Goal: Task Accomplishment & Management: Manage account settings

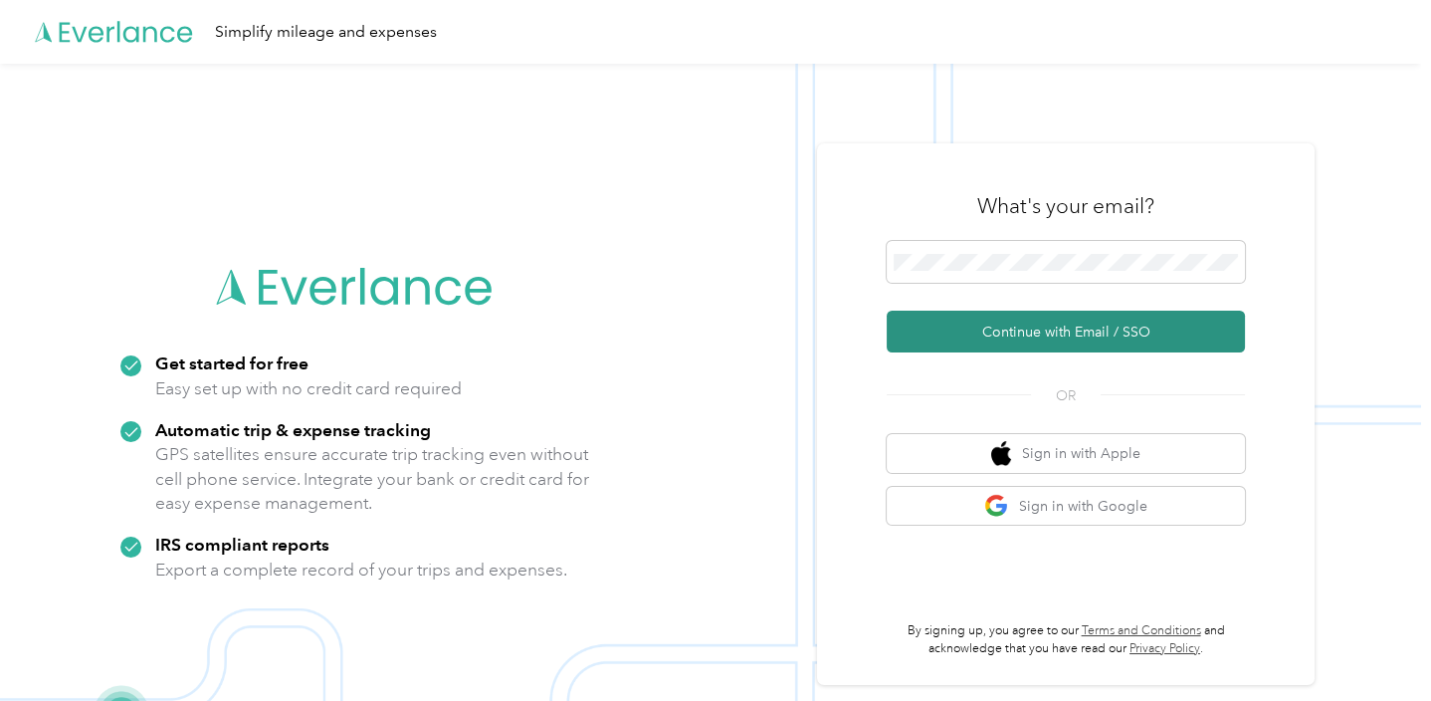
click at [1043, 333] on button "Continue with Email / SSO" at bounding box center [1066, 331] width 358 height 42
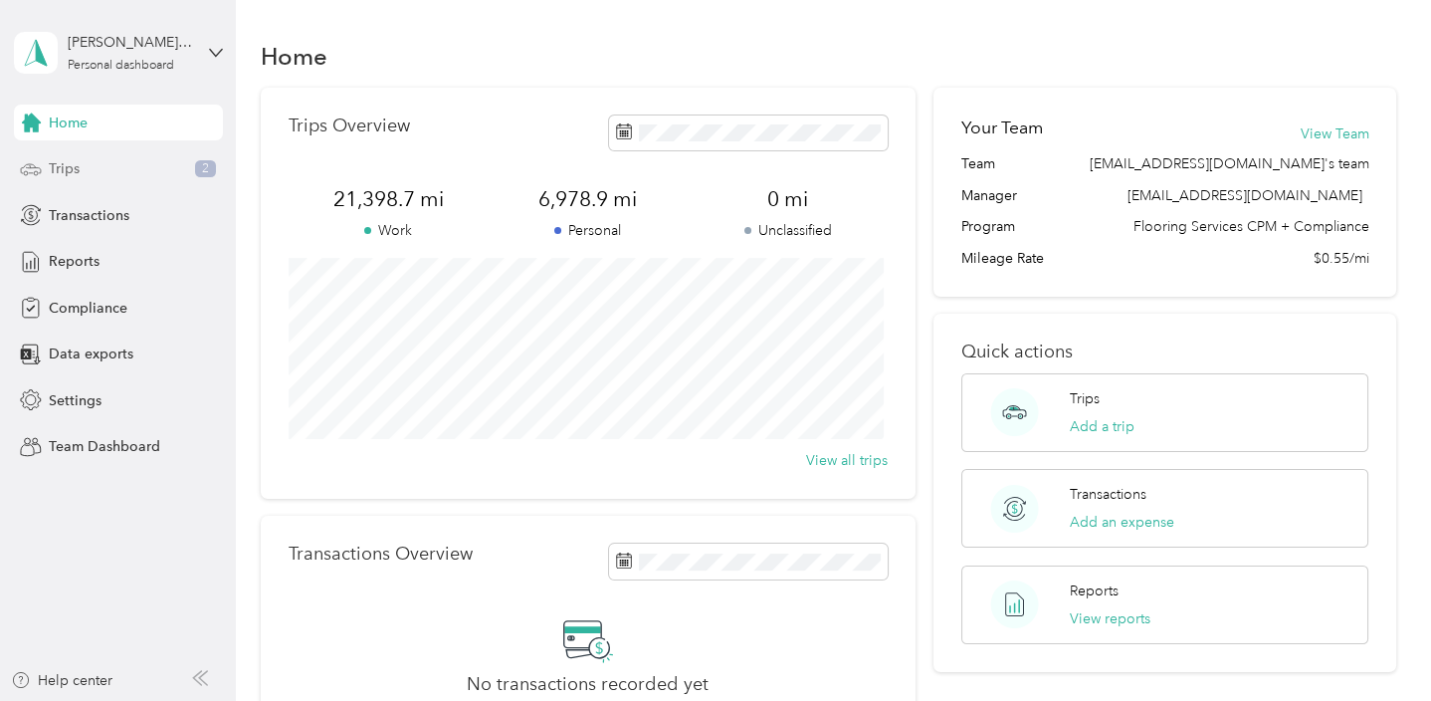
click at [71, 183] on div "Trips 2" at bounding box center [118, 169] width 209 height 36
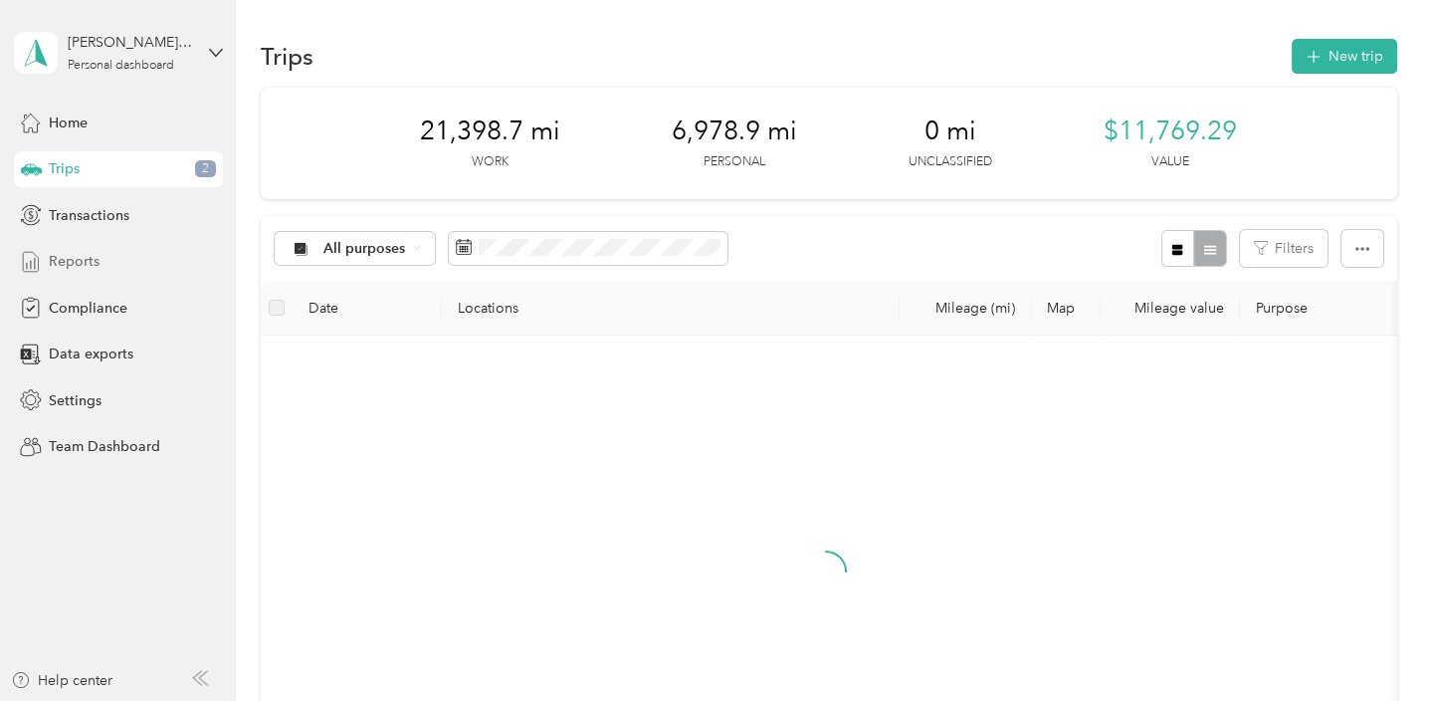
click at [83, 269] on span "Reports" at bounding box center [74, 261] width 51 height 21
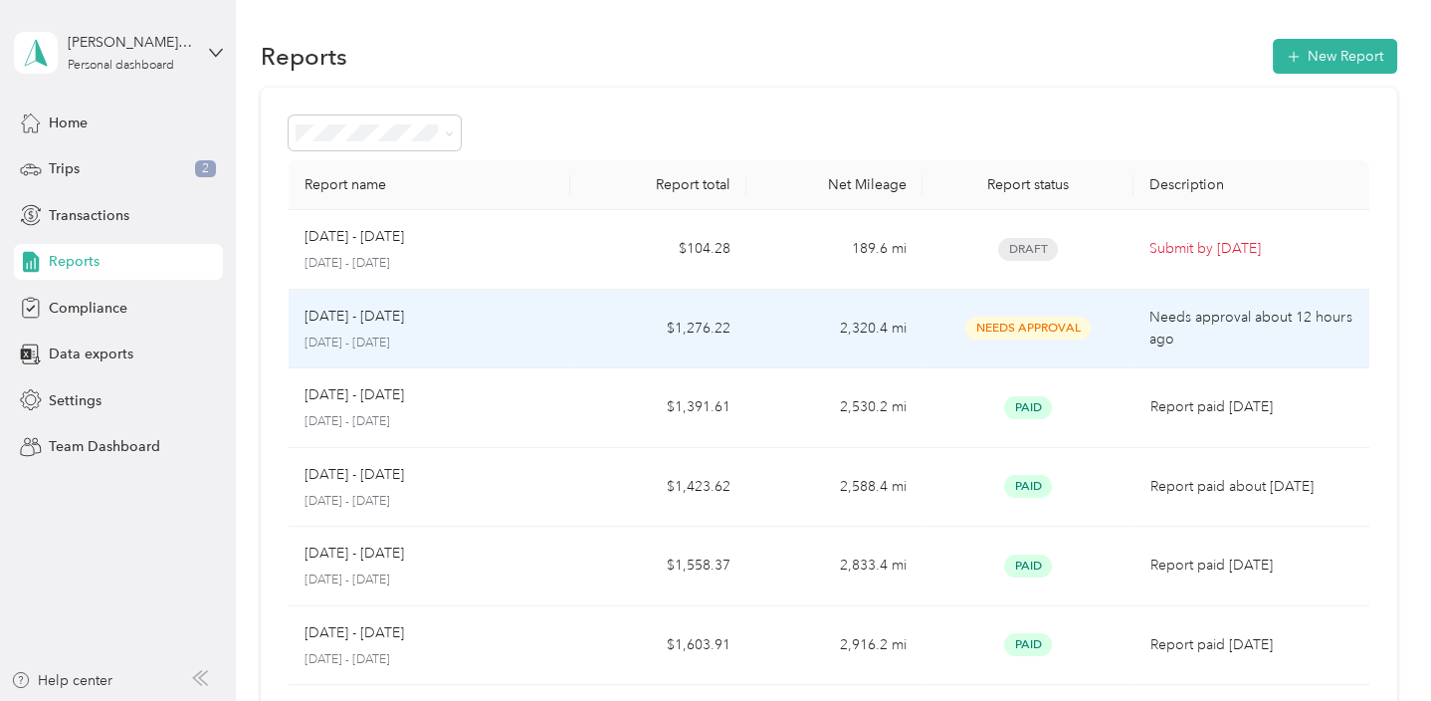
click at [659, 338] on td "$1,276.22" at bounding box center [658, 330] width 176 height 80
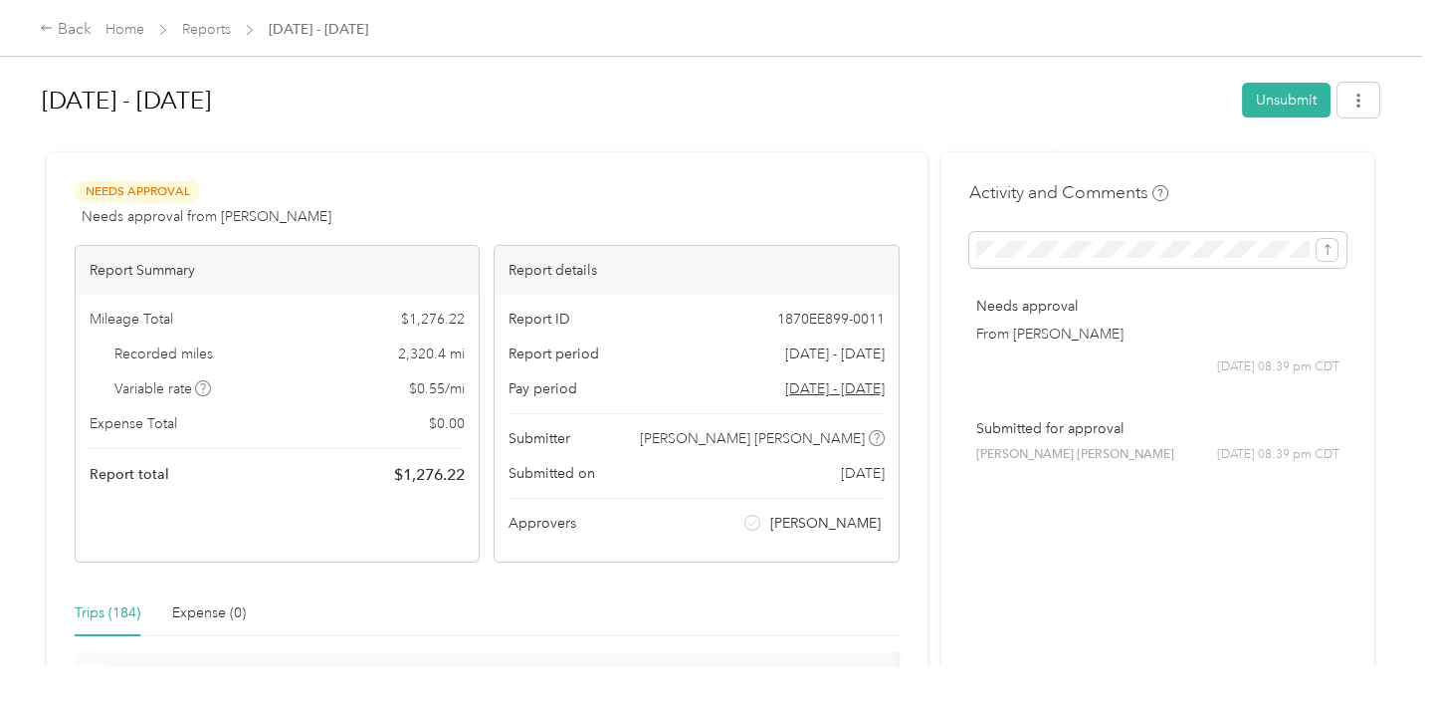
click at [114, 38] on span "Home" at bounding box center [124, 29] width 39 height 21
click at [115, 24] on link "Home" at bounding box center [124, 29] width 39 height 17
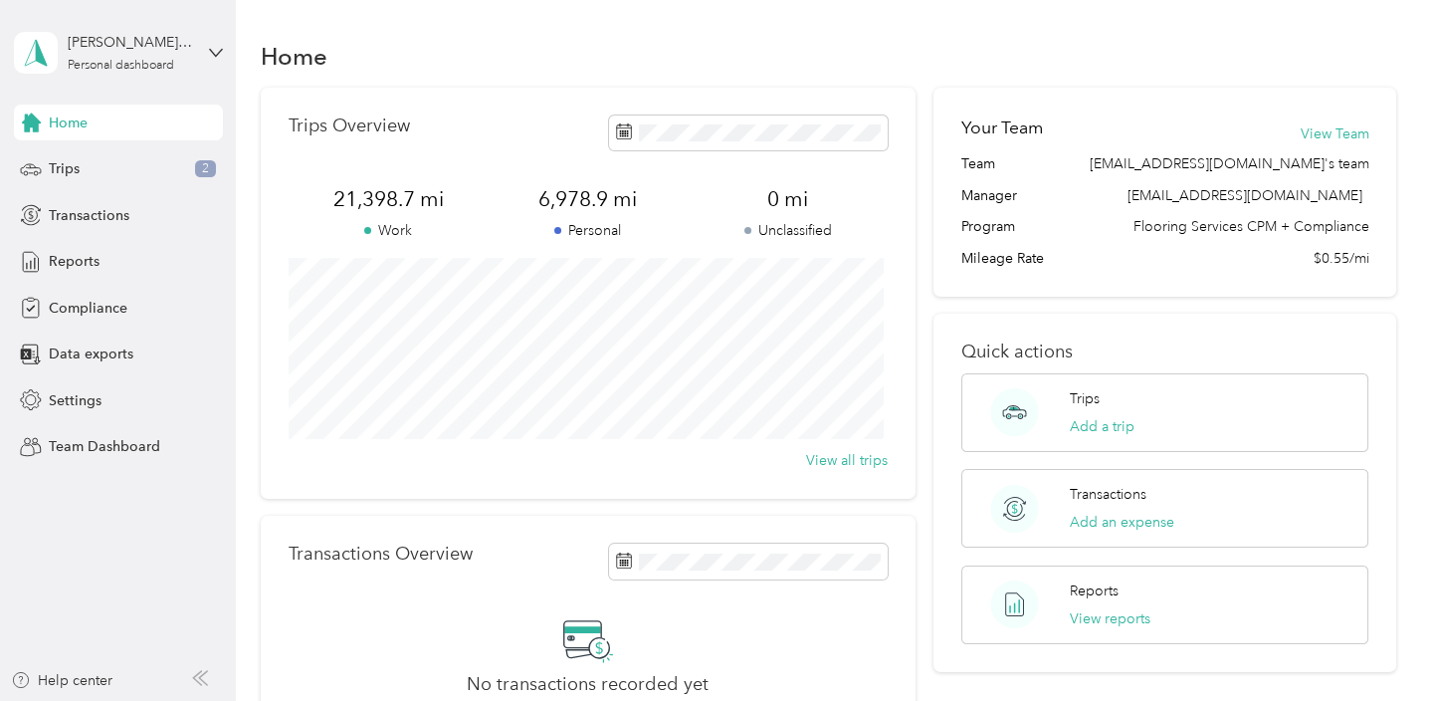
click at [213, 61] on div "[PERSON_NAME] [PERSON_NAME] Personal dashboard" at bounding box center [118, 53] width 209 height 70
click at [96, 169] on div "Team dashboard" at bounding box center [223, 162] width 391 height 35
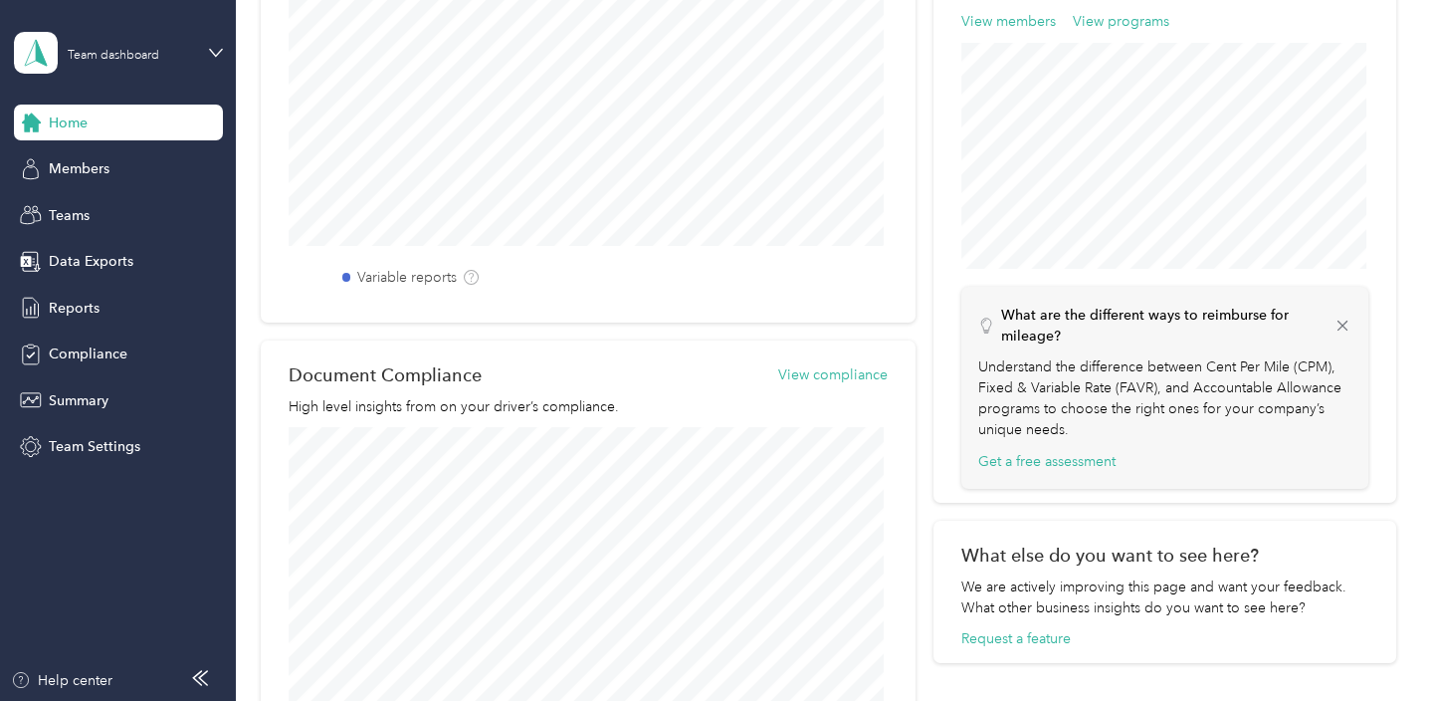
scroll to position [964, 0]
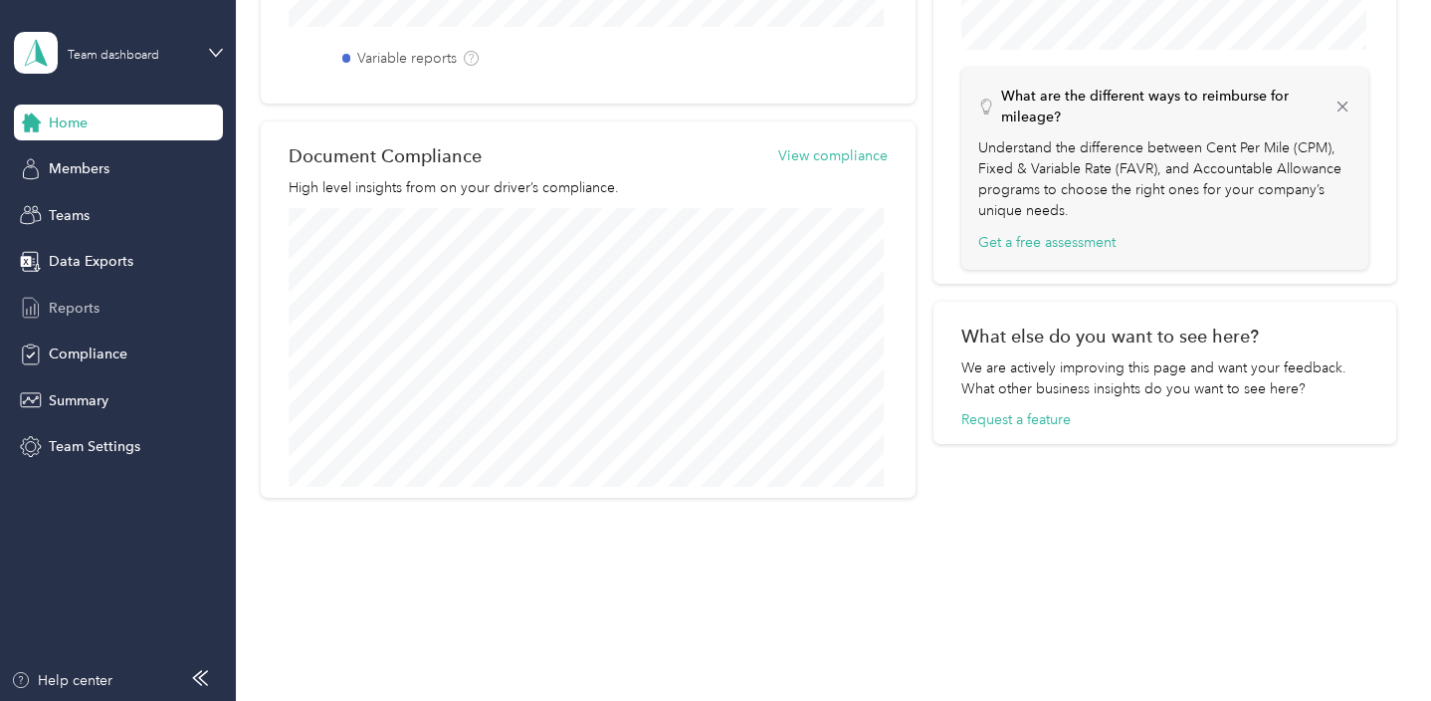
click at [94, 301] on span "Reports" at bounding box center [74, 308] width 51 height 21
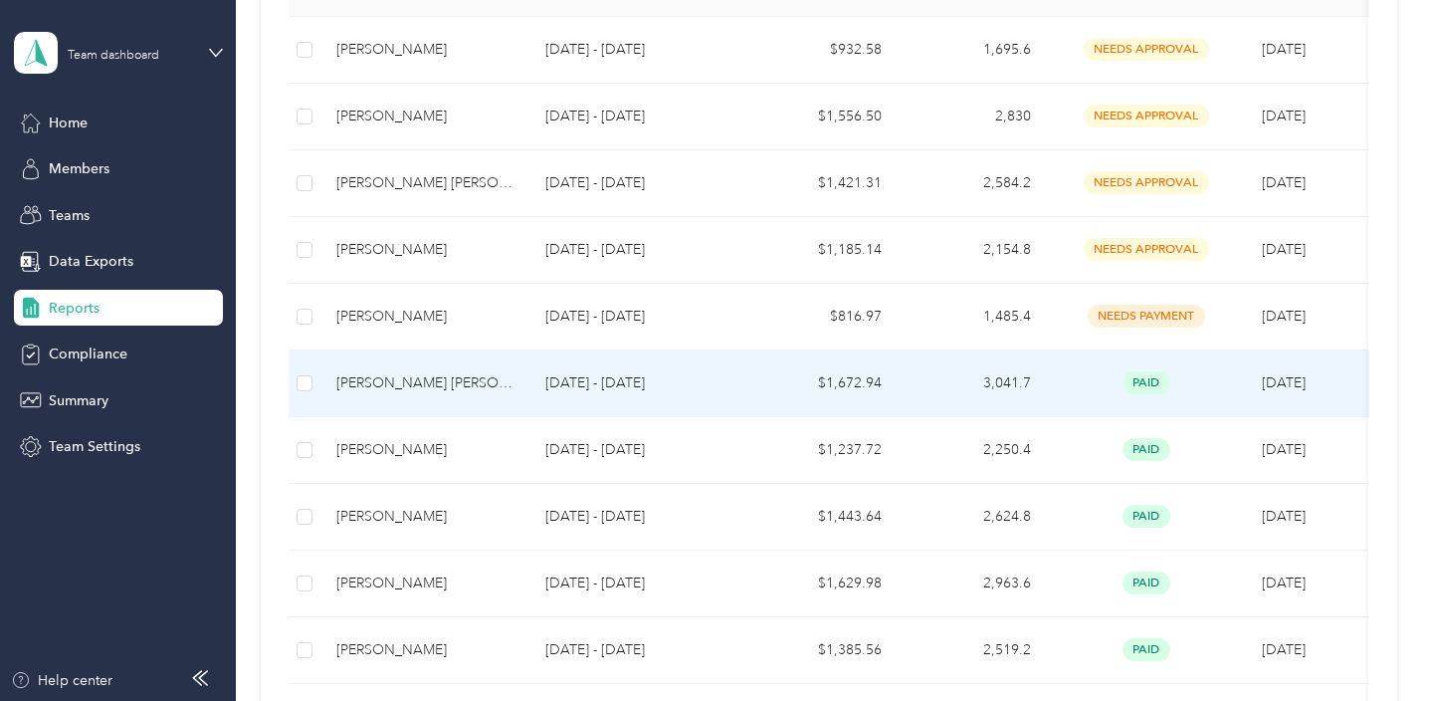
scroll to position [326, 0]
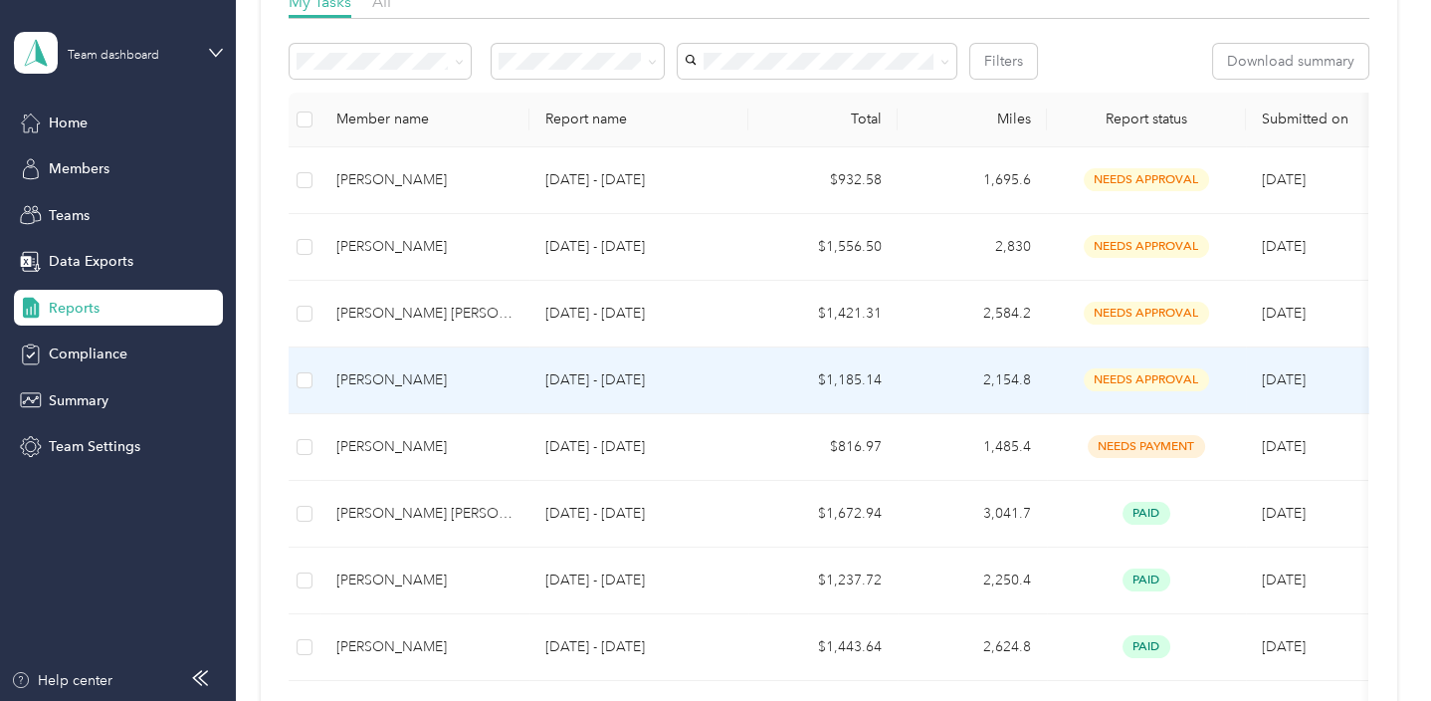
click at [394, 377] on div "[PERSON_NAME]" at bounding box center [424, 380] width 177 height 22
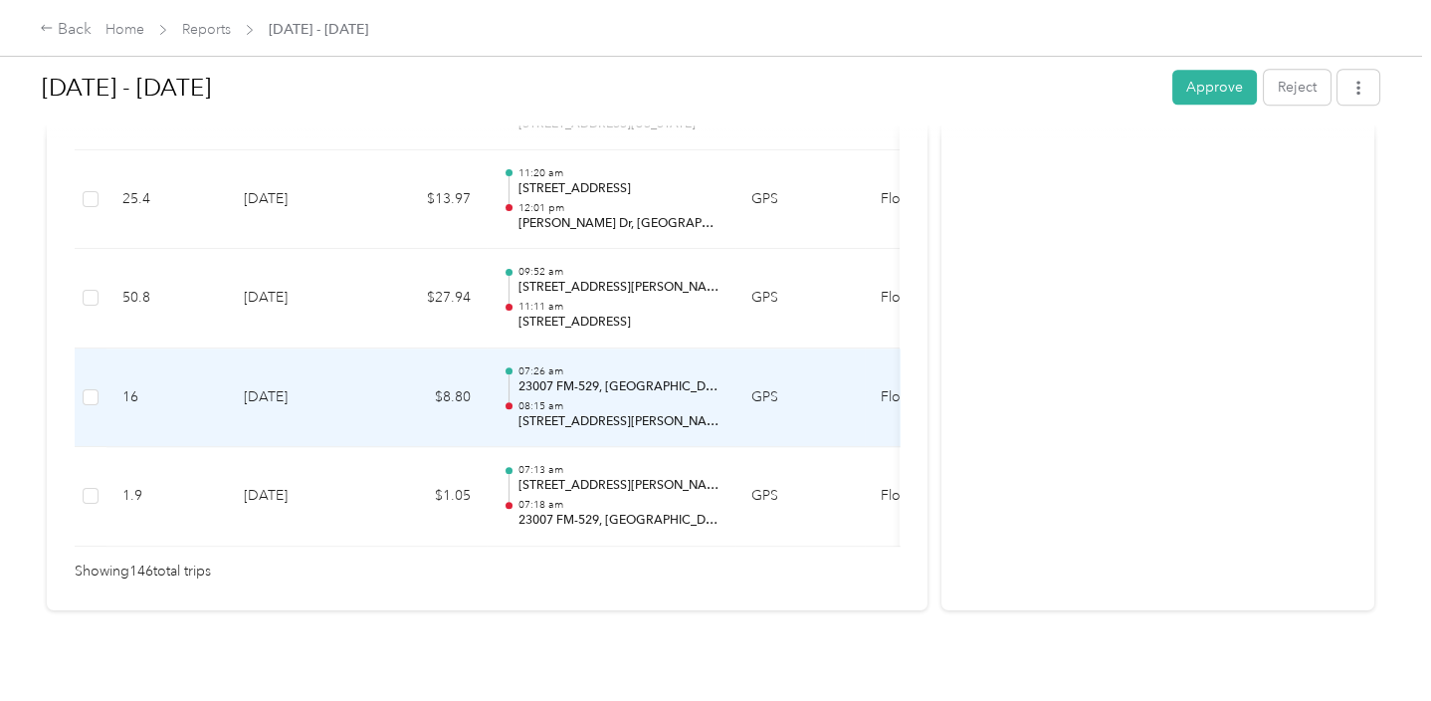
scroll to position [14630, 0]
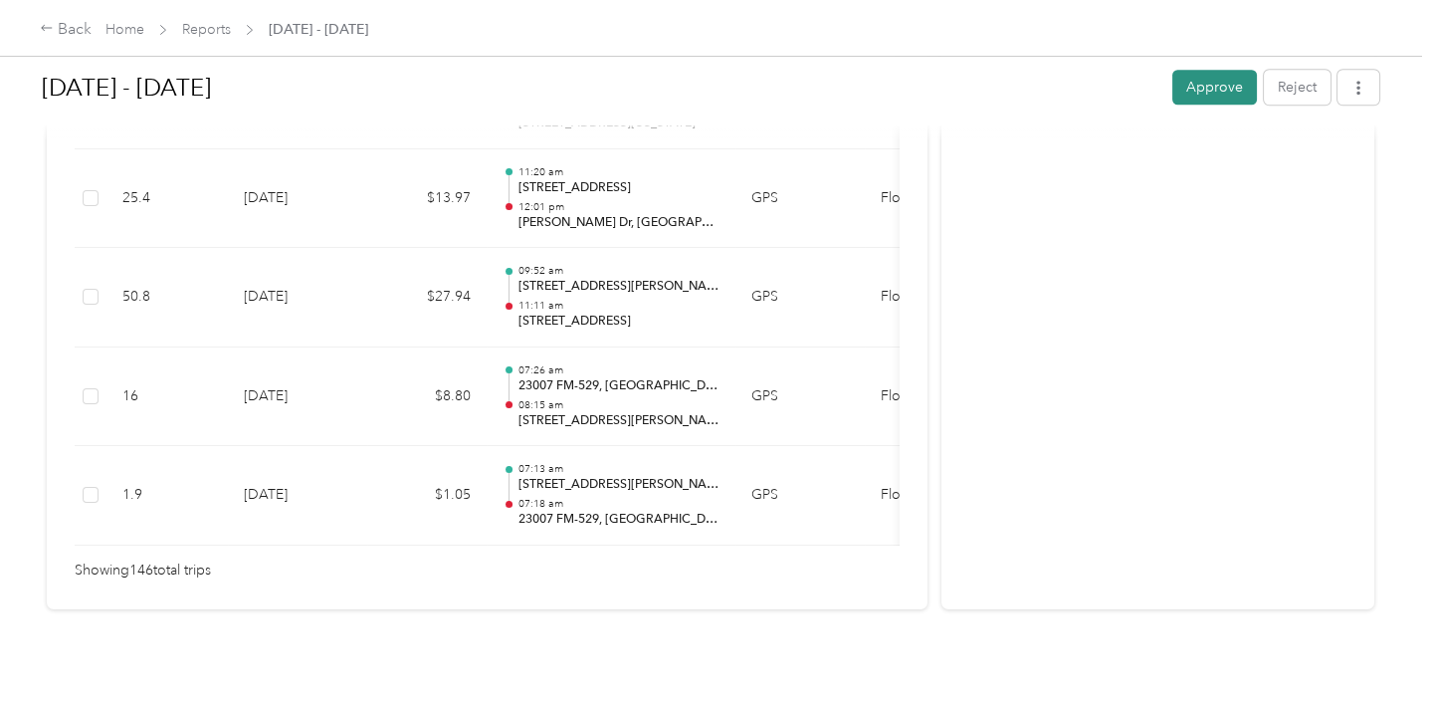
click at [1215, 87] on button "Approve" at bounding box center [1214, 87] width 85 height 35
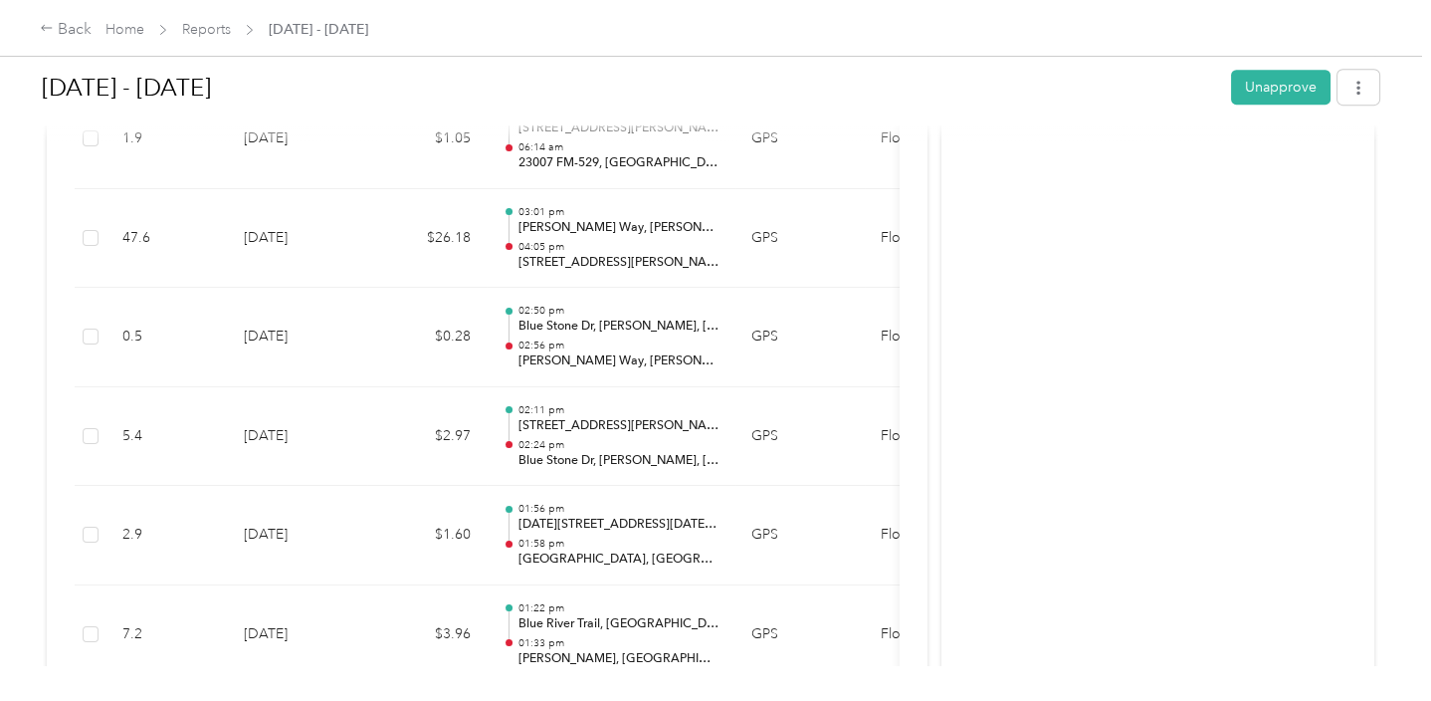
scroll to position [13137, 0]
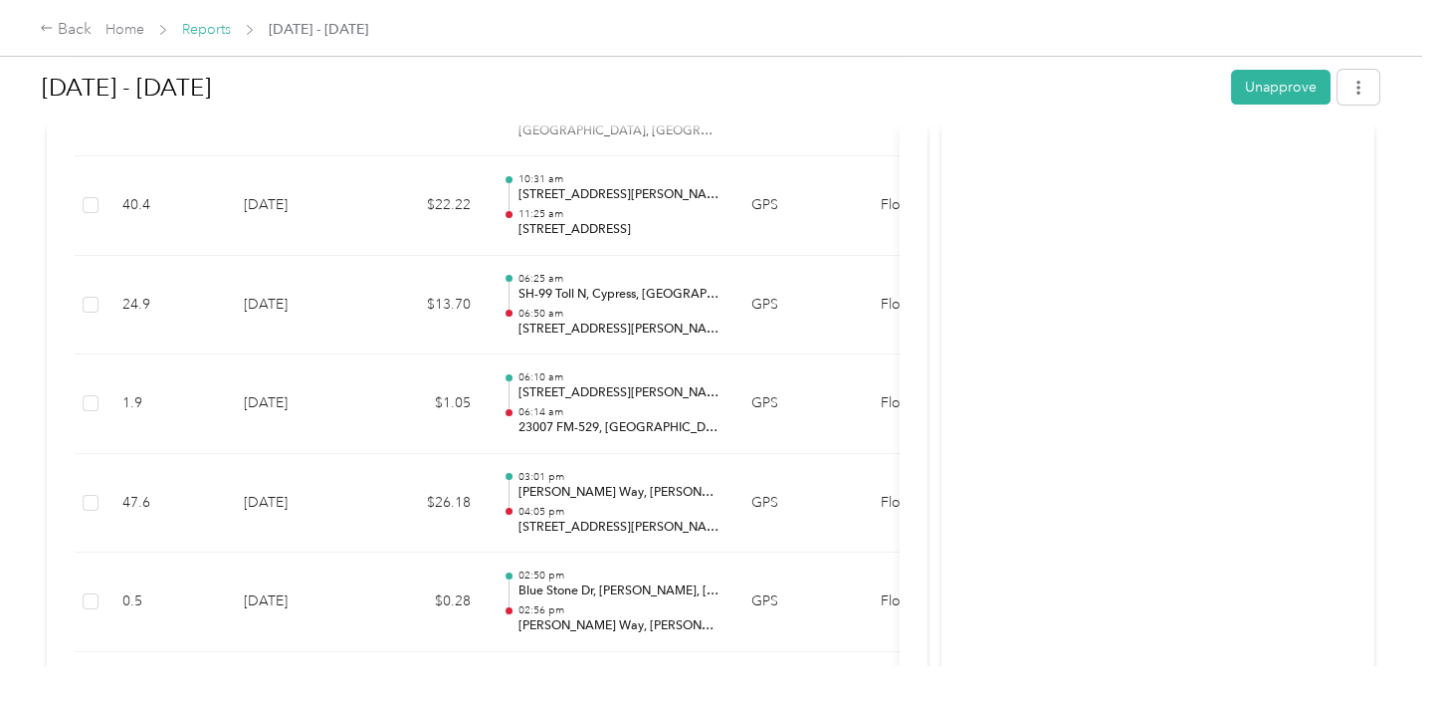
click at [210, 32] on link "Reports" at bounding box center [206, 29] width 49 height 17
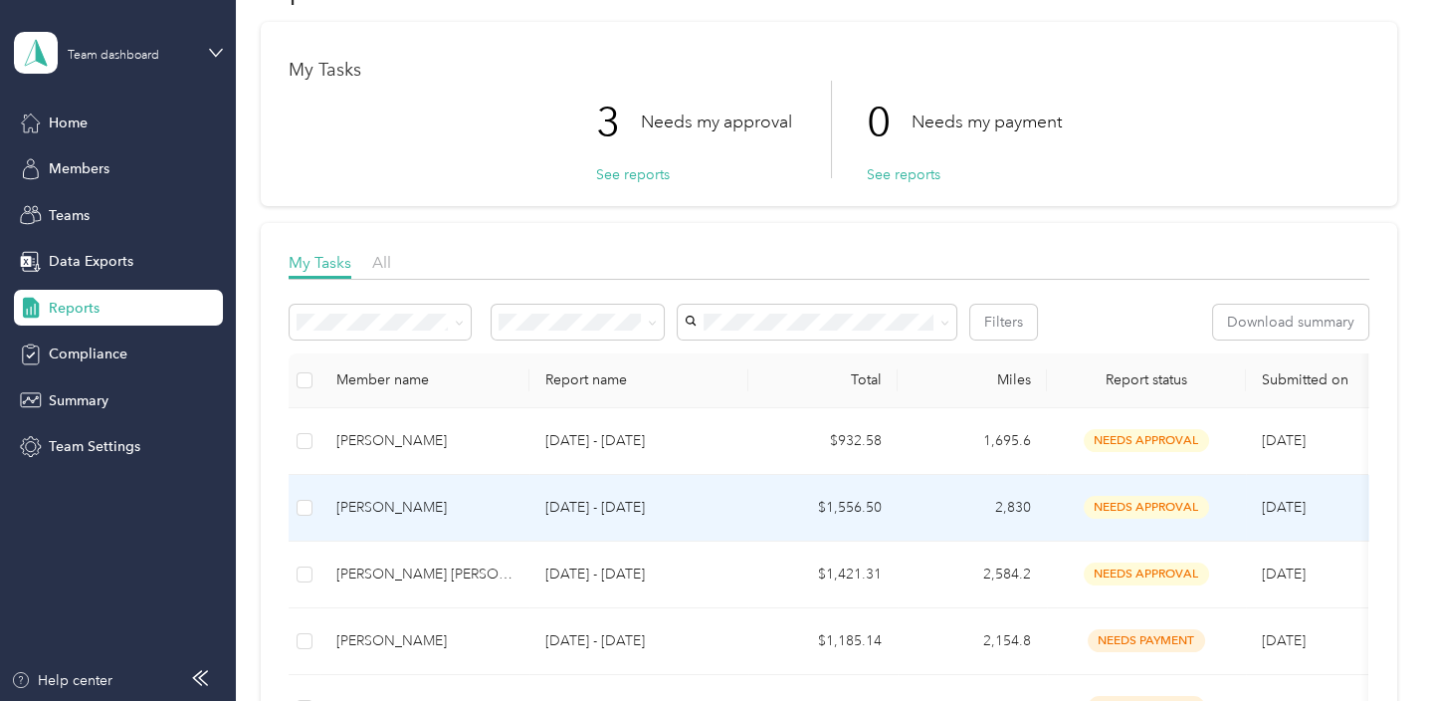
scroll to position [99, 0]
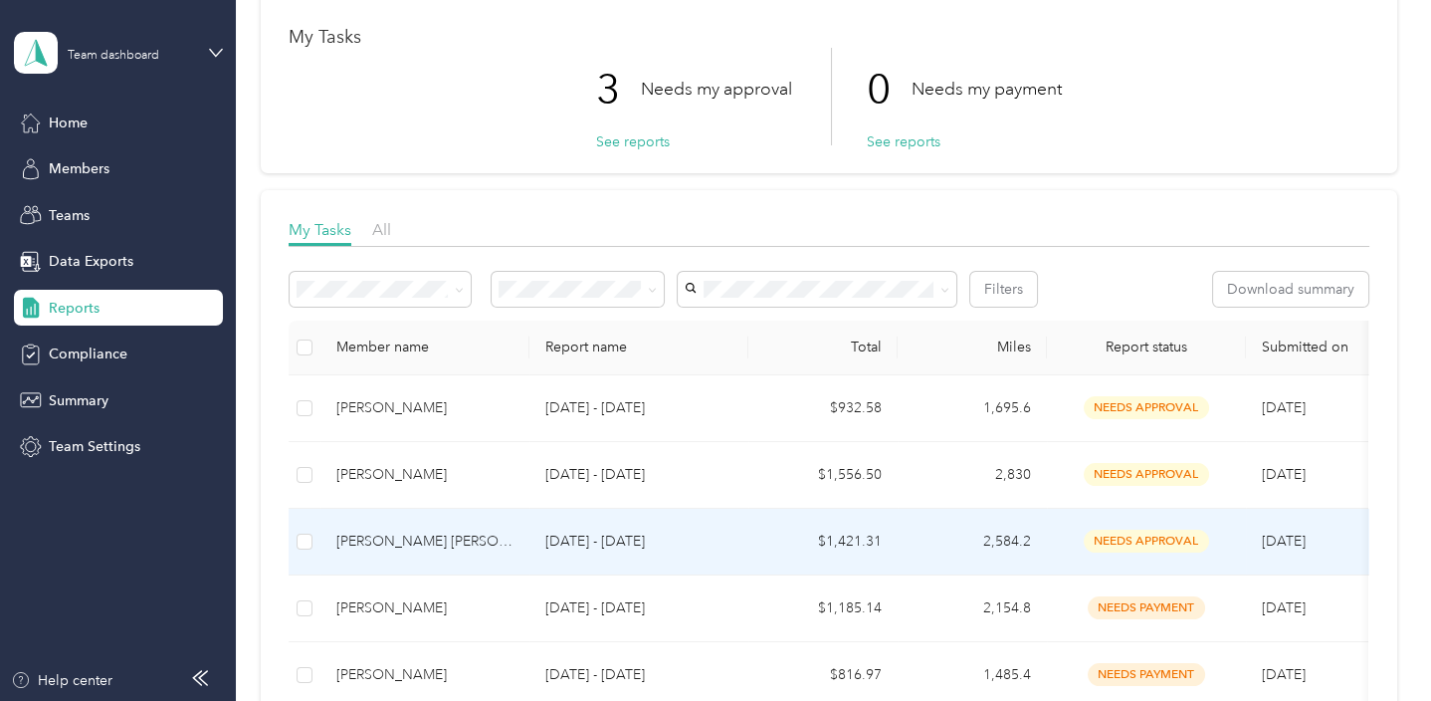
click at [477, 535] on div "[PERSON_NAME] [PERSON_NAME]" at bounding box center [424, 541] width 177 height 22
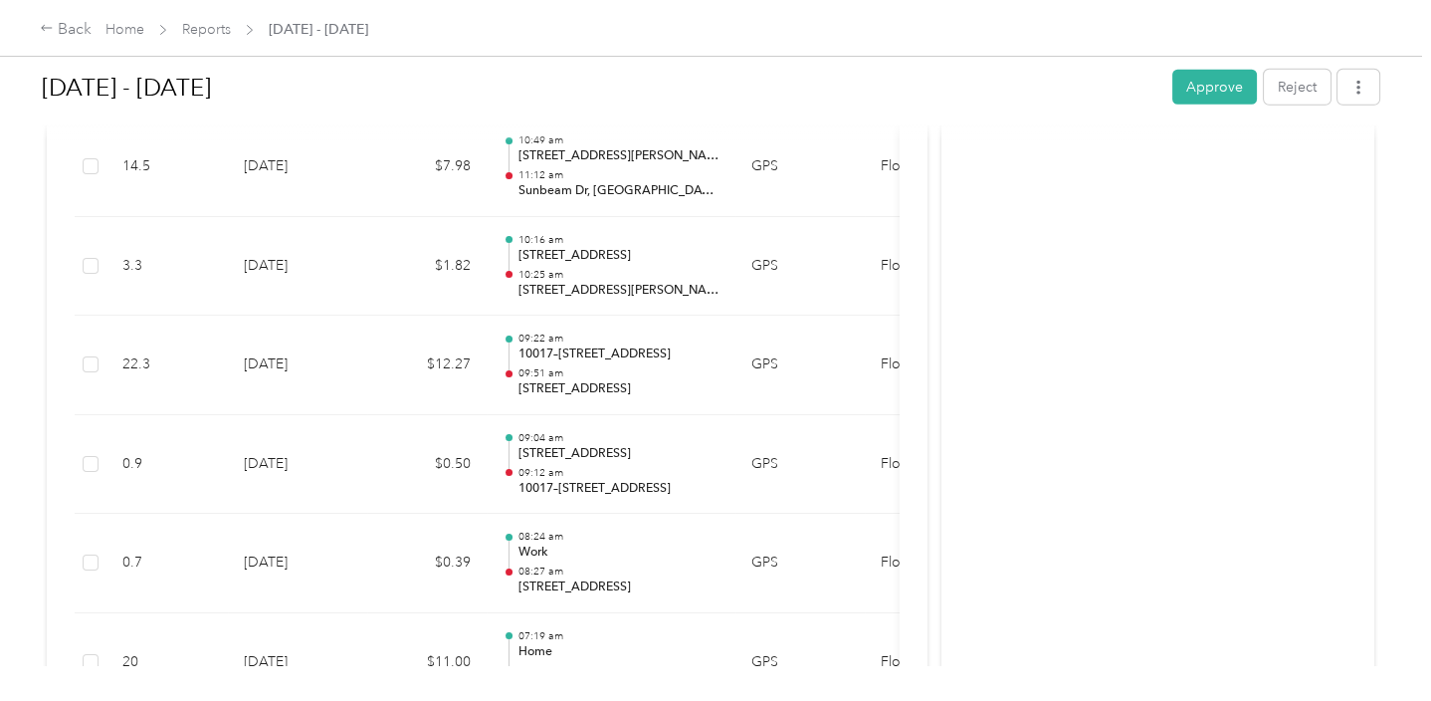
scroll to position [21296, 0]
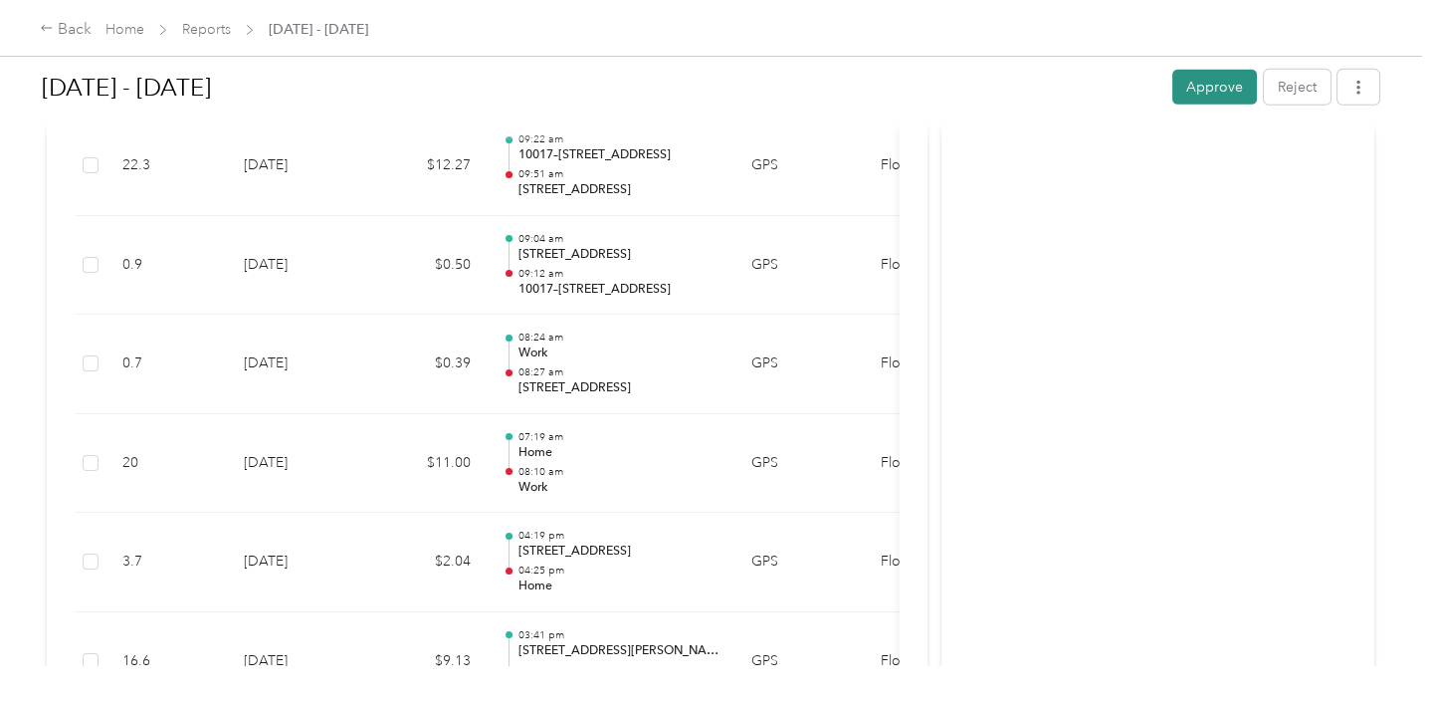
click at [1207, 90] on button "Approve" at bounding box center [1214, 87] width 85 height 35
click at [219, 27] on link "Reports" at bounding box center [206, 29] width 49 height 17
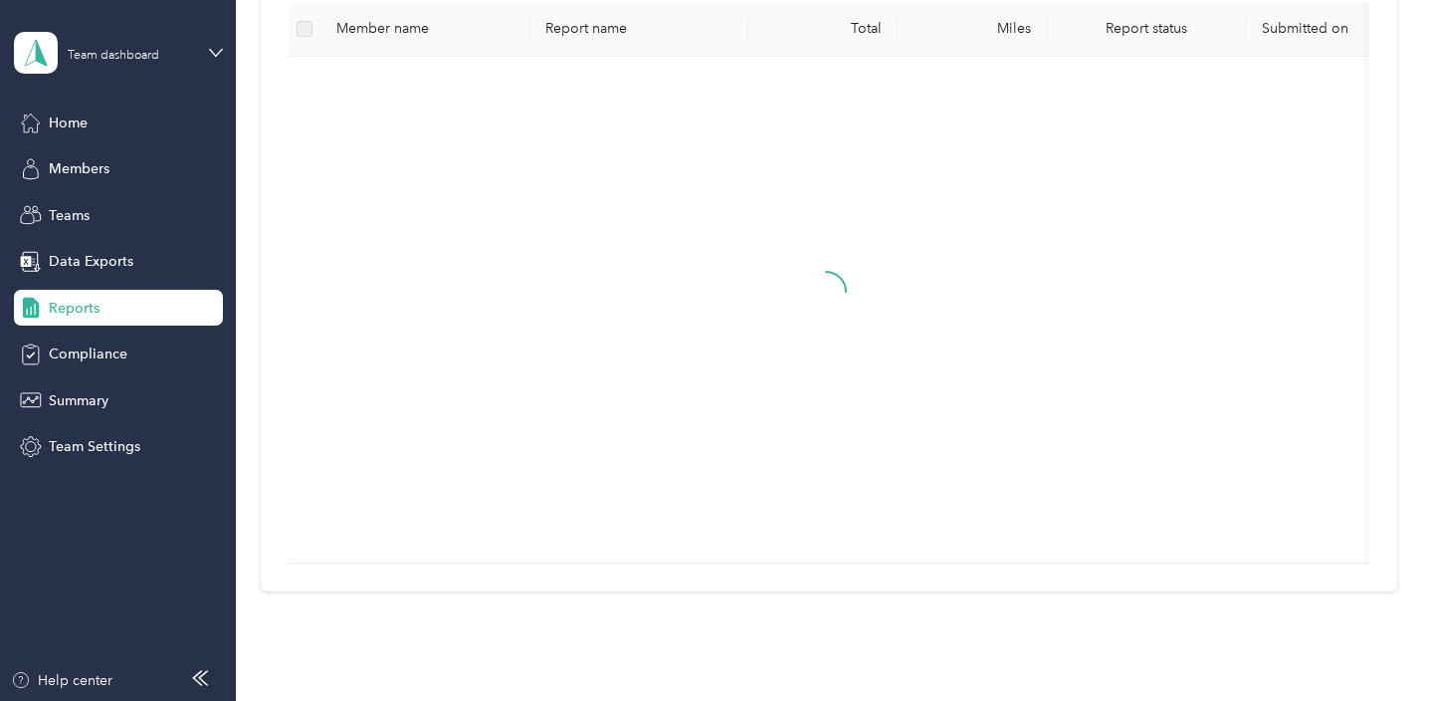
scroll to position [299, 0]
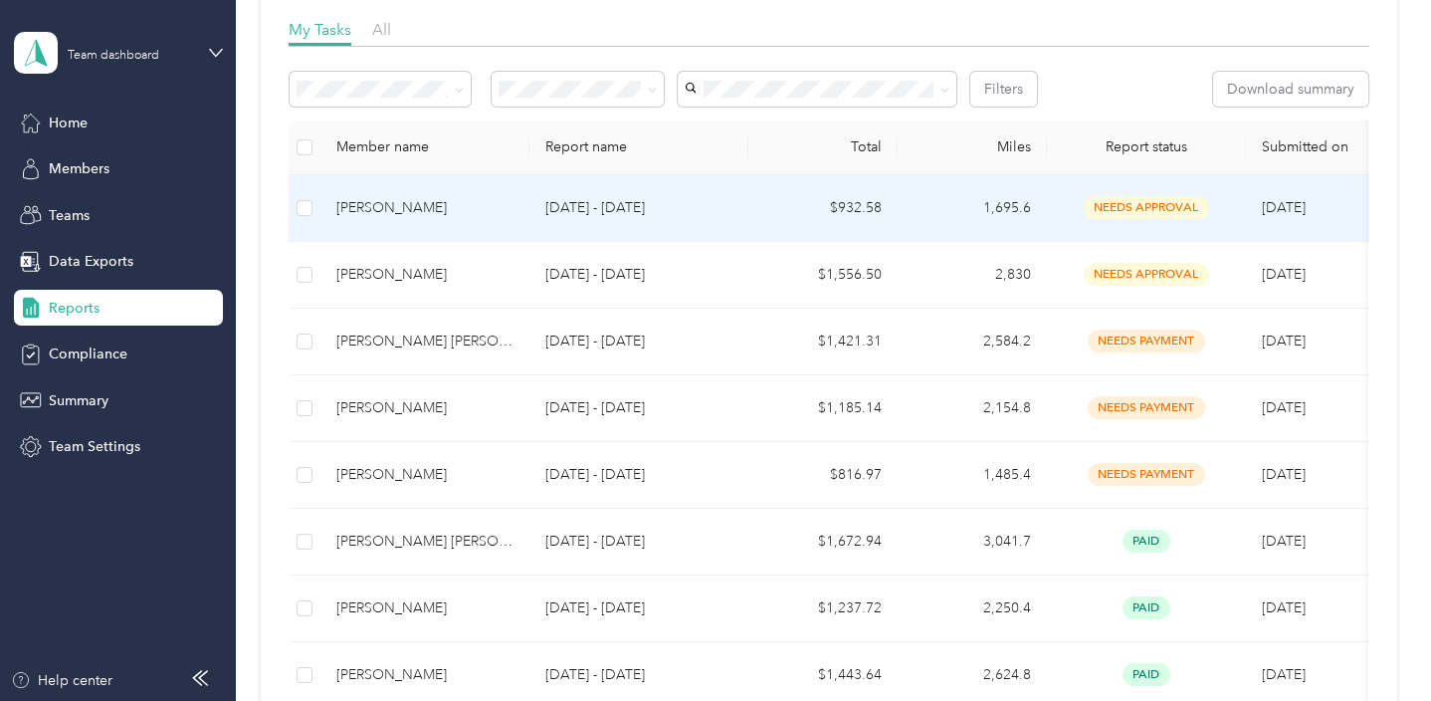
click at [450, 197] on div "[PERSON_NAME]" at bounding box center [424, 208] width 177 height 22
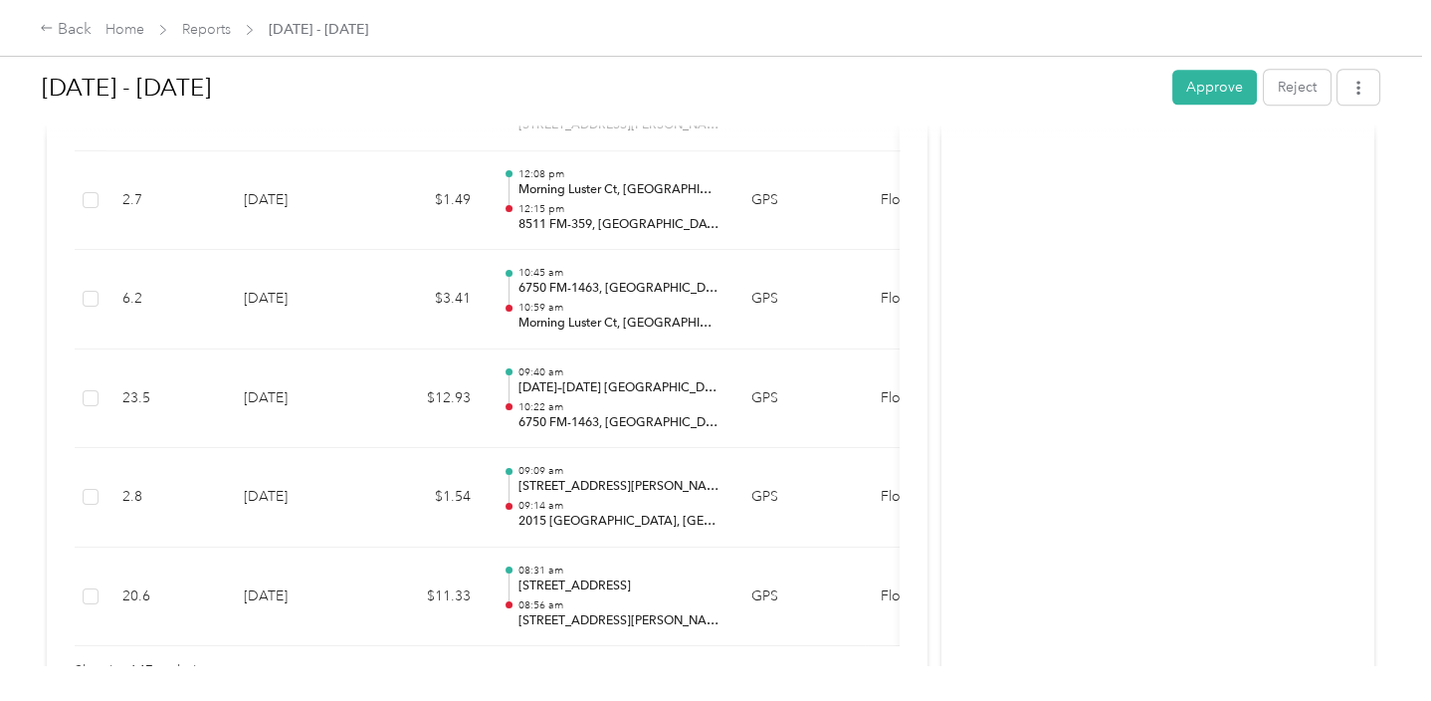
scroll to position [14728, 0]
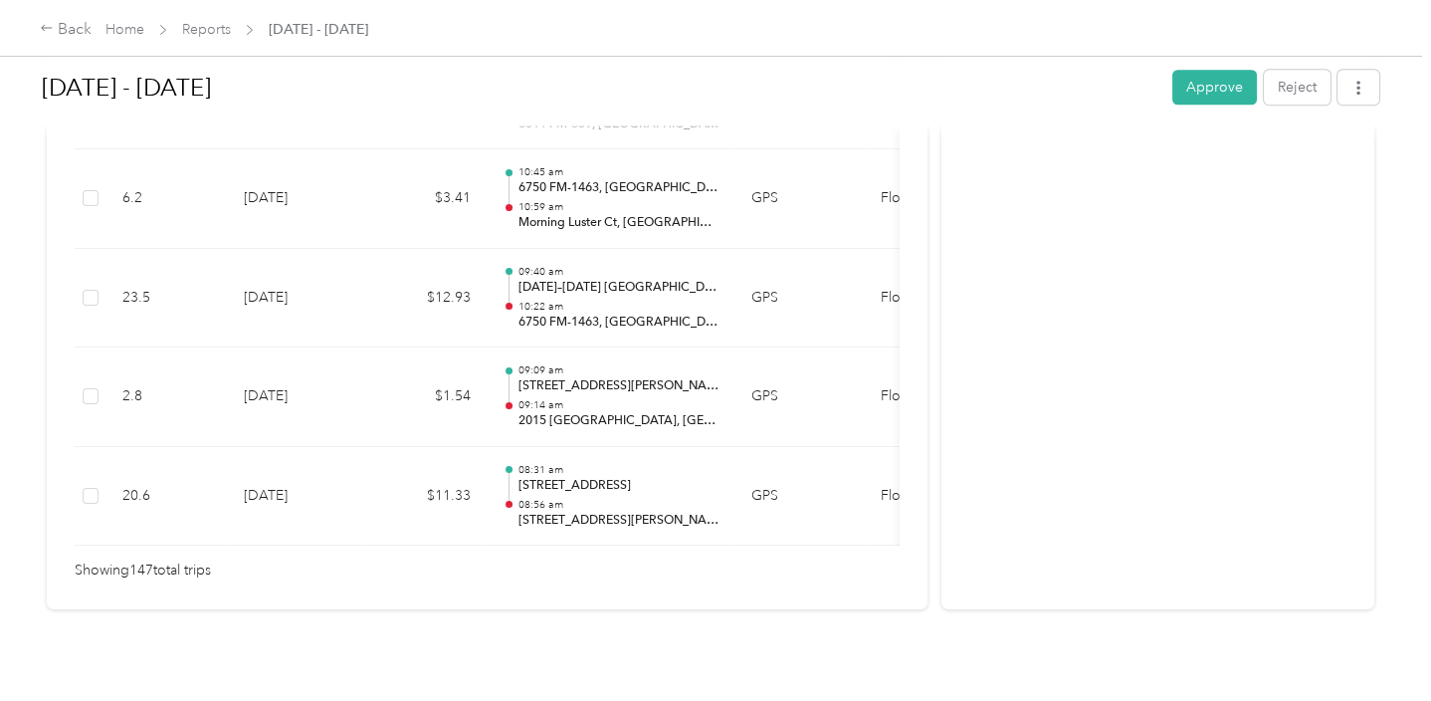
click at [1215, 107] on div "[DATE] - [DATE] Approve Reject" at bounding box center [710, 91] width 1337 height 59
click at [1216, 97] on button "Approve" at bounding box center [1214, 87] width 85 height 35
click at [211, 21] on link "Reports" at bounding box center [206, 29] width 49 height 17
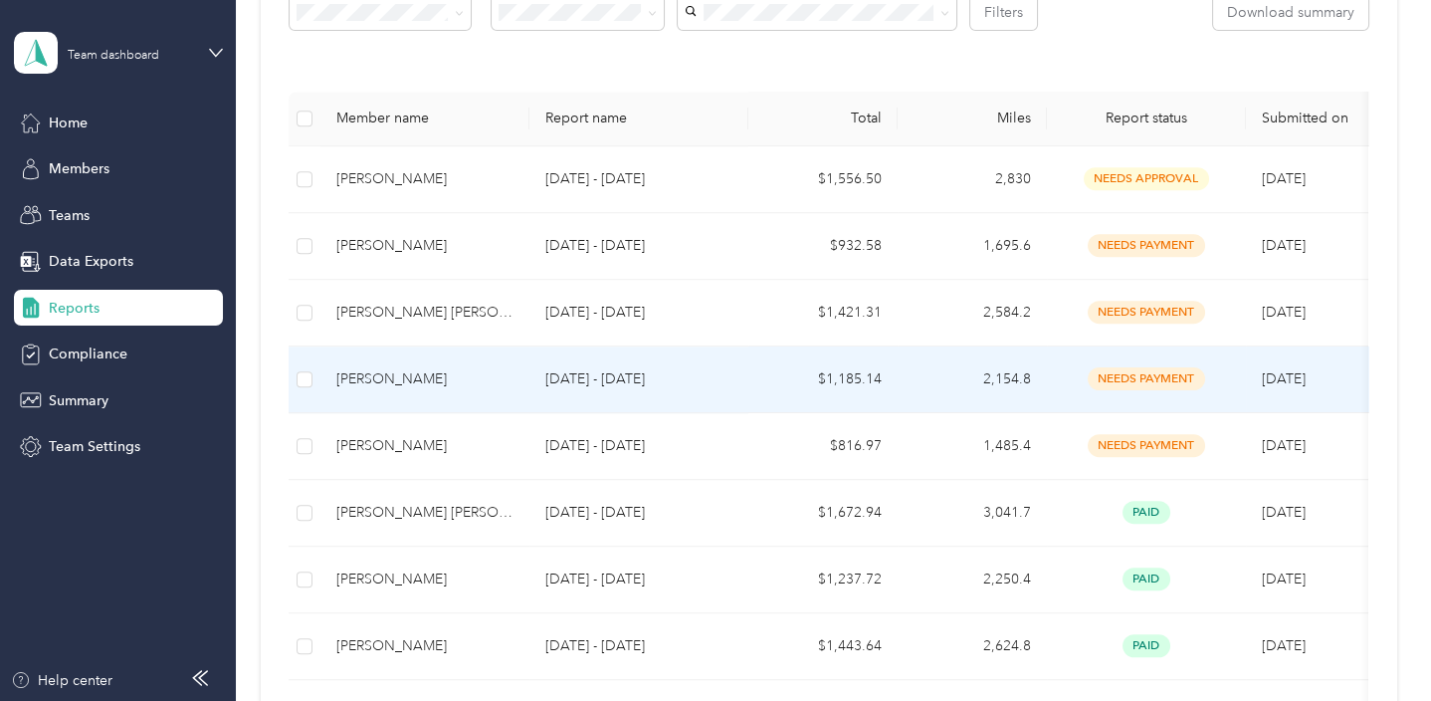
scroll to position [397, 0]
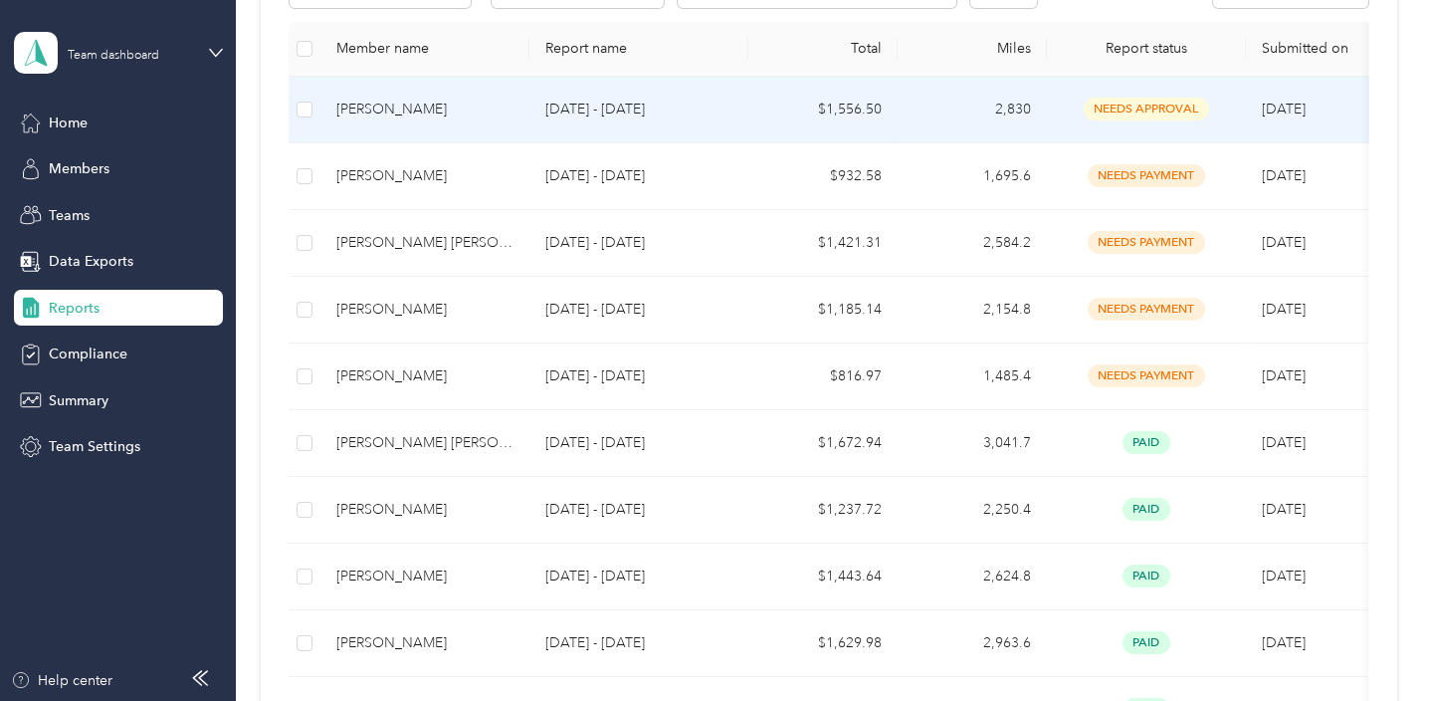
click at [671, 121] on td "[DATE] - [DATE]" at bounding box center [638, 110] width 219 height 67
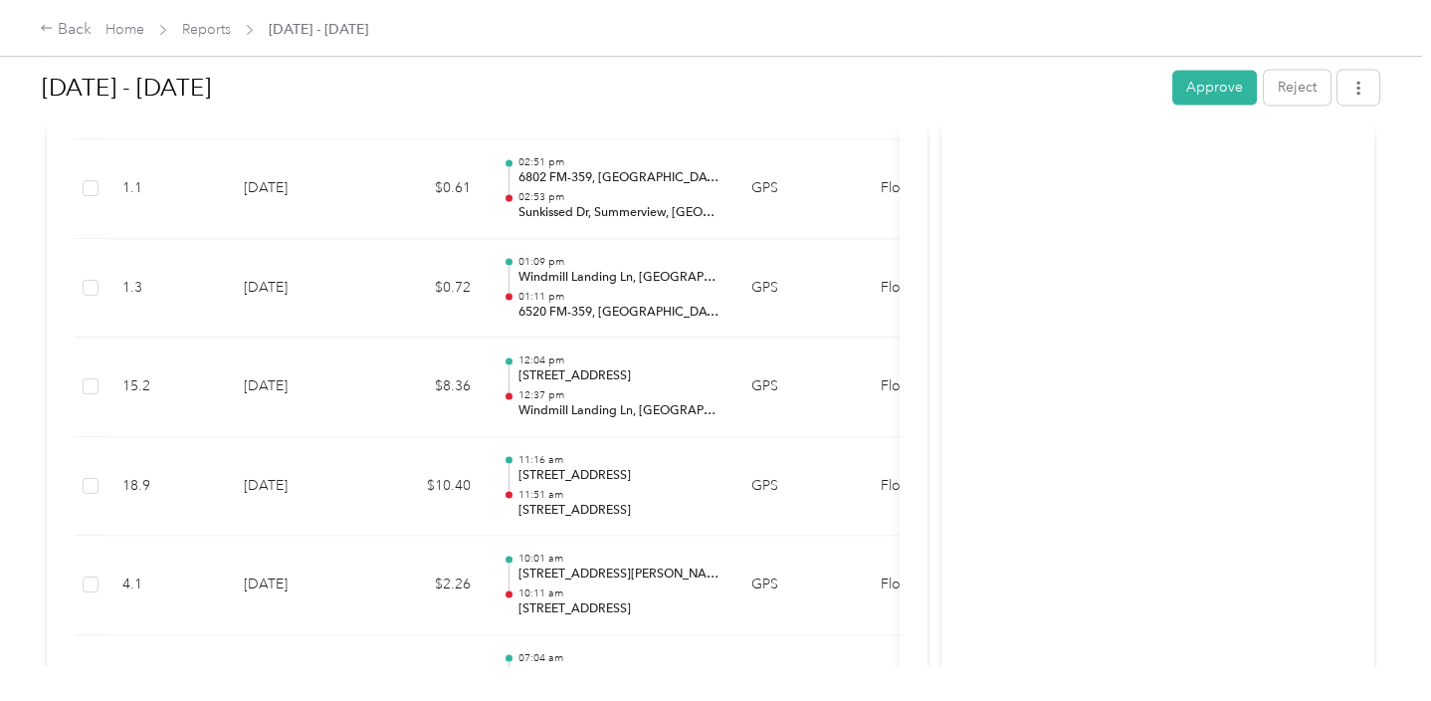
scroll to position [16918, 0]
click at [1205, 82] on button "Approve" at bounding box center [1214, 87] width 85 height 35
click at [228, 23] on link "Reports" at bounding box center [206, 29] width 49 height 17
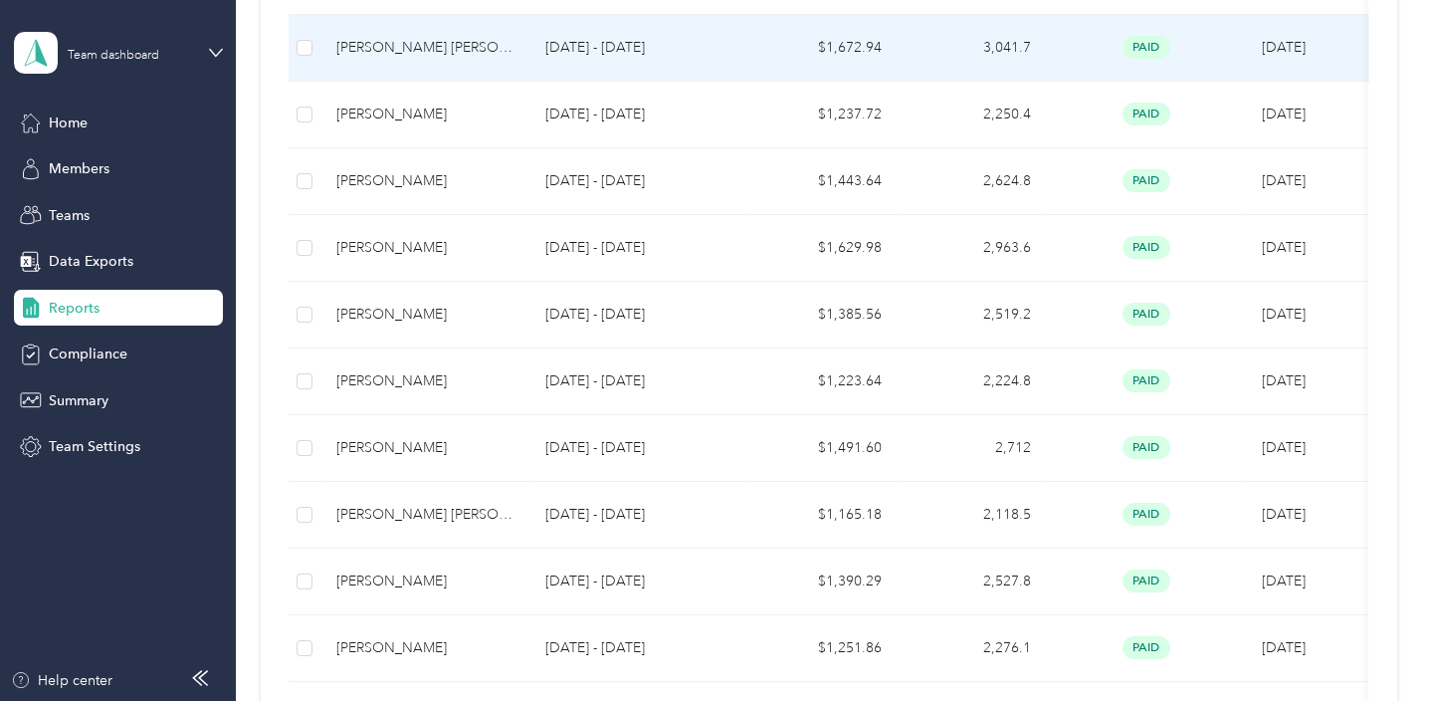
scroll to position [895, 0]
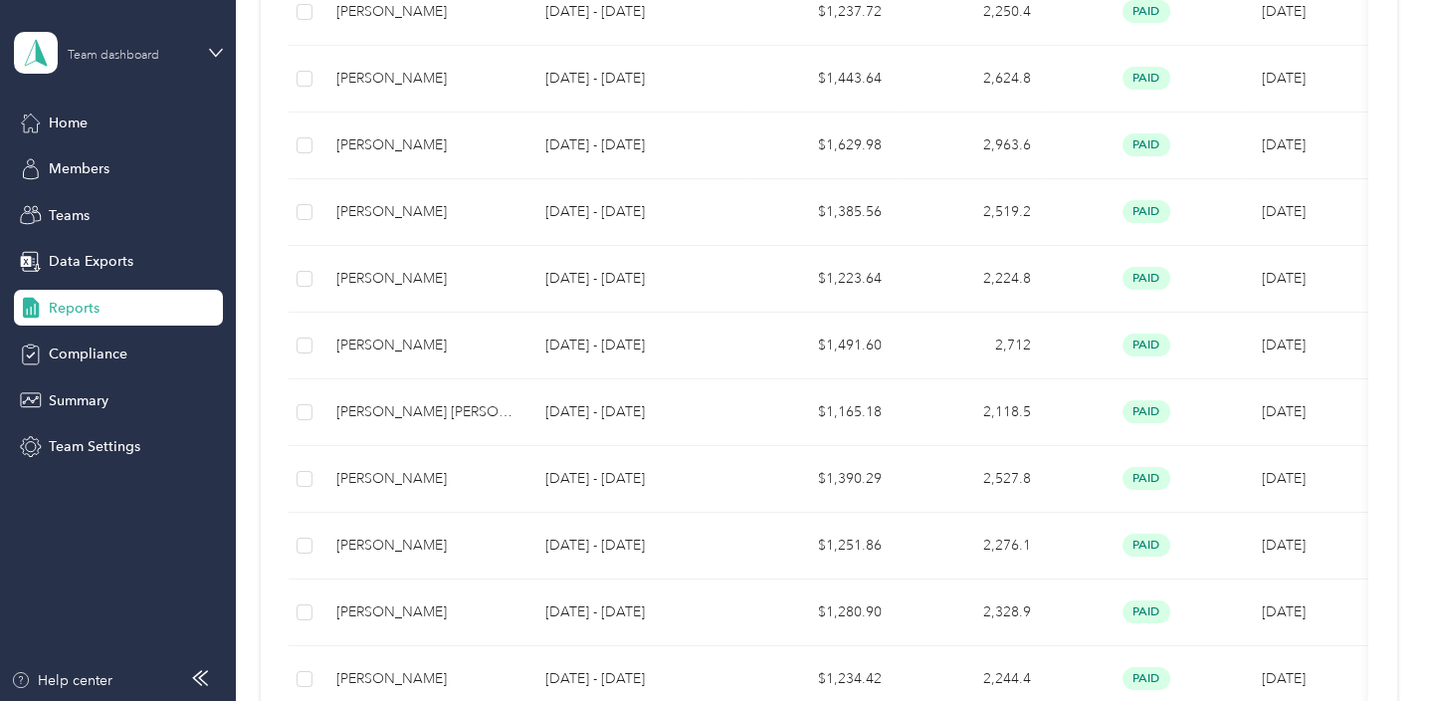
click at [174, 57] on div "Team dashboard" at bounding box center [130, 52] width 124 height 19
click at [102, 201] on div "Personal dashboard" at bounding box center [93, 208] width 125 height 21
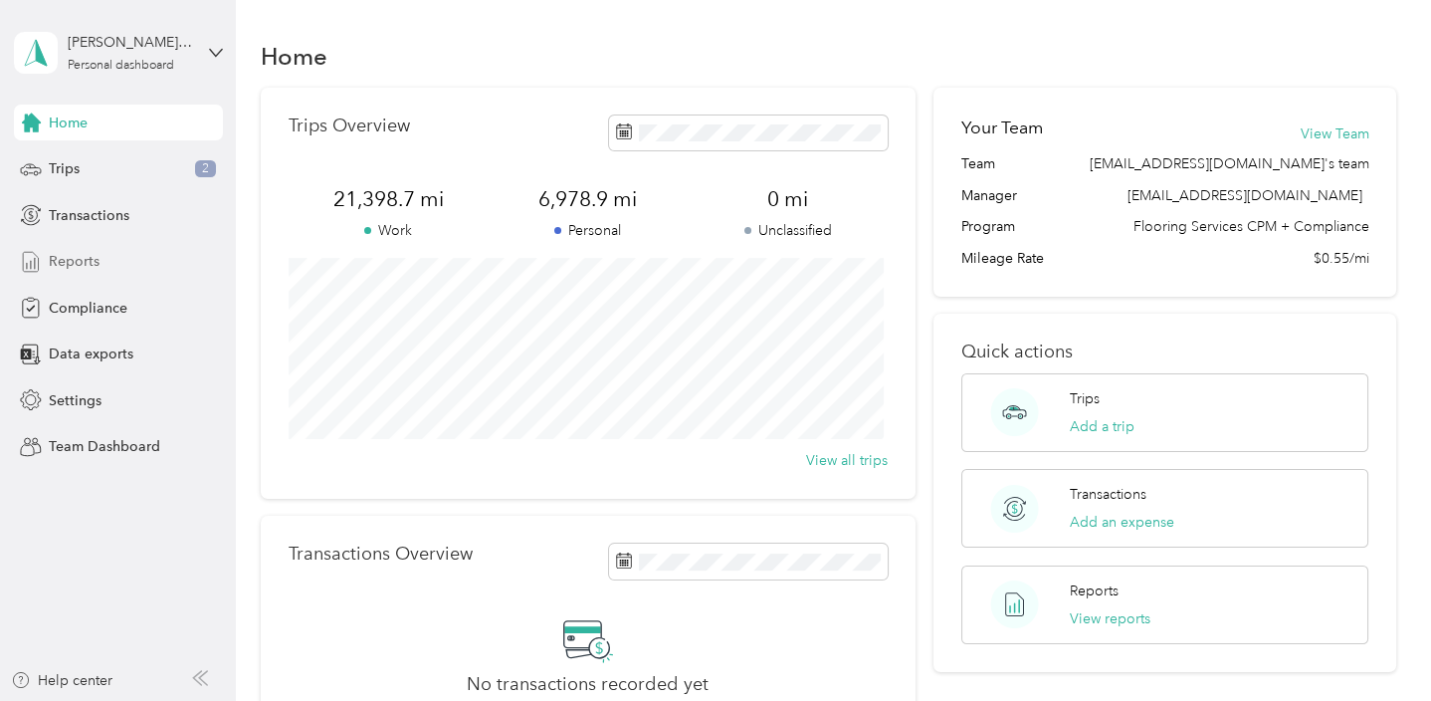
click at [69, 276] on div "Reports" at bounding box center [118, 262] width 209 height 36
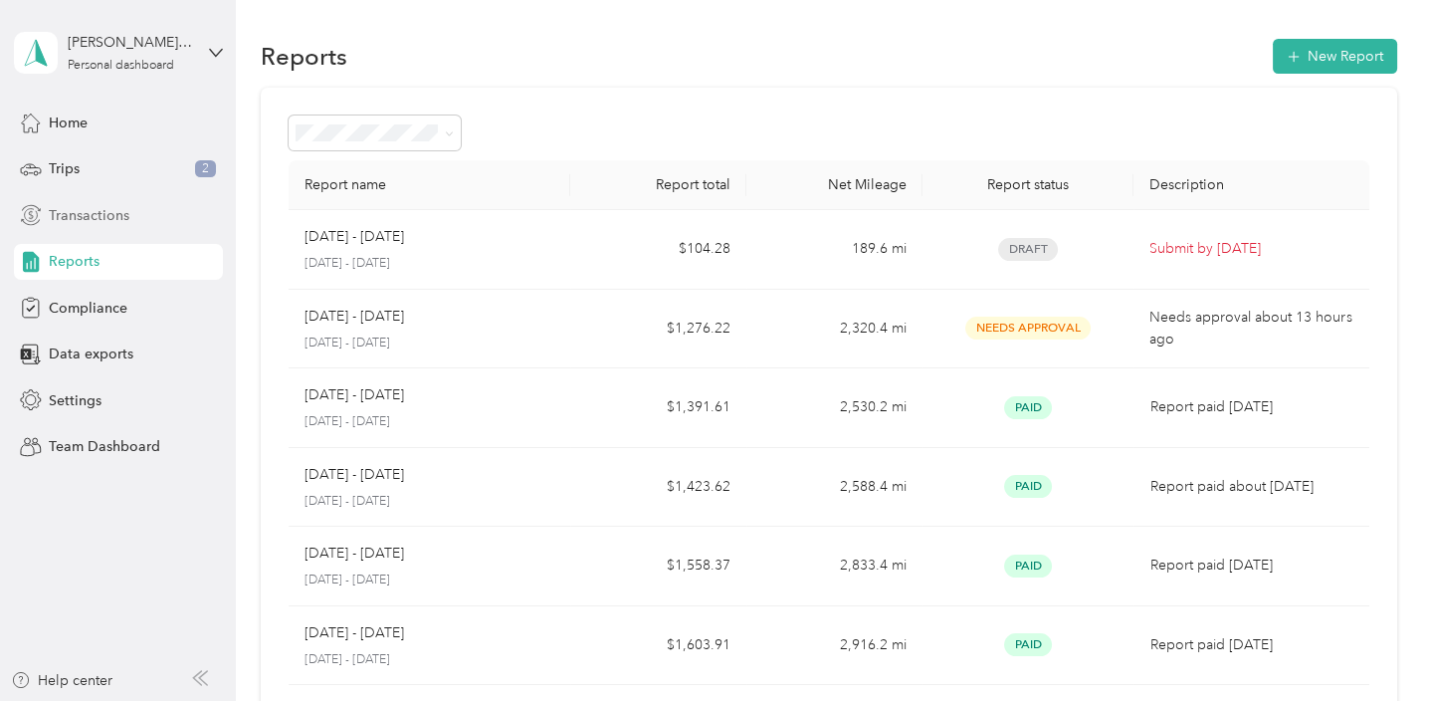
click at [113, 212] on span "Transactions" at bounding box center [89, 215] width 81 height 21
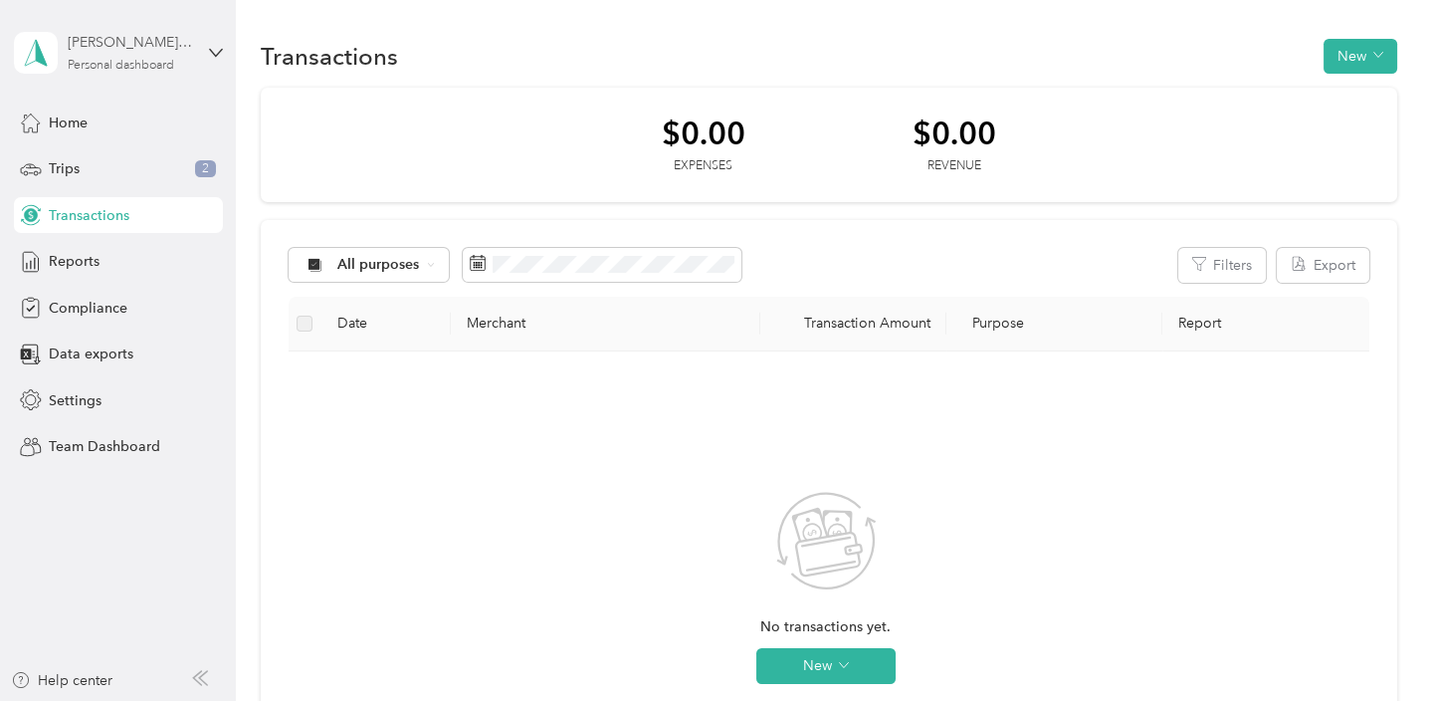
click at [191, 49] on div "[PERSON_NAME] [PERSON_NAME]" at bounding box center [130, 42] width 124 height 21
click at [129, 171] on div "Team dashboard Personal dashboard Log out" at bounding box center [223, 207] width 391 height 125
click at [195, 51] on div "[PERSON_NAME] [PERSON_NAME] Personal dashboard" at bounding box center [118, 53] width 209 height 70
click at [109, 149] on div "Team dashboard" at bounding box center [223, 162] width 391 height 35
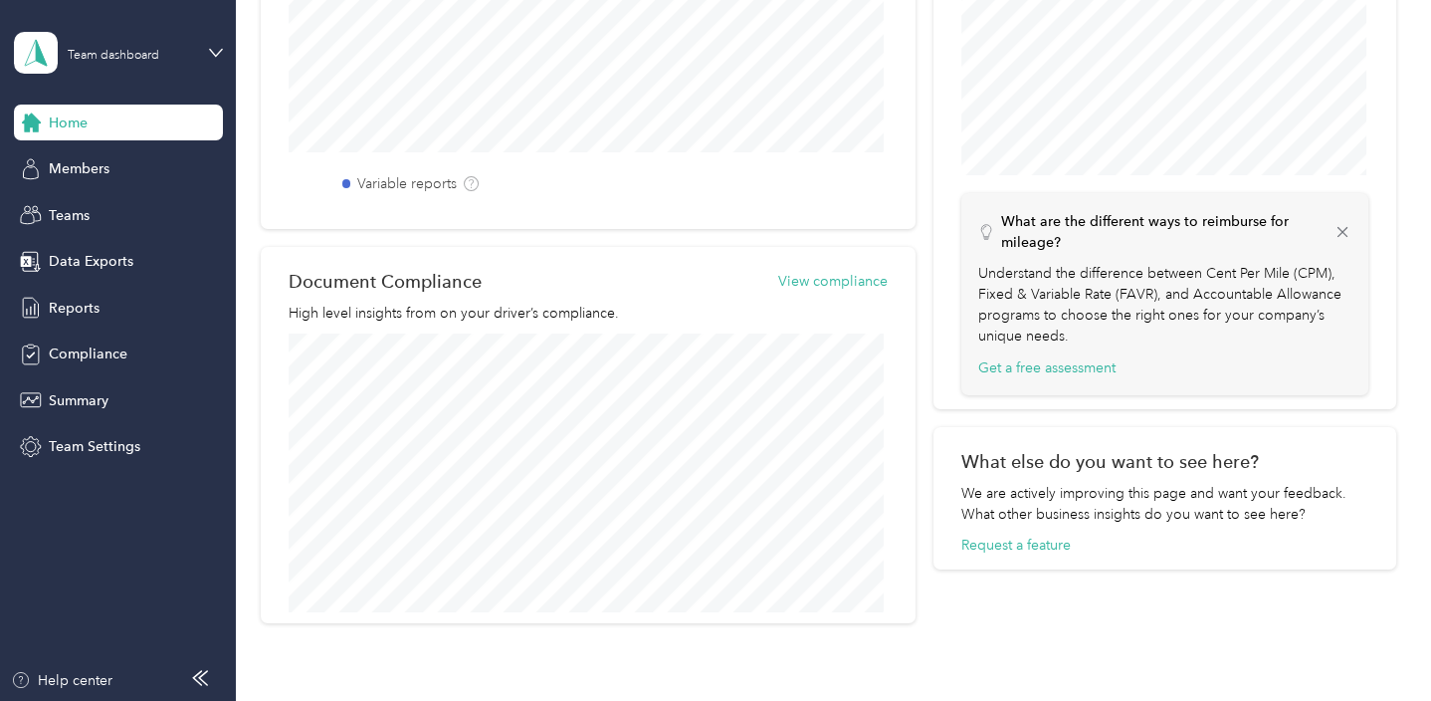
scroll to position [566, 0]
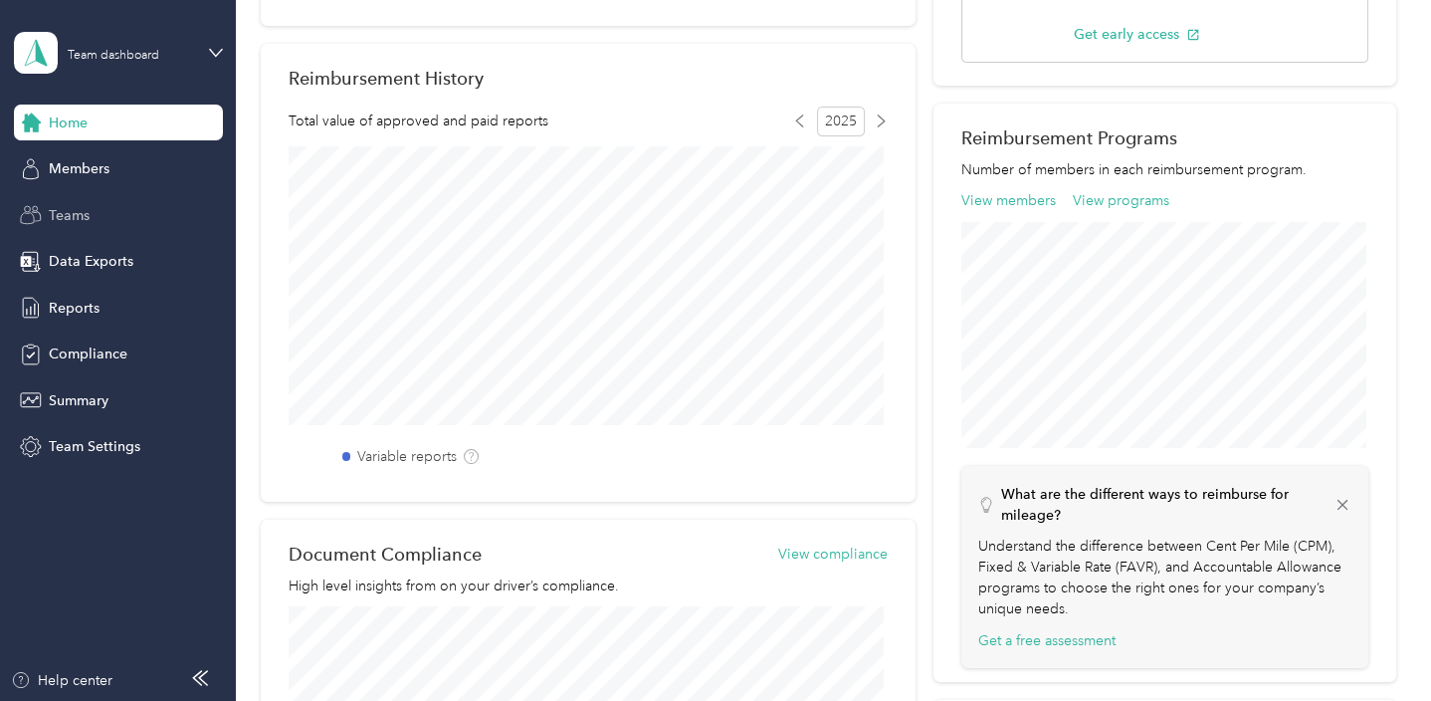
click at [107, 215] on div "Teams" at bounding box center [118, 215] width 209 height 36
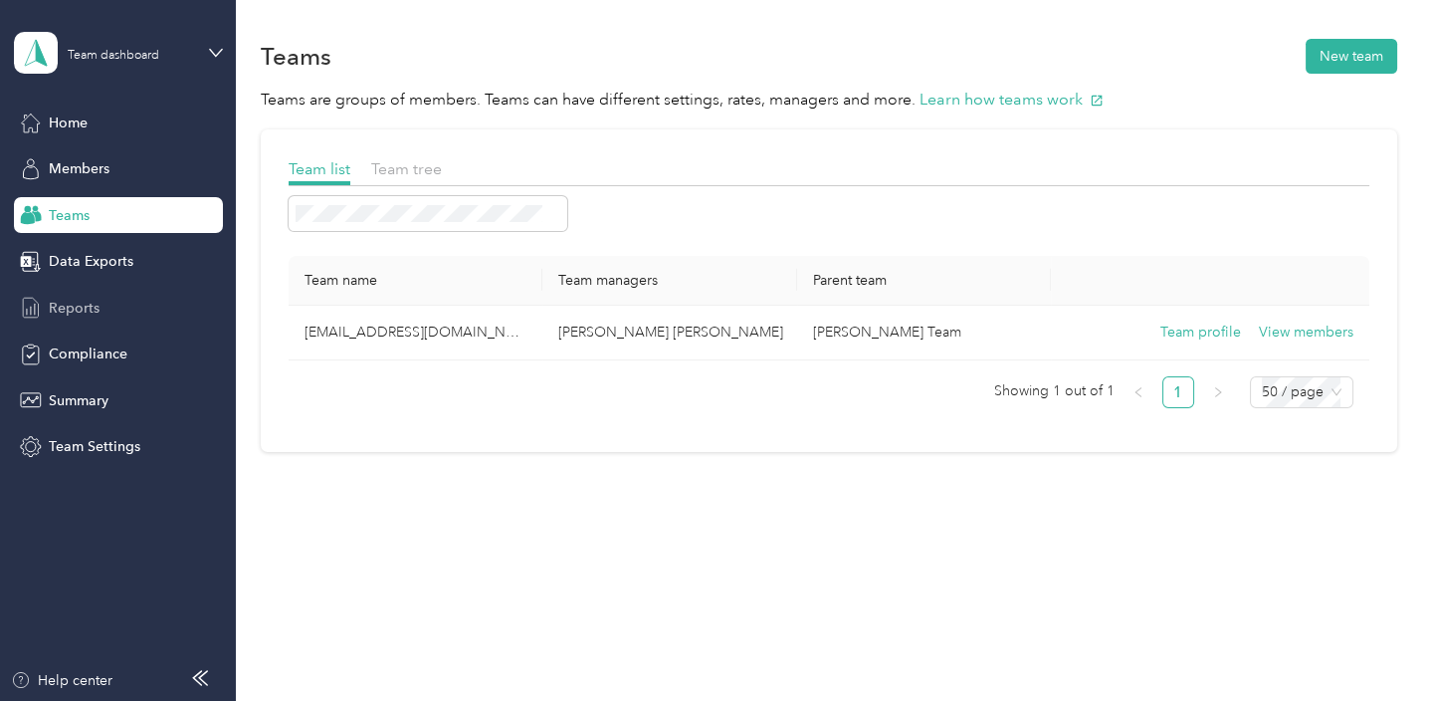
click at [133, 293] on div "Reports" at bounding box center [118, 308] width 209 height 36
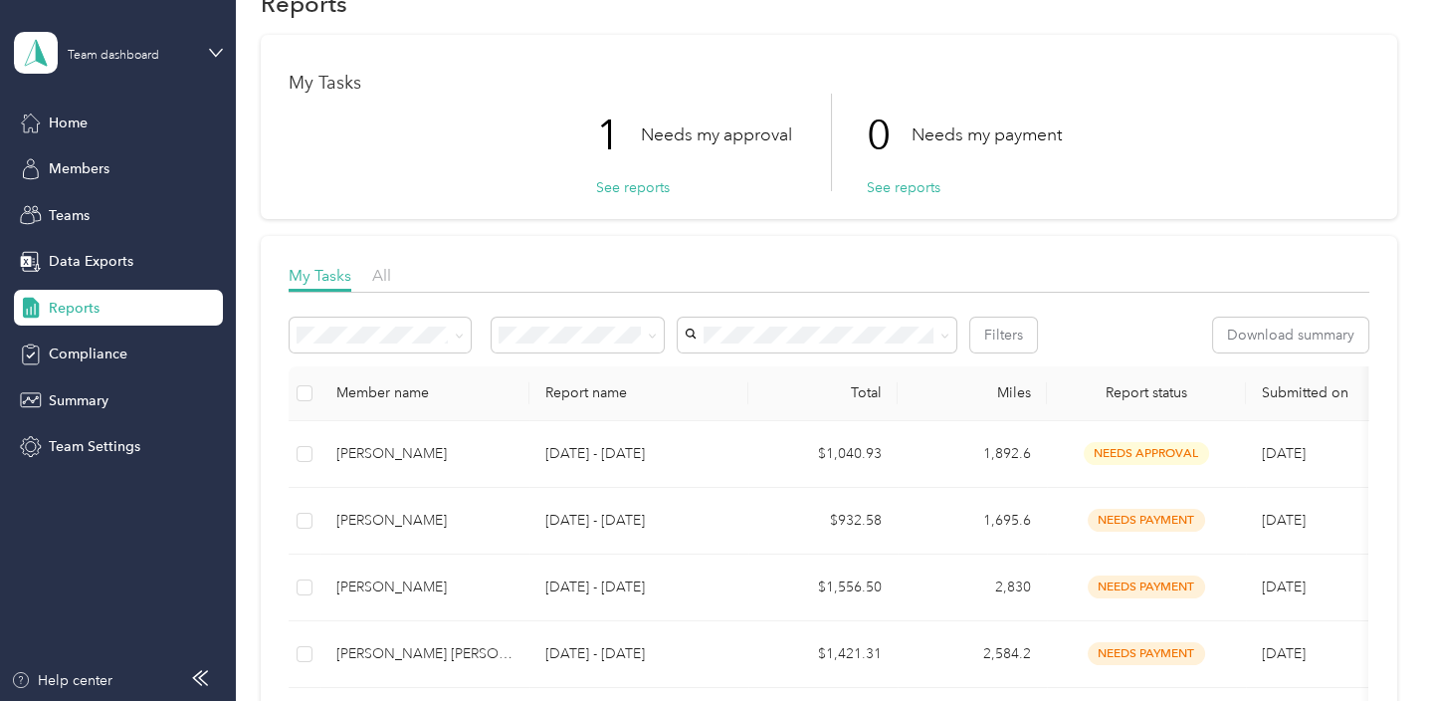
scroll to position [99, 0]
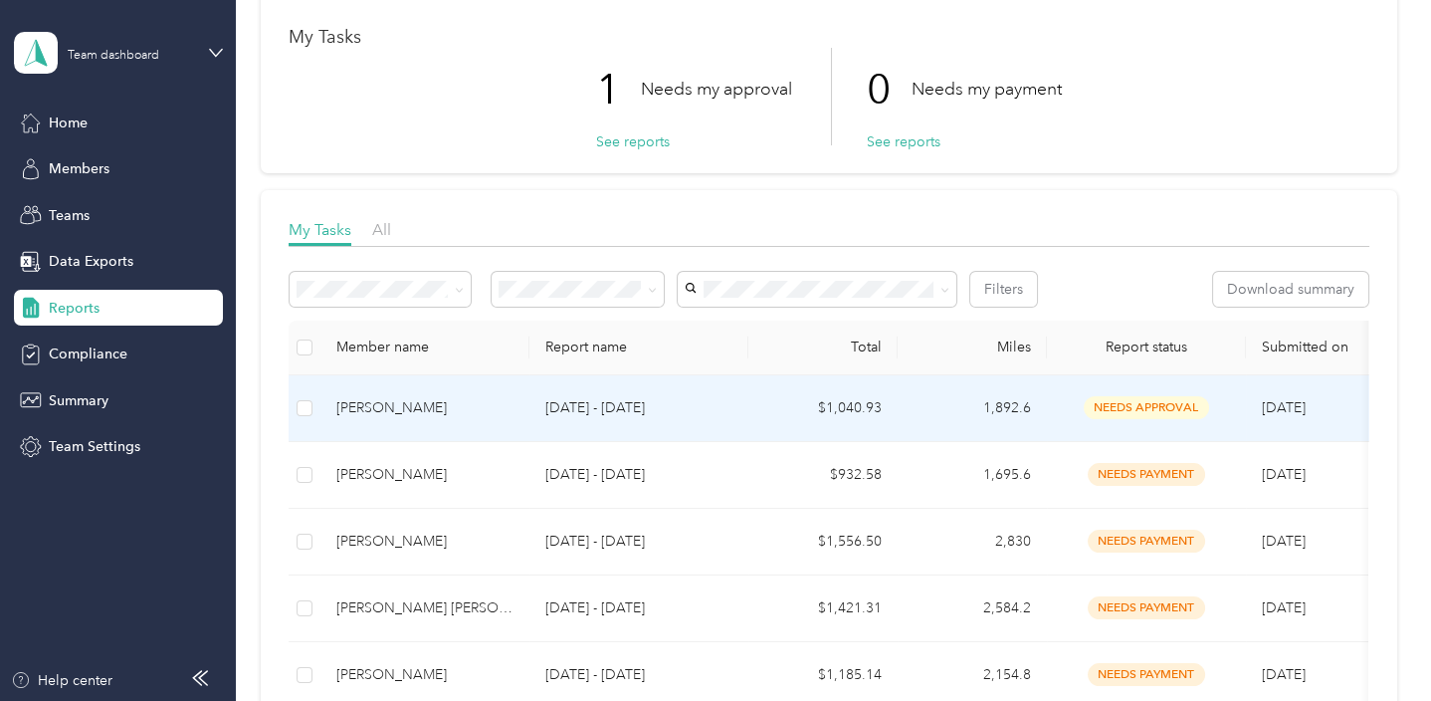
click at [631, 403] on p "[DATE] - [DATE]" at bounding box center [638, 408] width 187 height 22
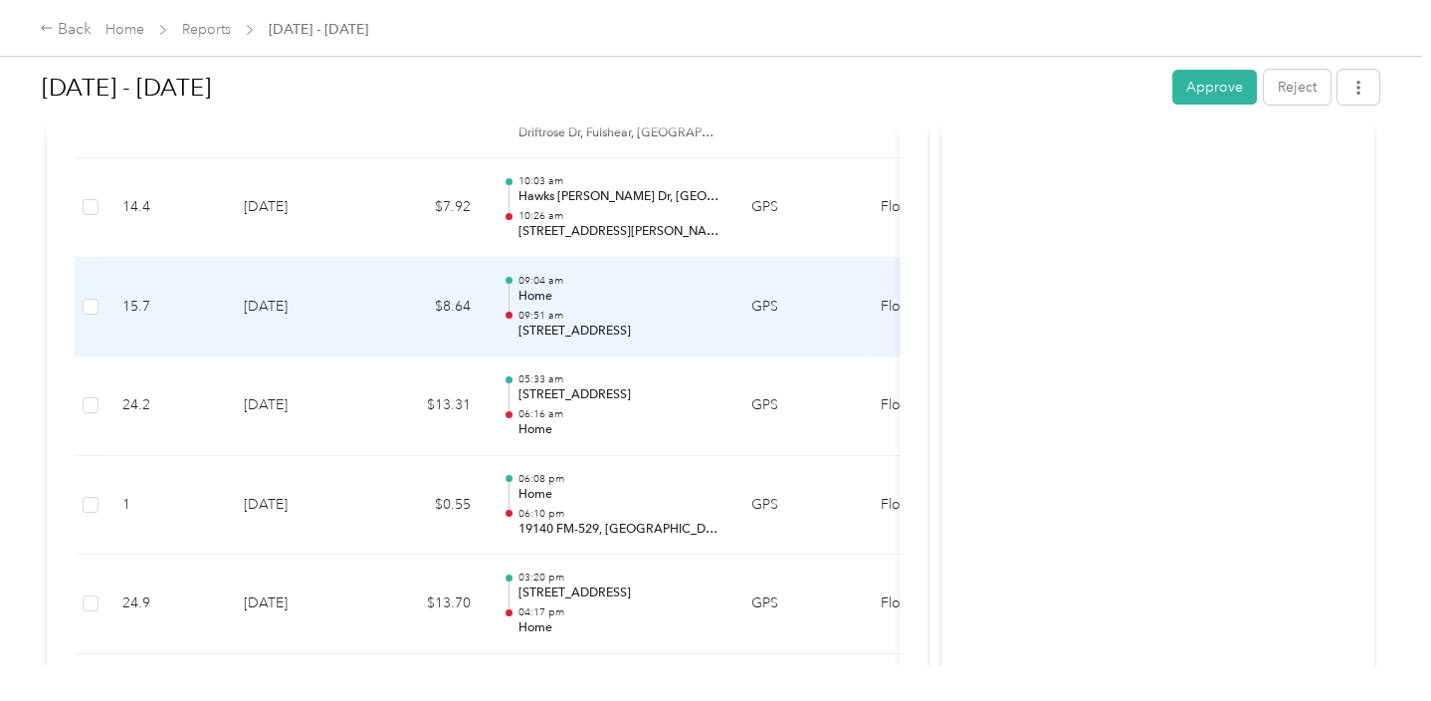
scroll to position [1294, 0]
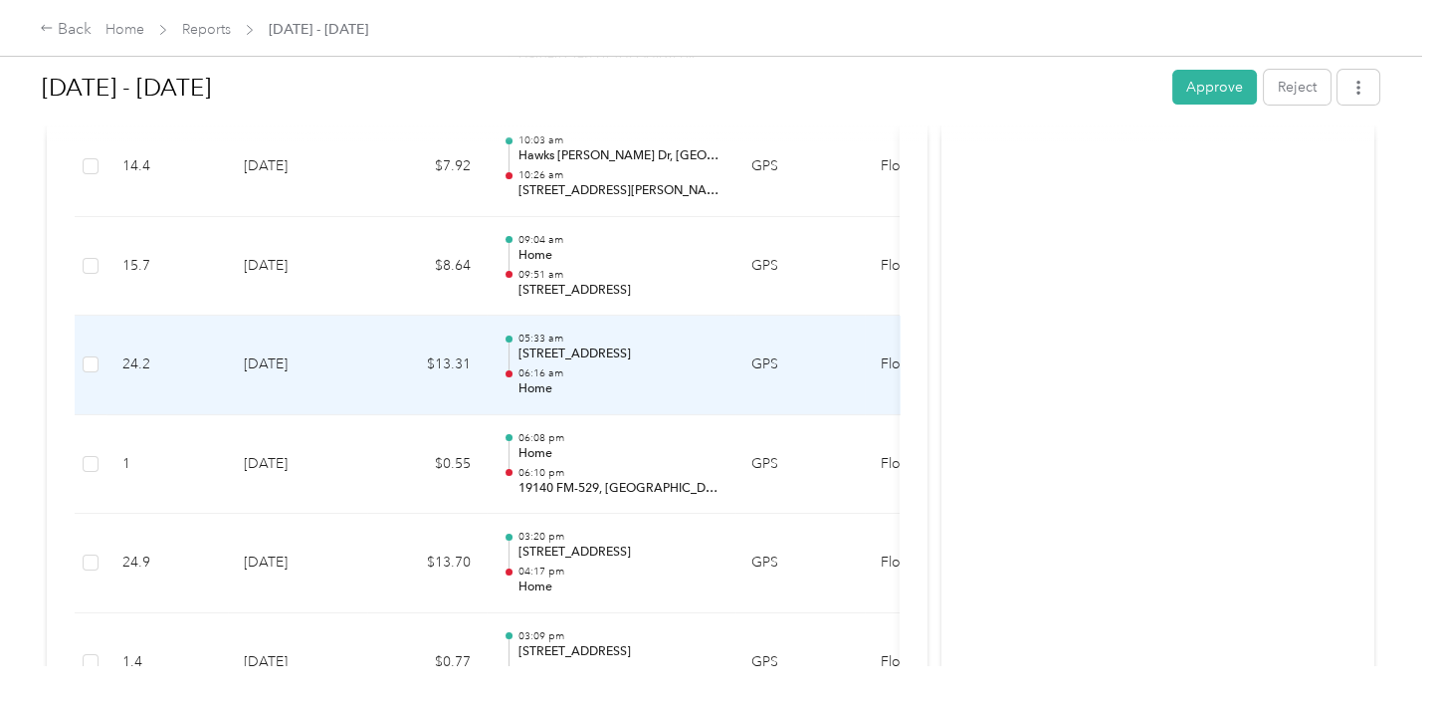
click at [636, 383] on p "Home" at bounding box center [618, 389] width 201 height 18
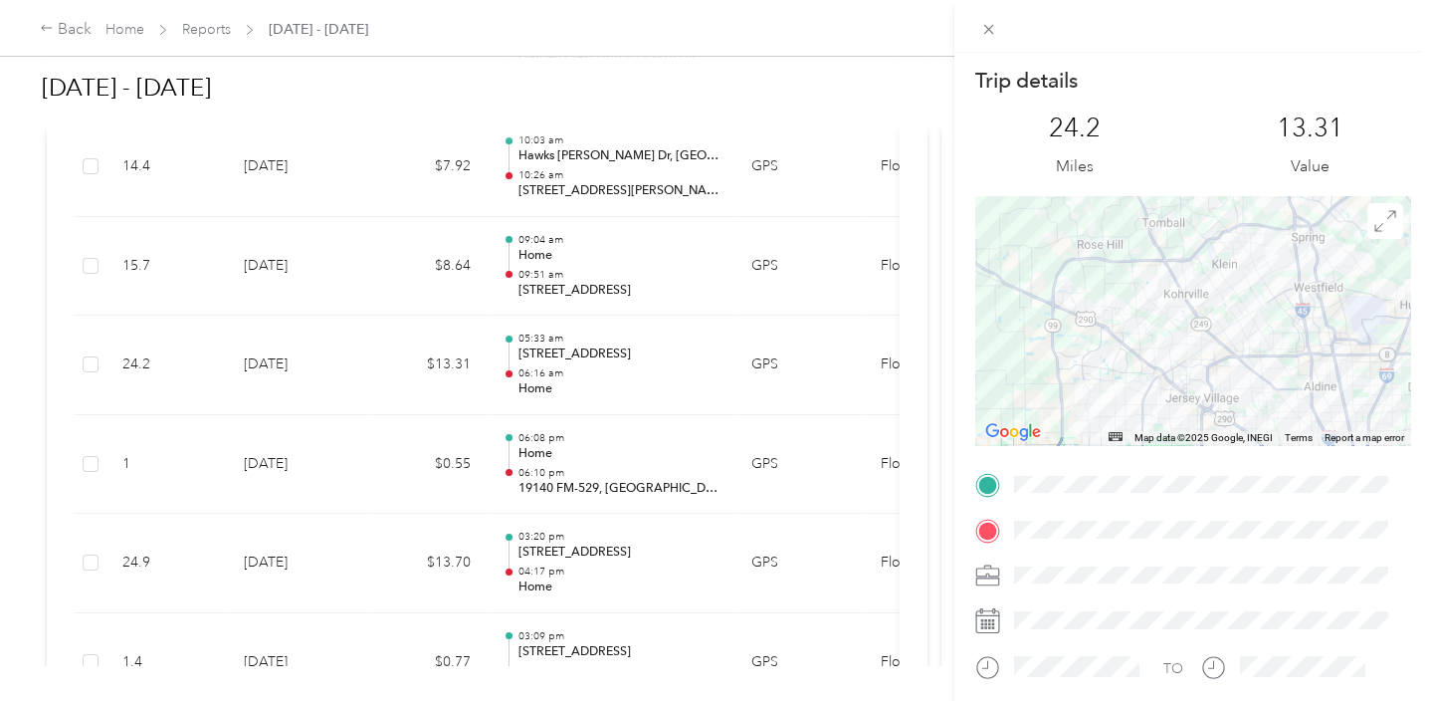
click at [611, 443] on div "Trip details This trip cannot be edited because it is either under review, appr…" at bounding box center [715, 350] width 1431 height 701
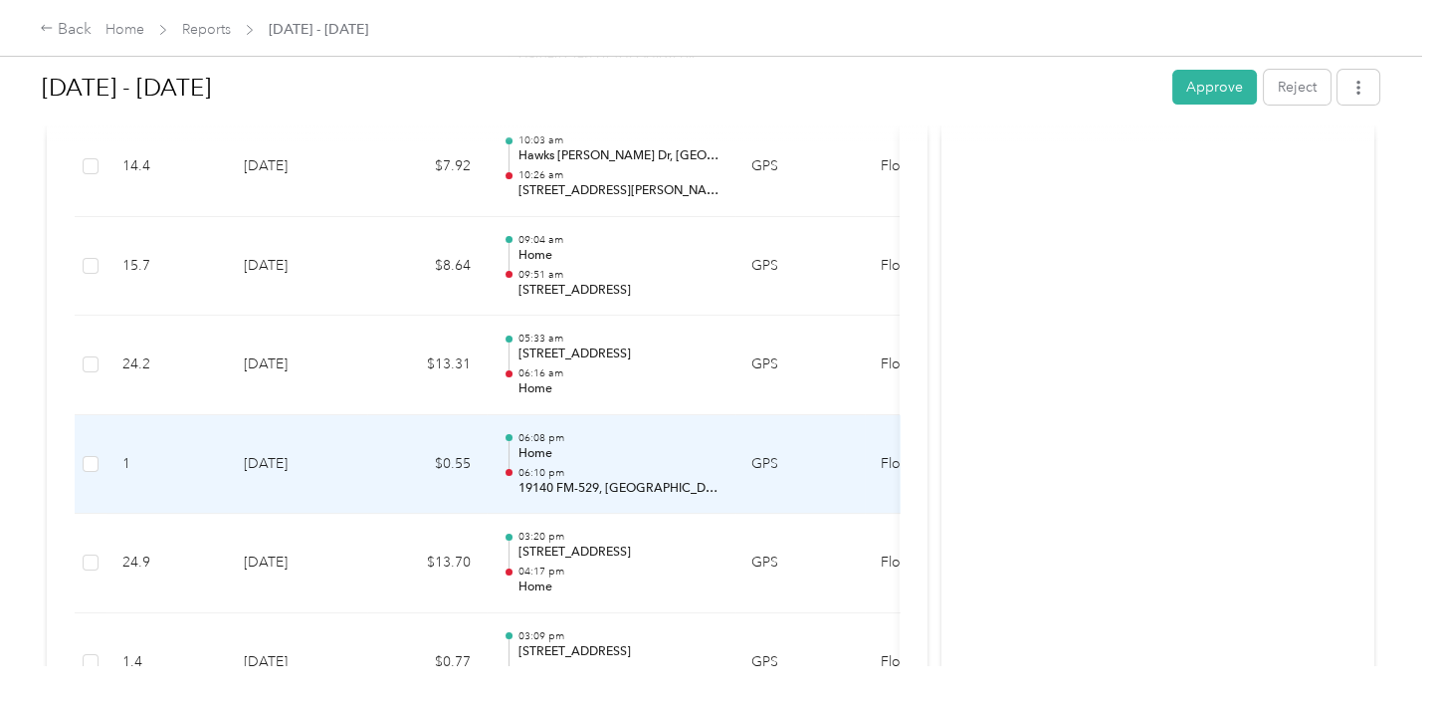
click at [503, 459] on div at bounding box center [509, 465] width 13 height 63
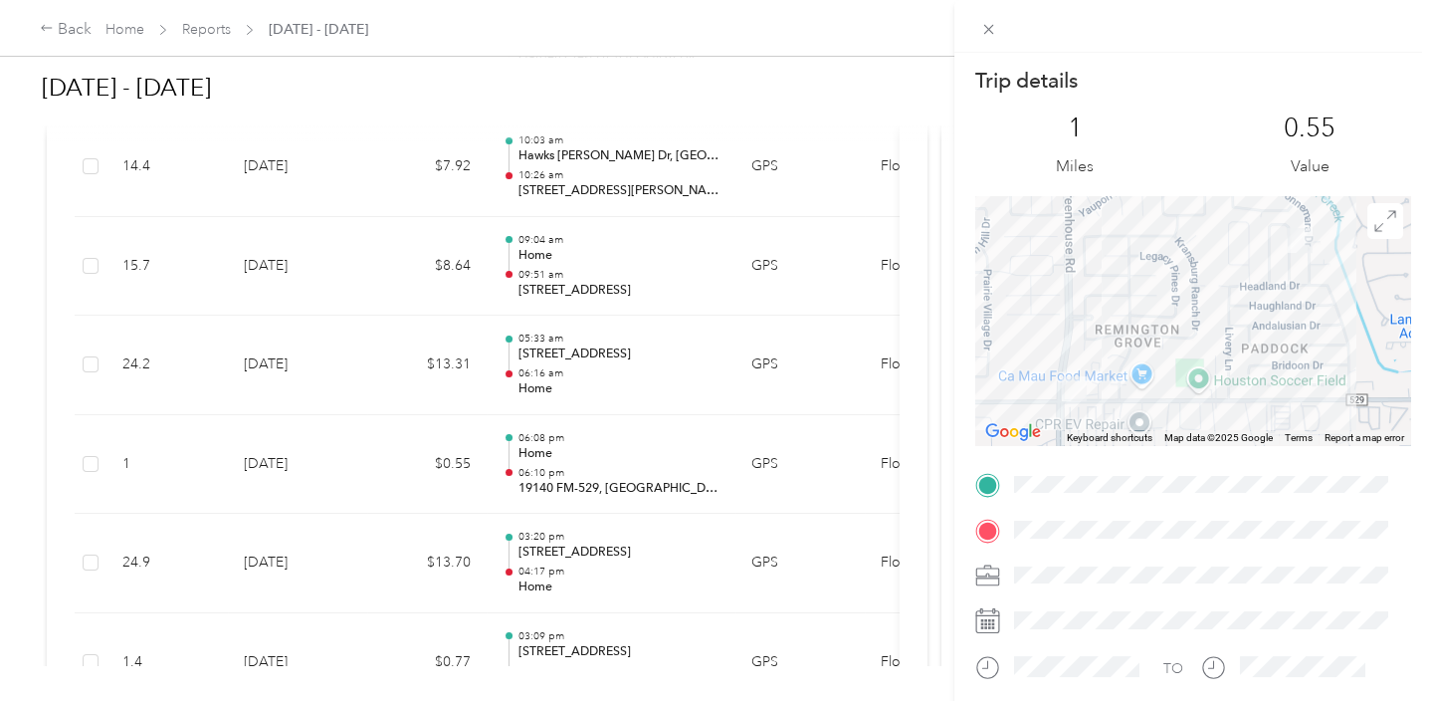
click at [589, 360] on div "Trip details This trip cannot be edited because it is either under review, appr…" at bounding box center [715, 350] width 1431 height 701
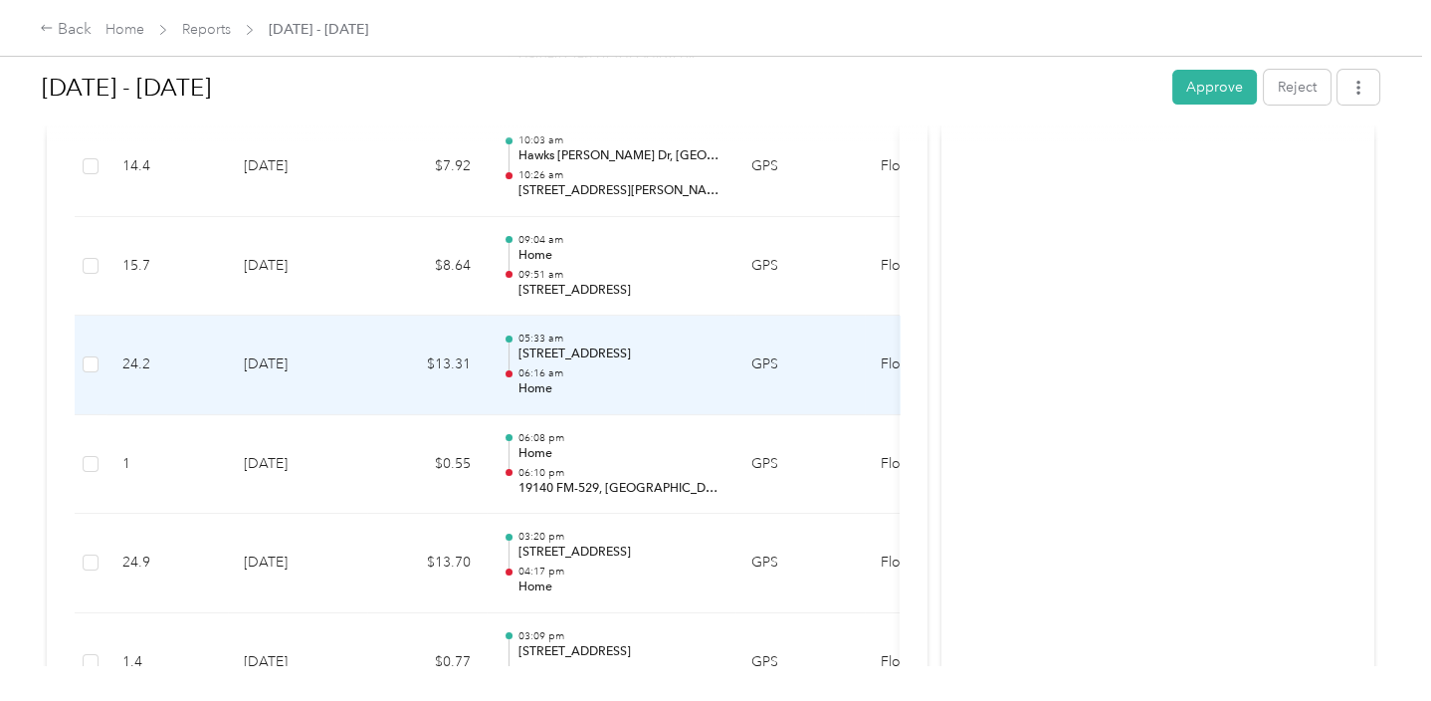
click at [543, 366] on p "06:16 am" at bounding box center [618, 373] width 201 height 14
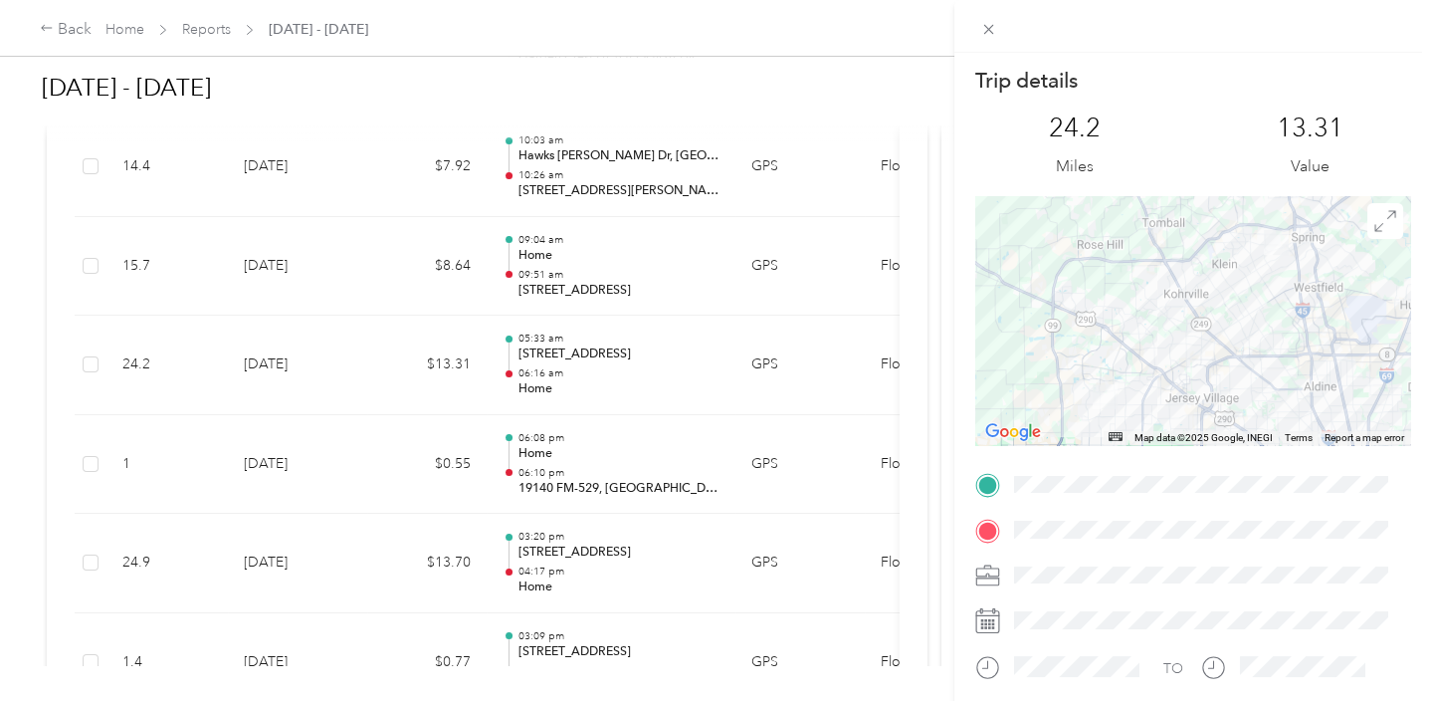
click at [523, 252] on div "Trip details This trip cannot be edited because it is either under review, appr…" at bounding box center [715, 350] width 1431 height 701
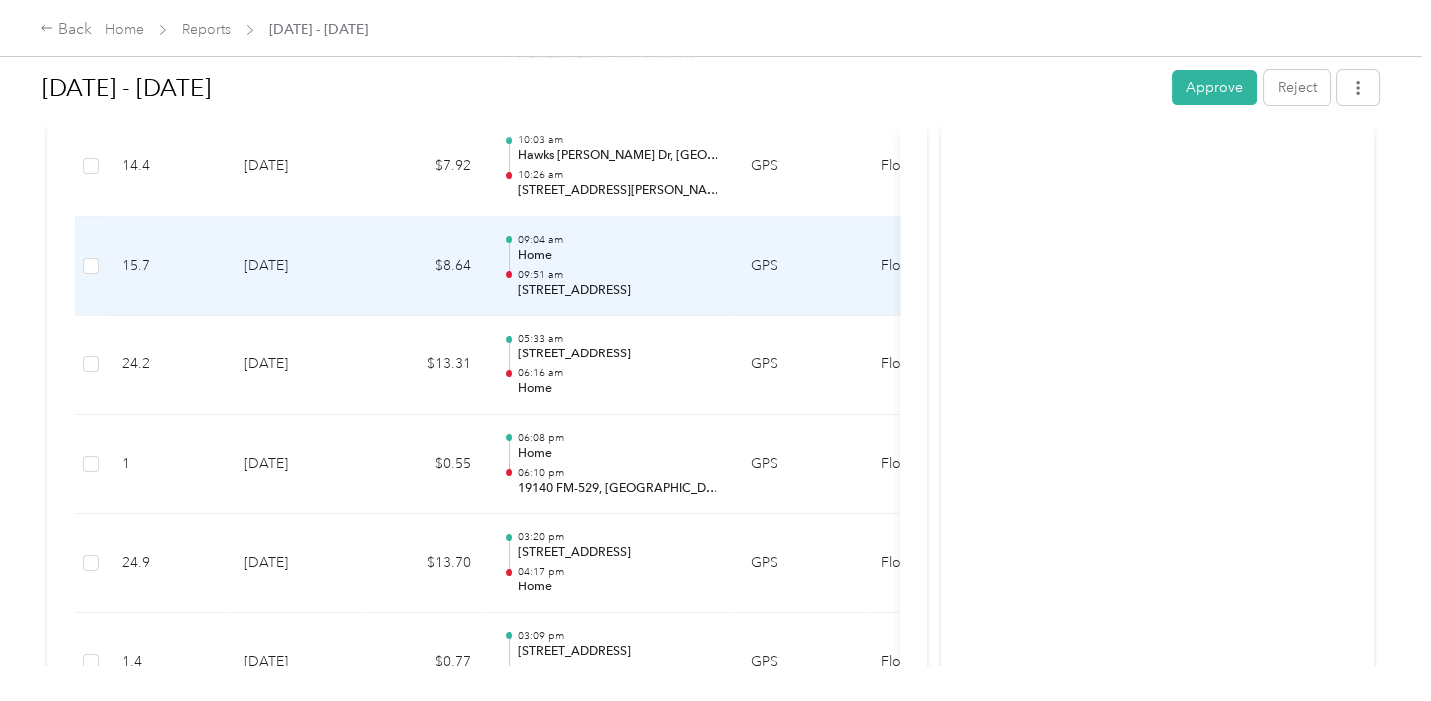
click at [522, 252] on p "Home" at bounding box center [618, 256] width 201 height 18
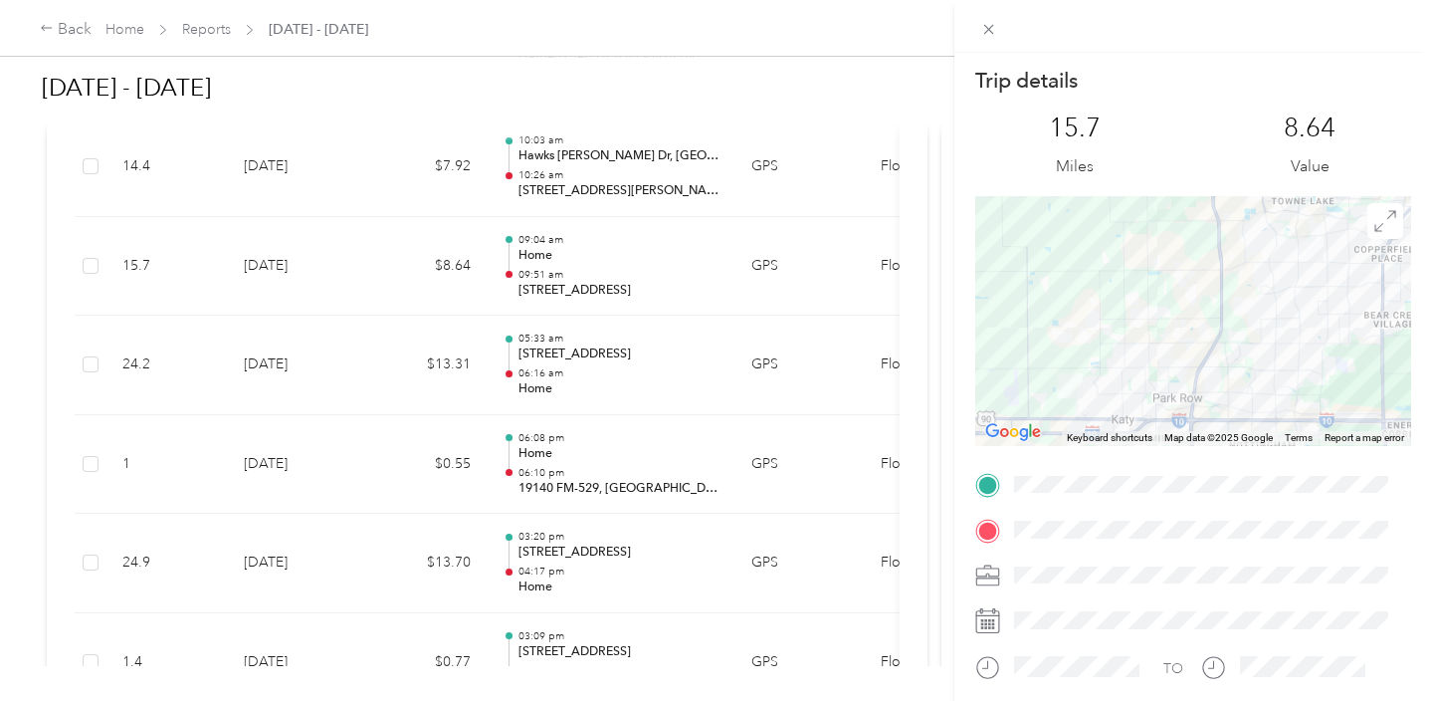
click at [539, 367] on div "Trip details This trip cannot be edited because it is either under review, appr…" at bounding box center [715, 350] width 1431 height 701
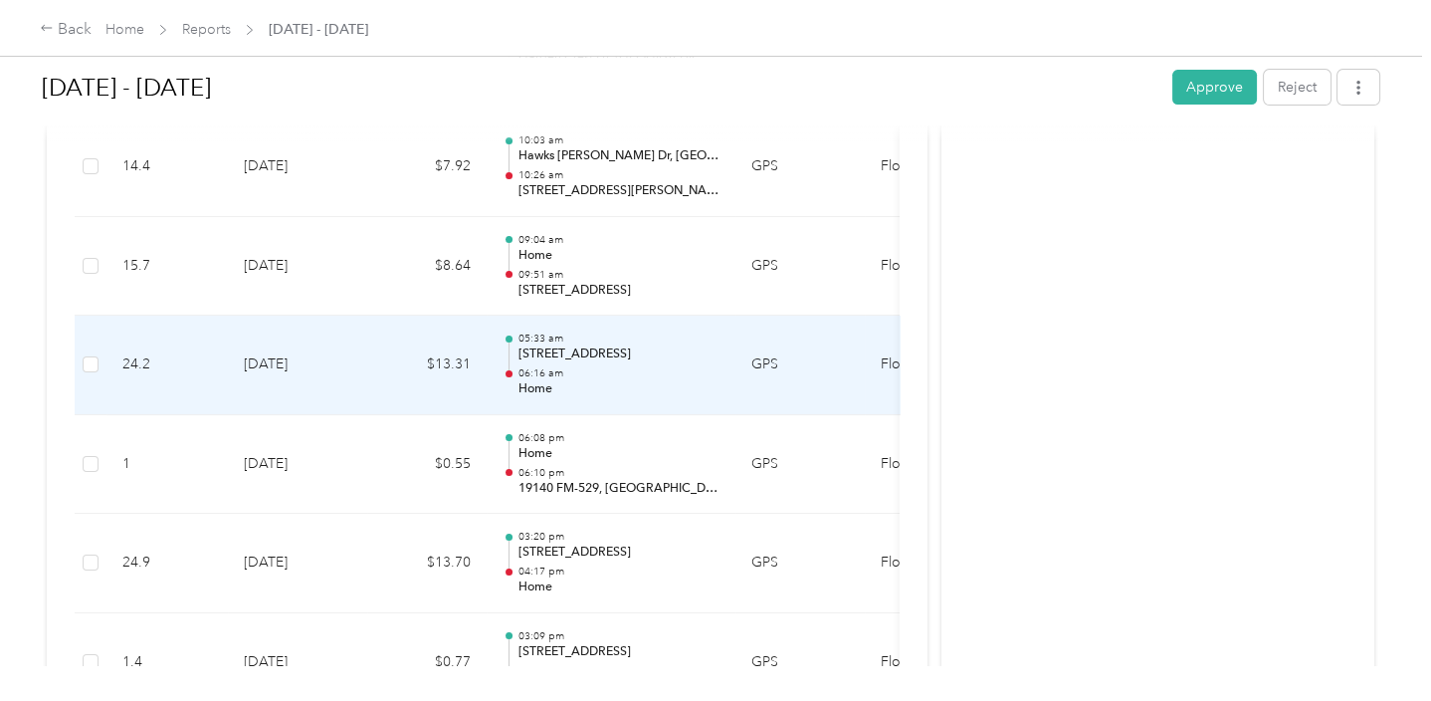
click at [543, 345] on p "[STREET_ADDRESS]" at bounding box center [618, 354] width 201 height 18
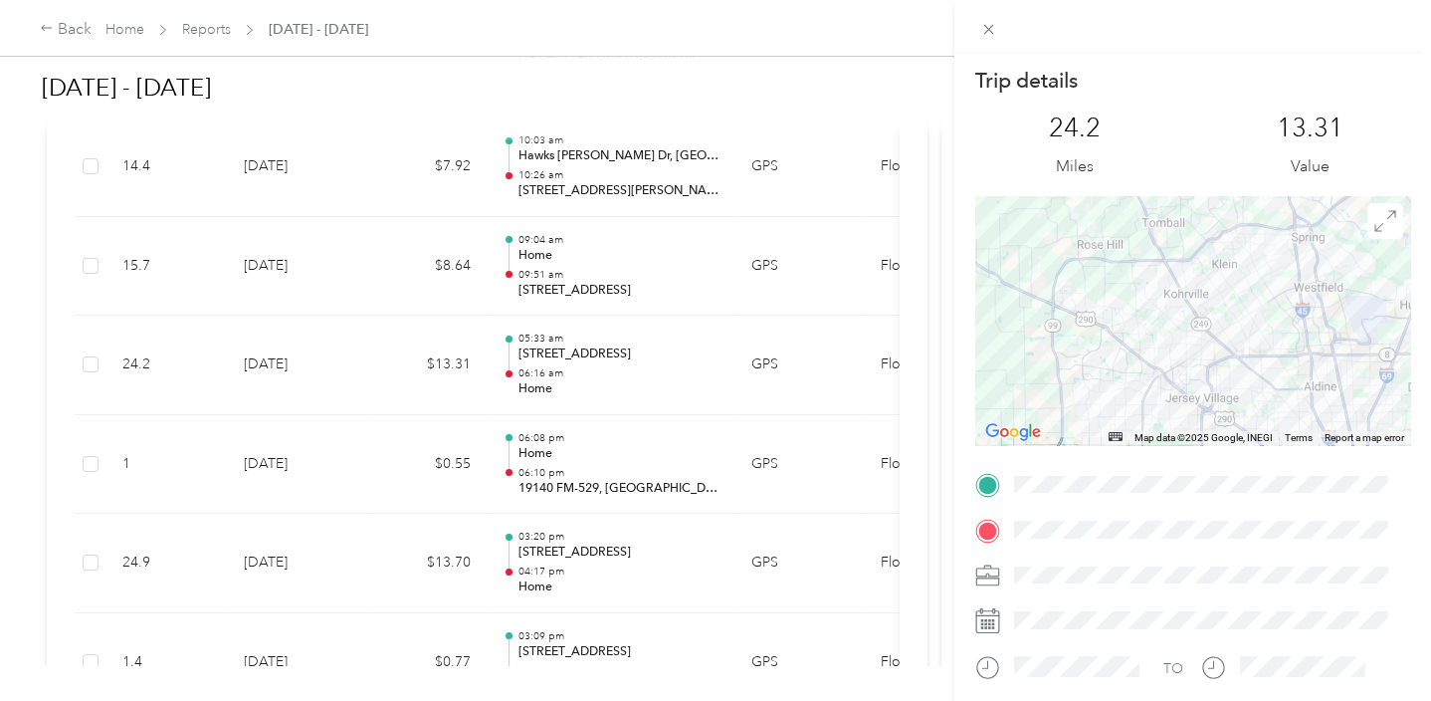
click at [714, 526] on div "Trip details This trip cannot be edited because it is either under review, appr…" at bounding box center [715, 350] width 1431 height 701
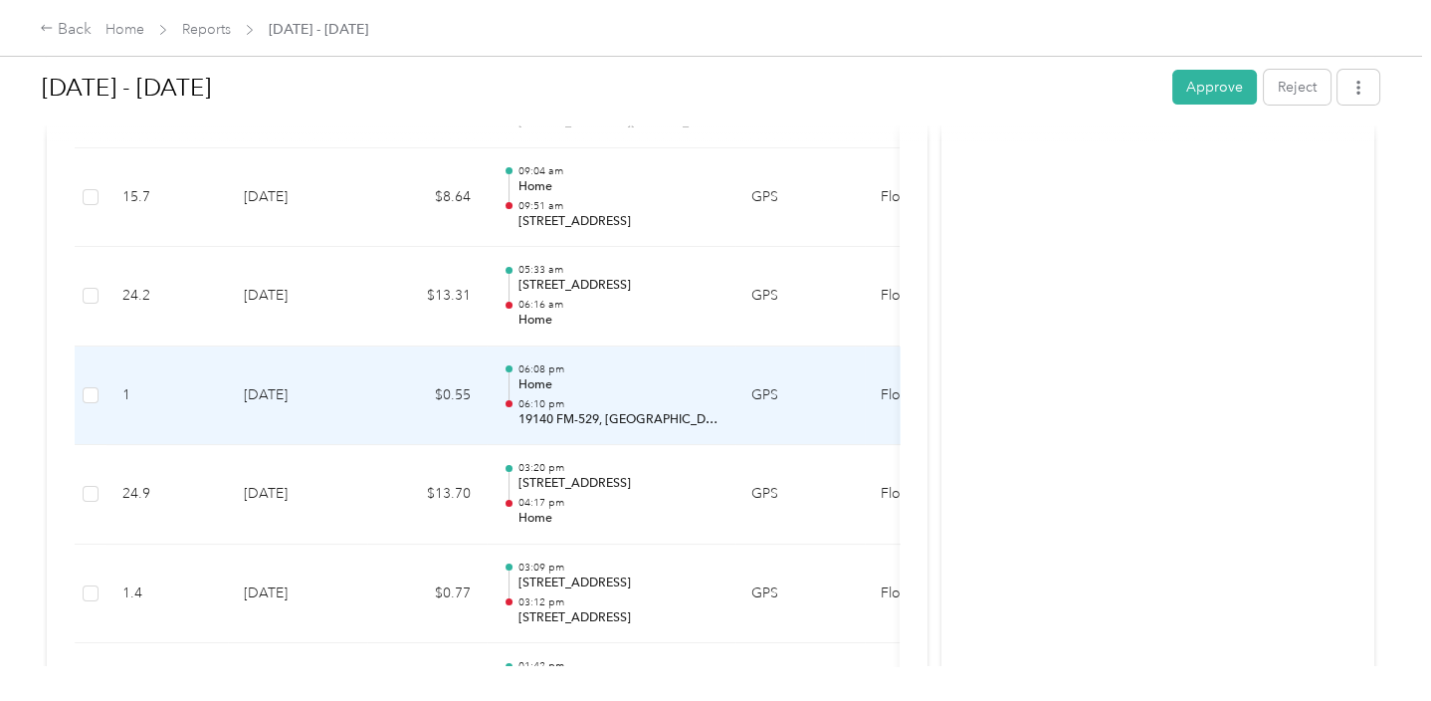
scroll to position [1393, 0]
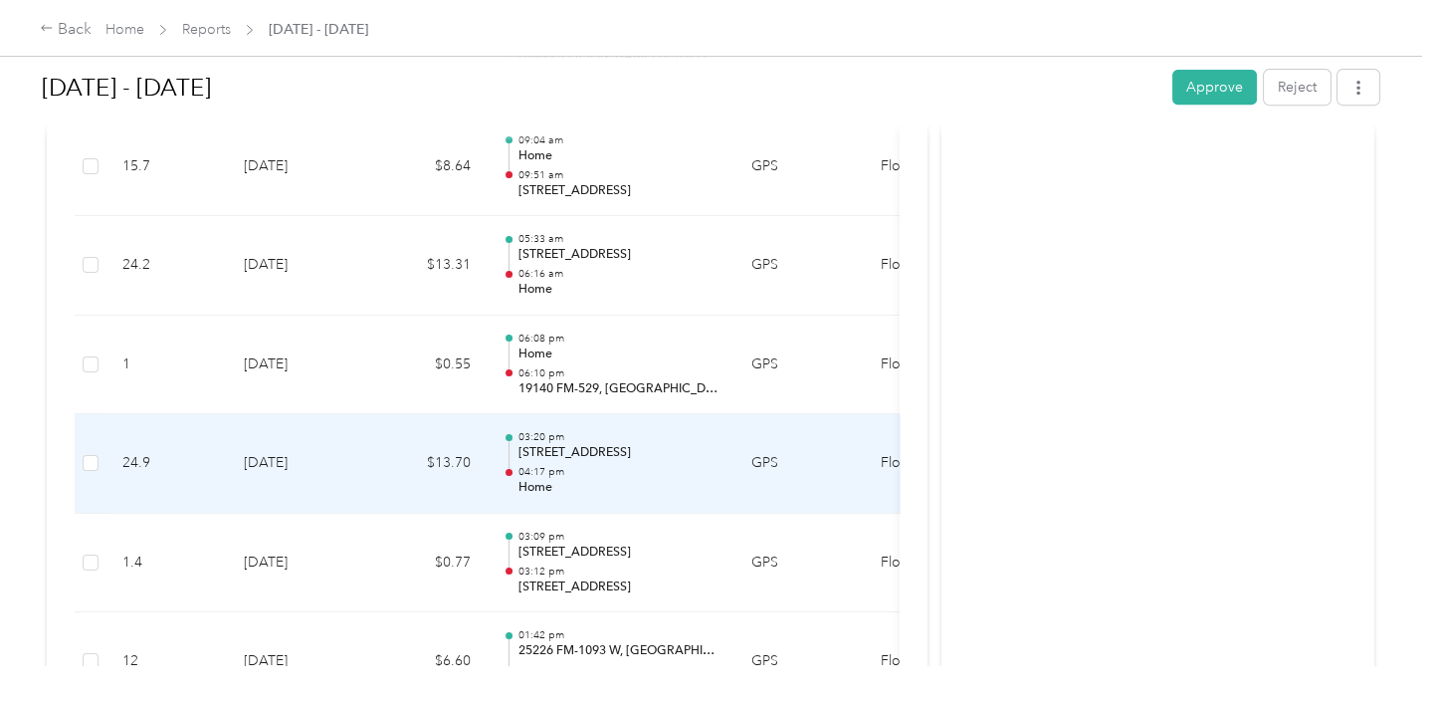
click at [705, 469] on p "04:17 pm" at bounding box center [618, 472] width 201 height 14
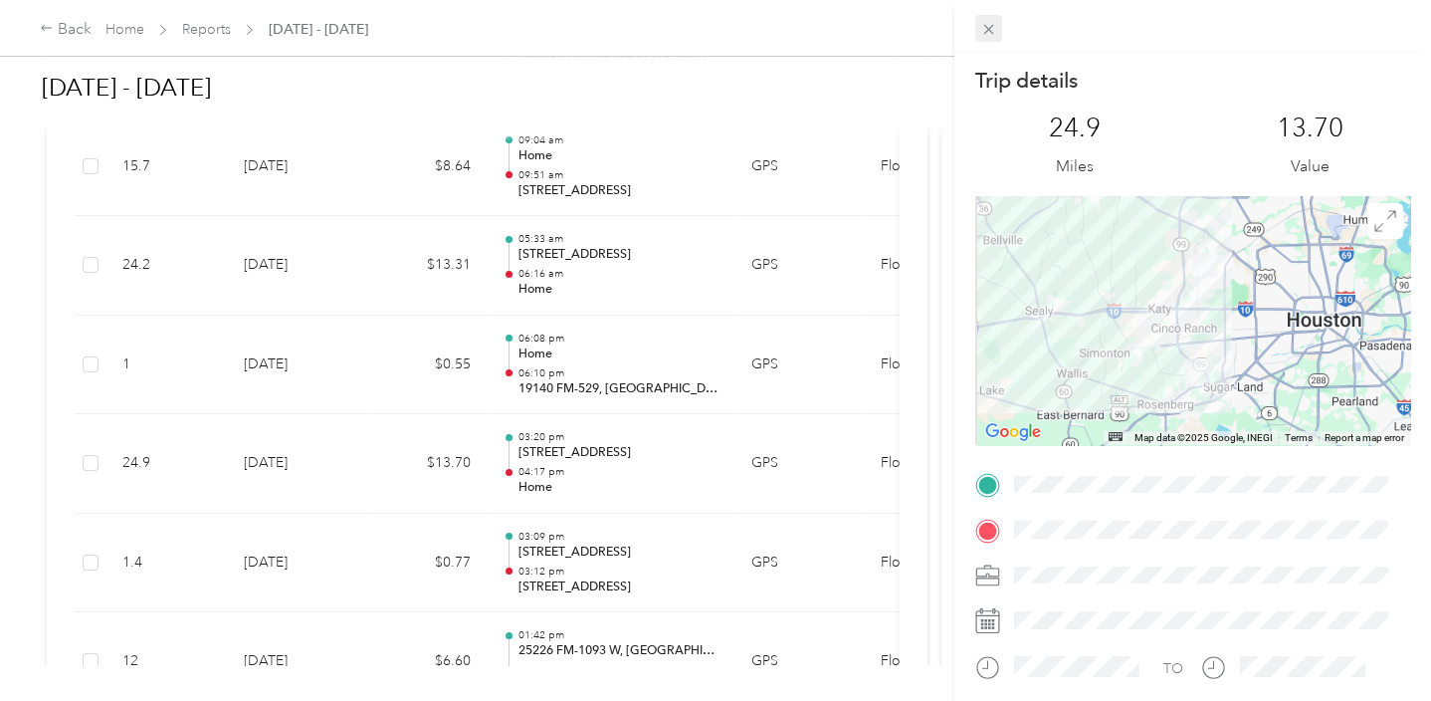
click at [1000, 27] on span at bounding box center [989, 29] width 28 height 28
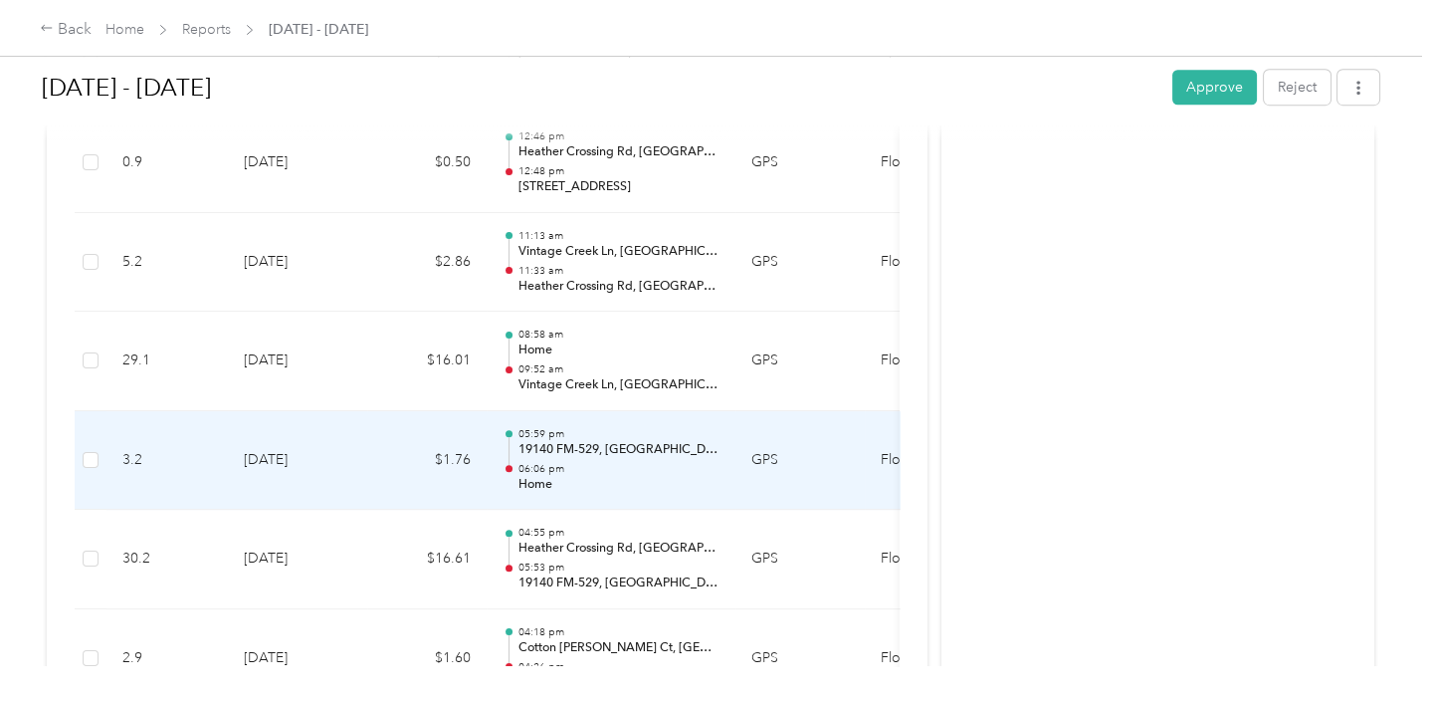
scroll to position [2189, 0]
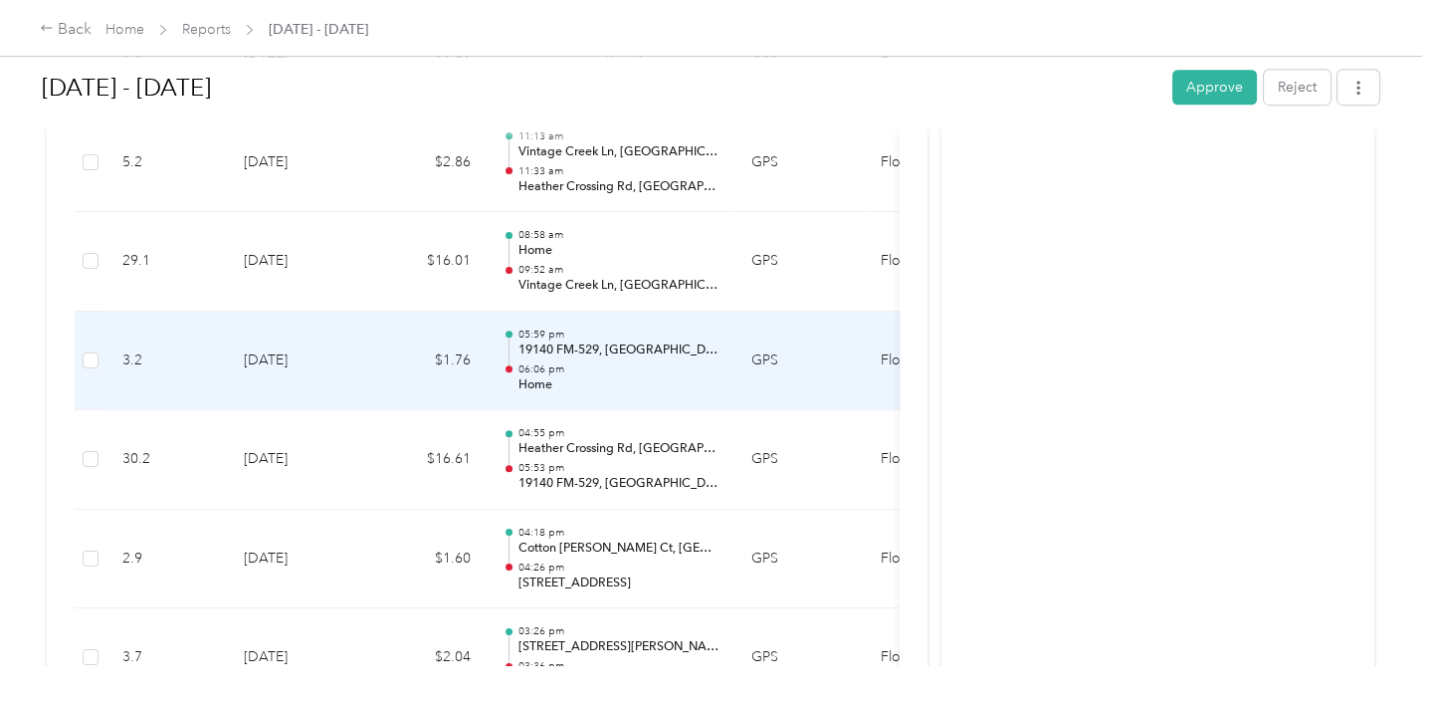
click at [628, 341] on p "19140 FM-529, [GEOGRAPHIC_DATA], [GEOGRAPHIC_DATA]" at bounding box center [618, 350] width 201 height 18
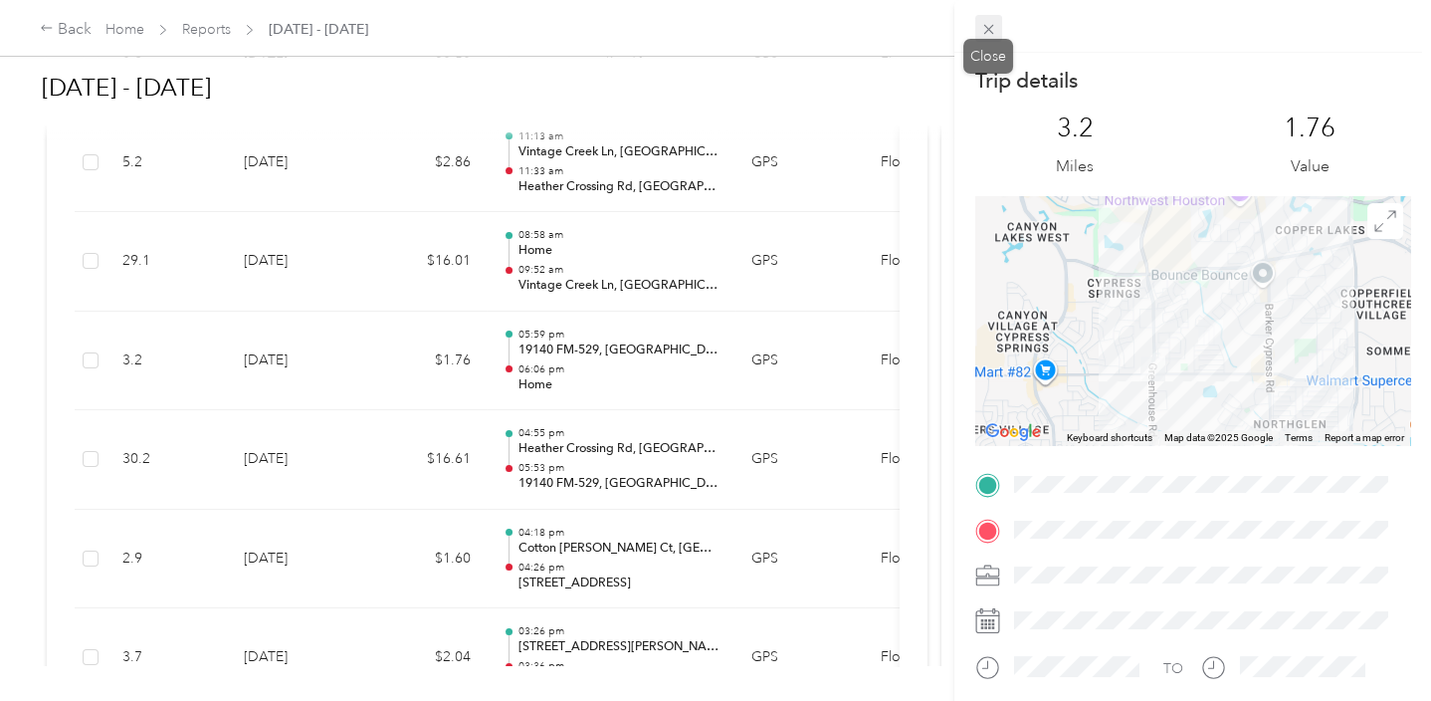
click at [991, 22] on icon at bounding box center [988, 29] width 17 height 17
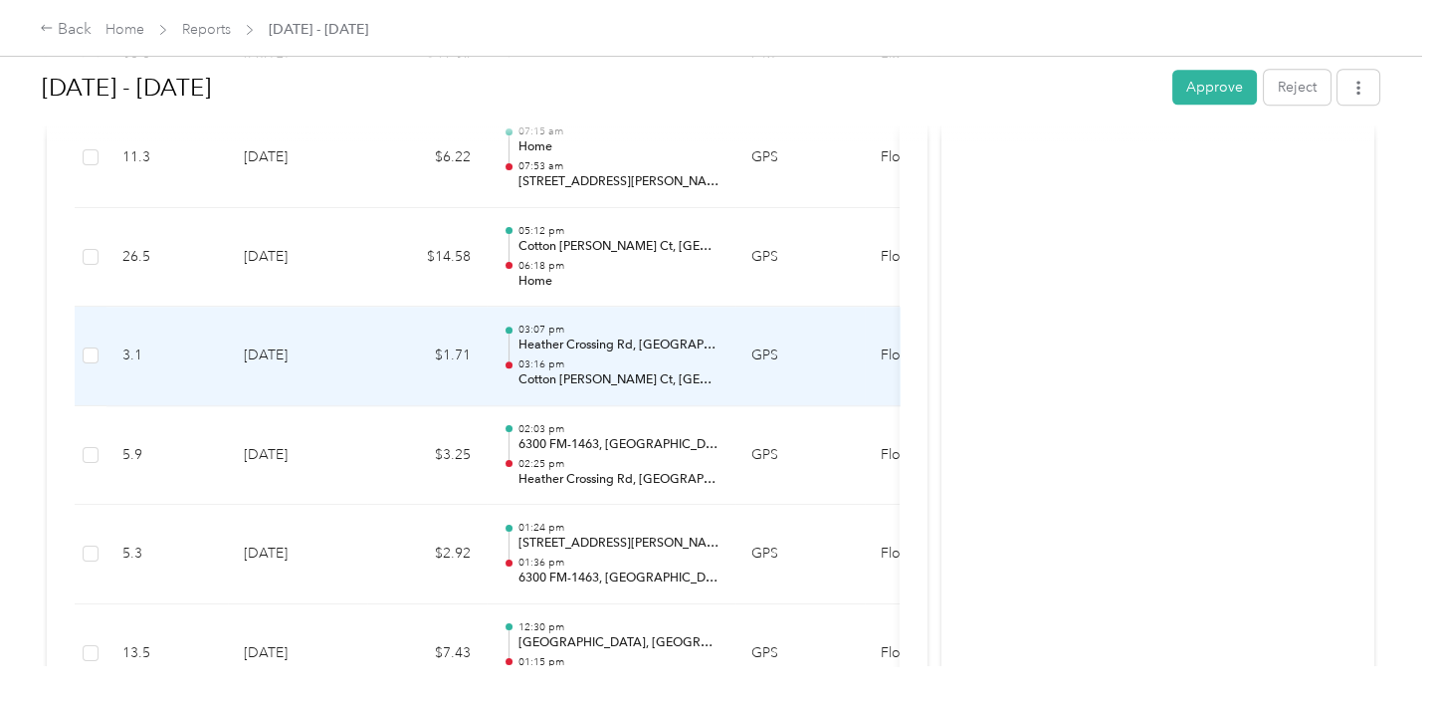
scroll to position [3383, 0]
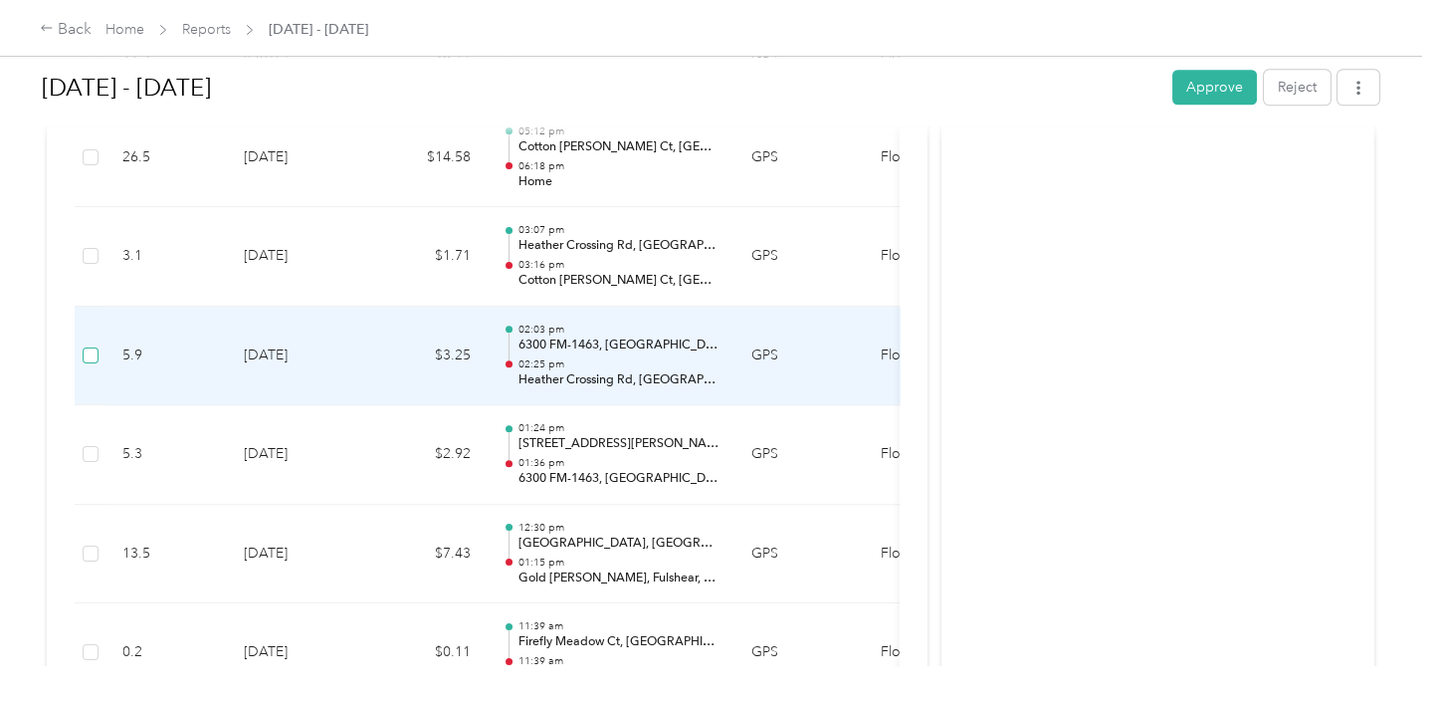
click at [95, 352] on label at bounding box center [91, 355] width 16 height 22
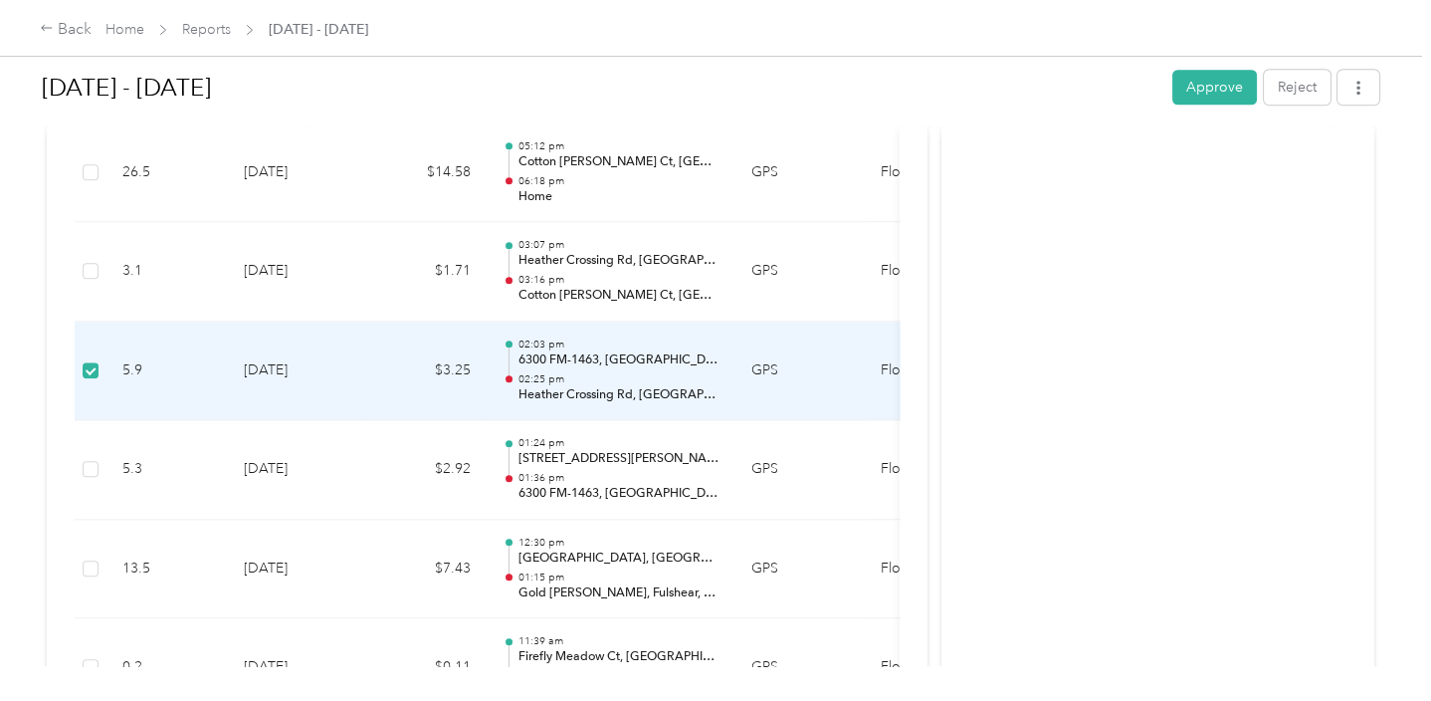
scroll to position [3441, 0]
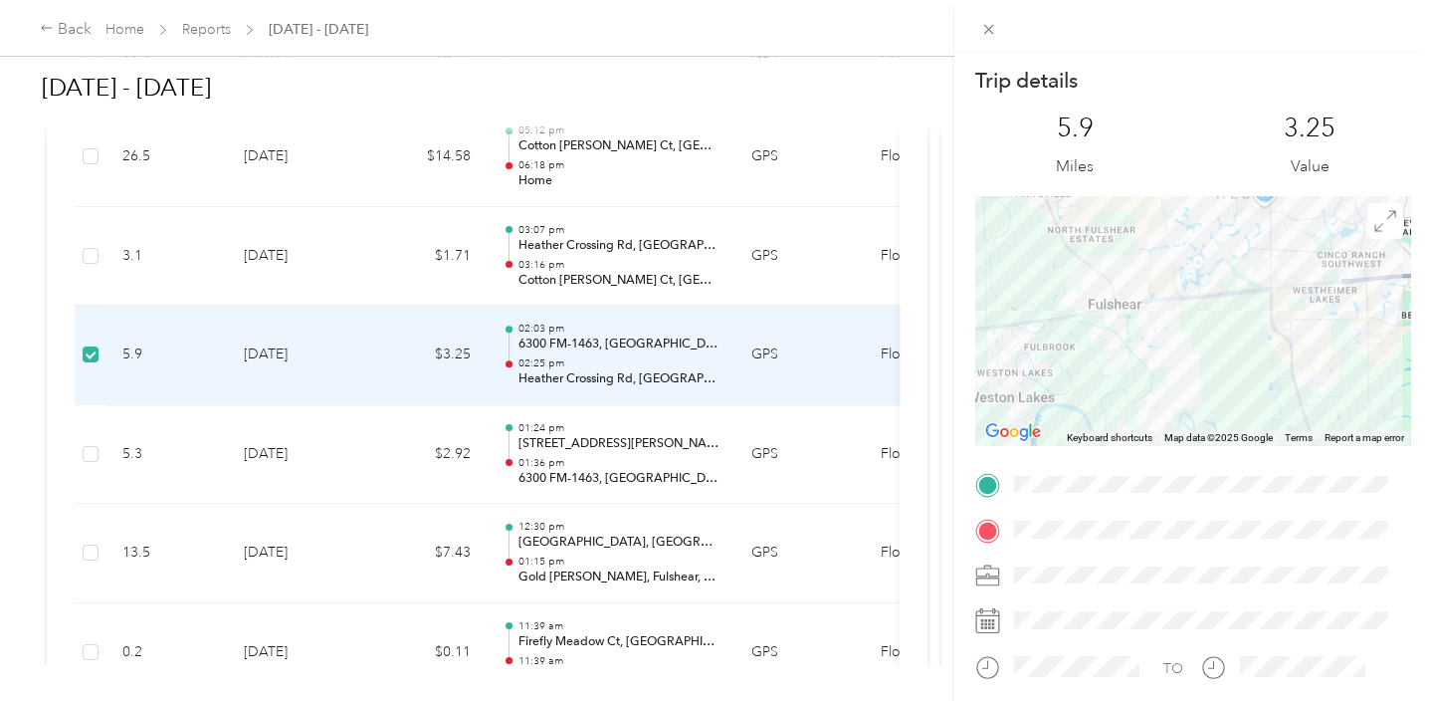
click at [95, 349] on div "Trip details This trip cannot be edited because it is either under review, appr…" at bounding box center [715, 350] width 1431 height 701
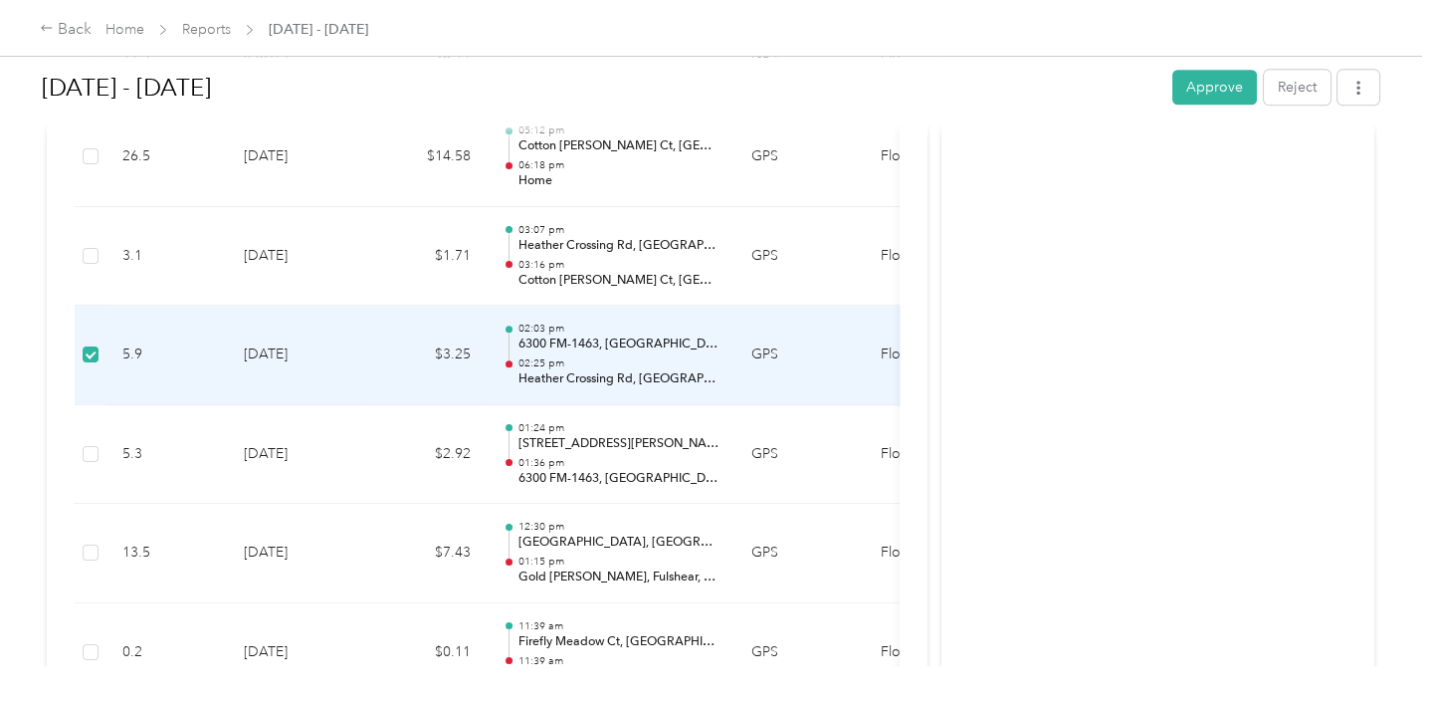
click at [102, 336] on td at bounding box center [91, 356] width 32 height 100
click at [97, 344] on td at bounding box center [91, 356] width 32 height 100
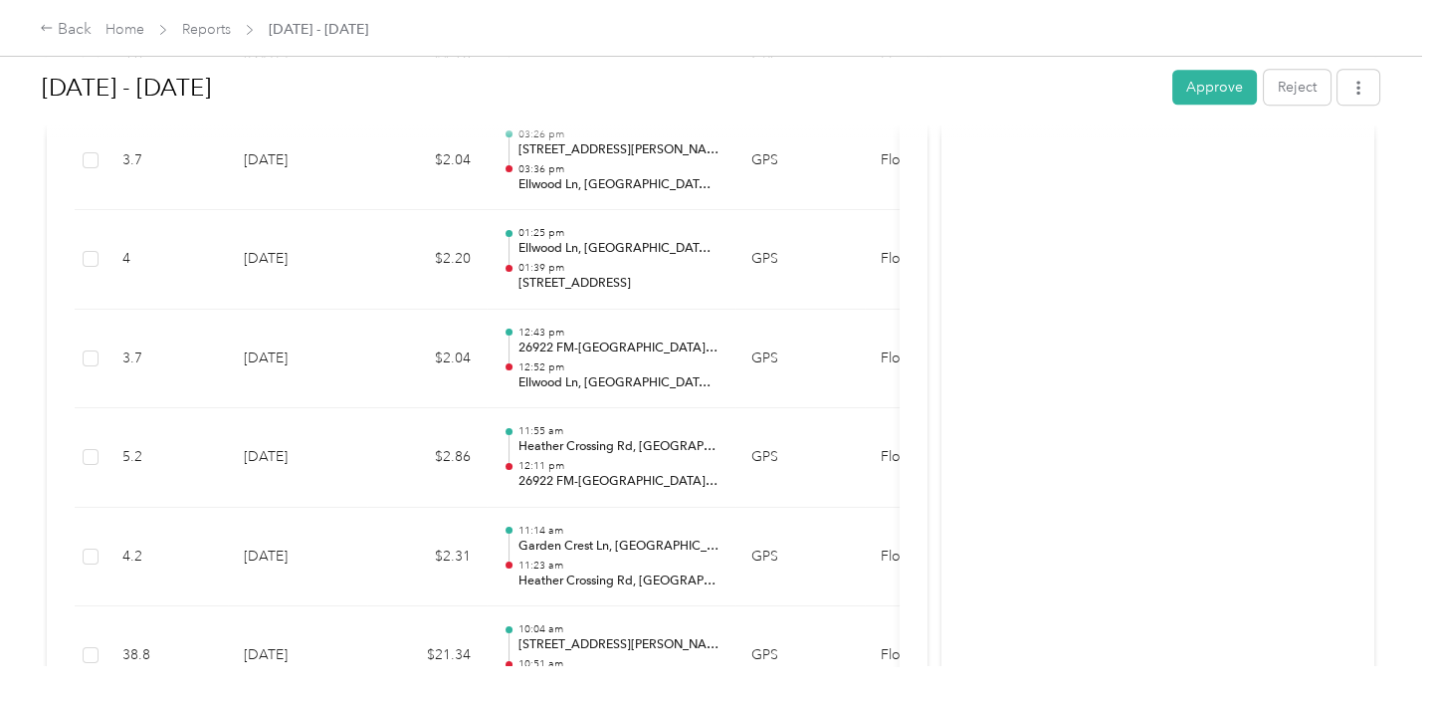
click at [176, 27] on div "Home Reports [DATE] - [DATE]" at bounding box center [236, 29] width 263 height 21
click at [211, 21] on link "Reports" at bounding box center [206, 29] width 49 height 17
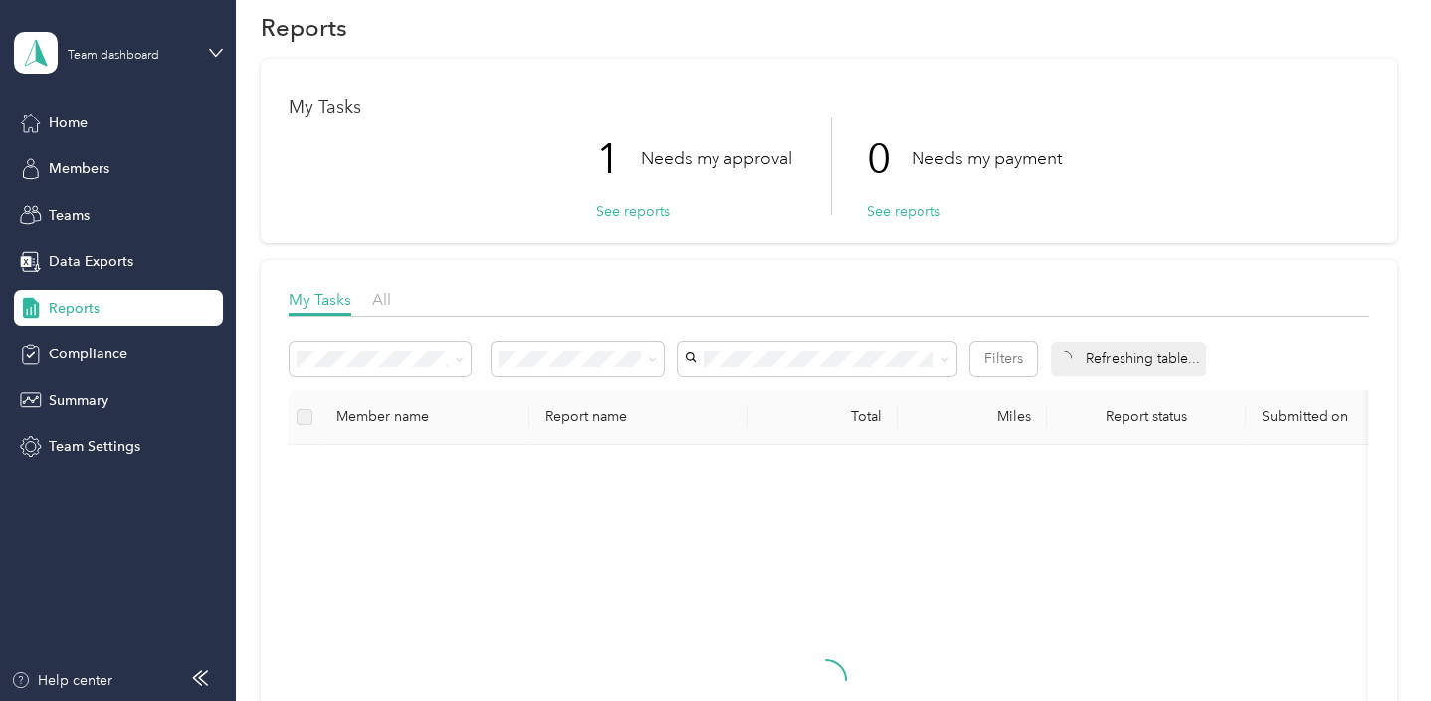
scroll to position [28, 0]
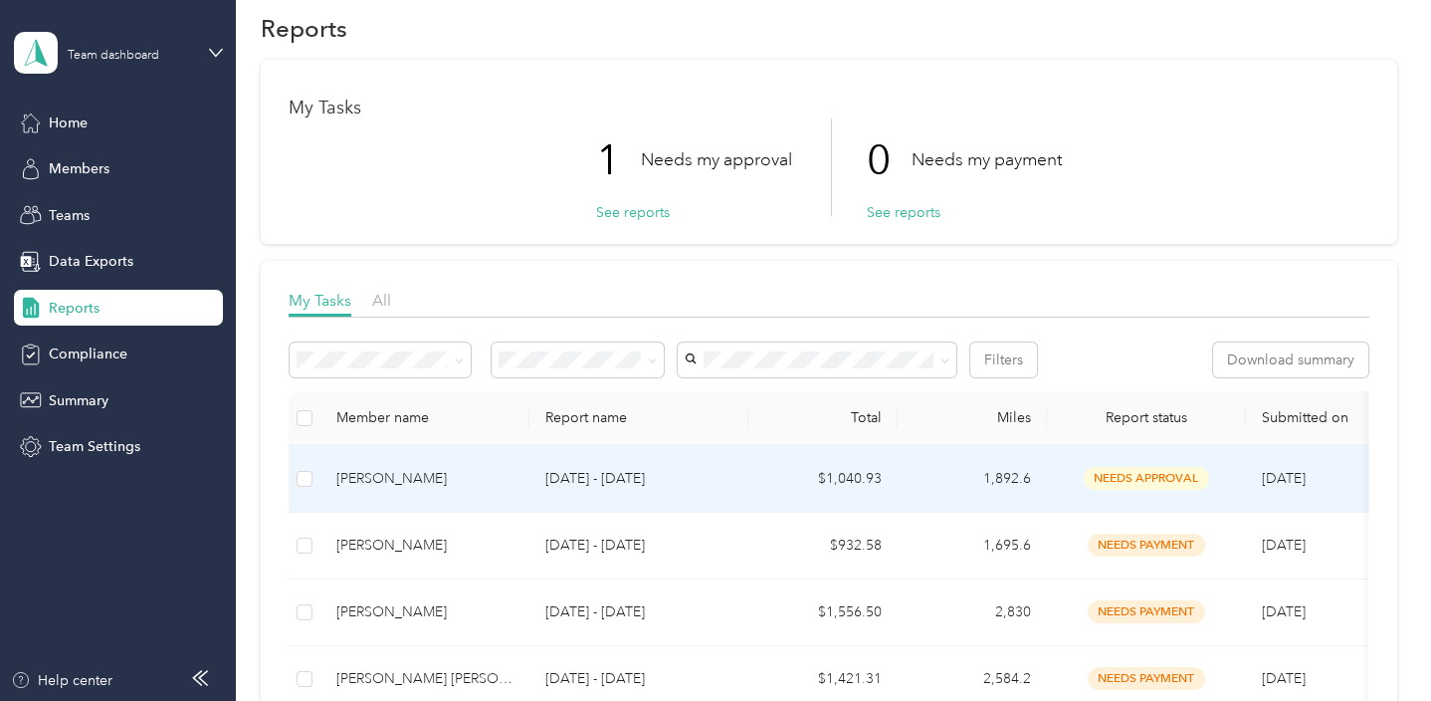
click at [627, 484] on p "[DATE] - [DATE]" at bounding box center [638, 479] width 187 height 22
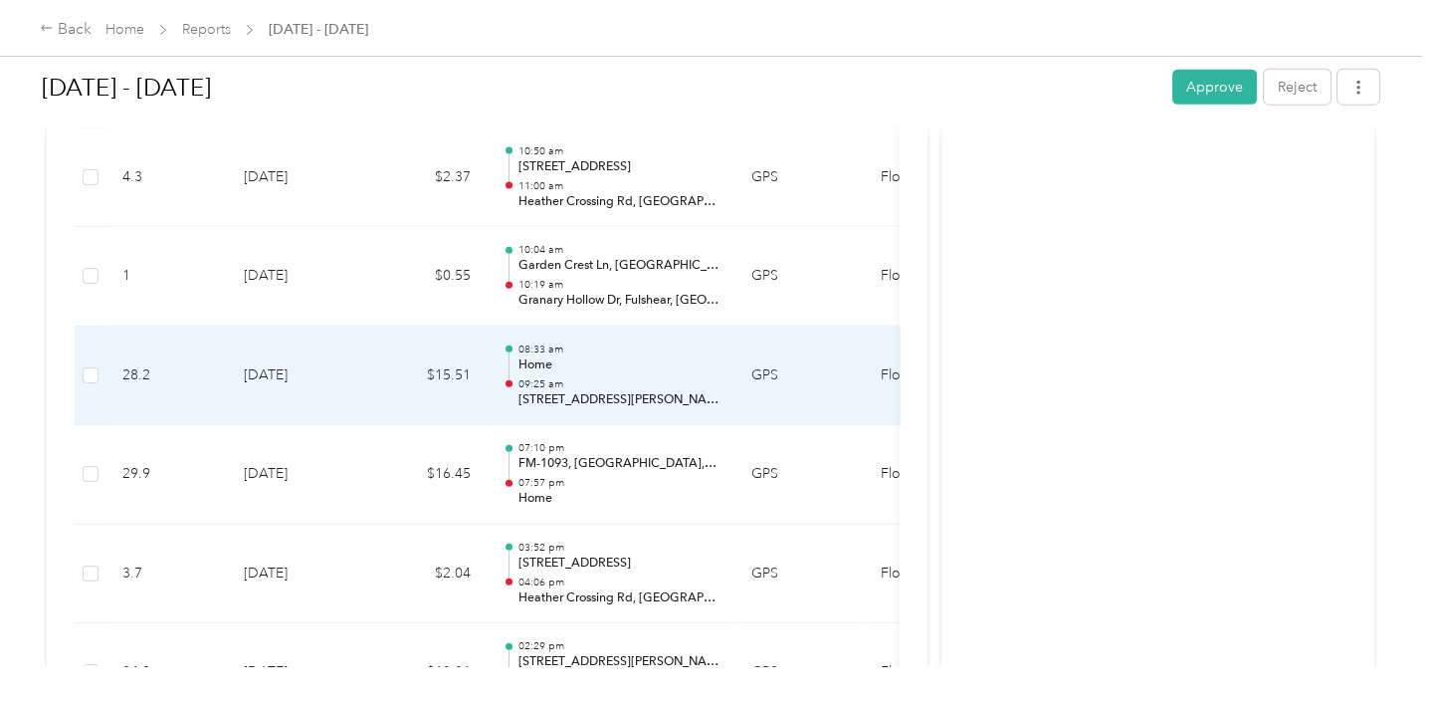
scroll to position [7976, 0]
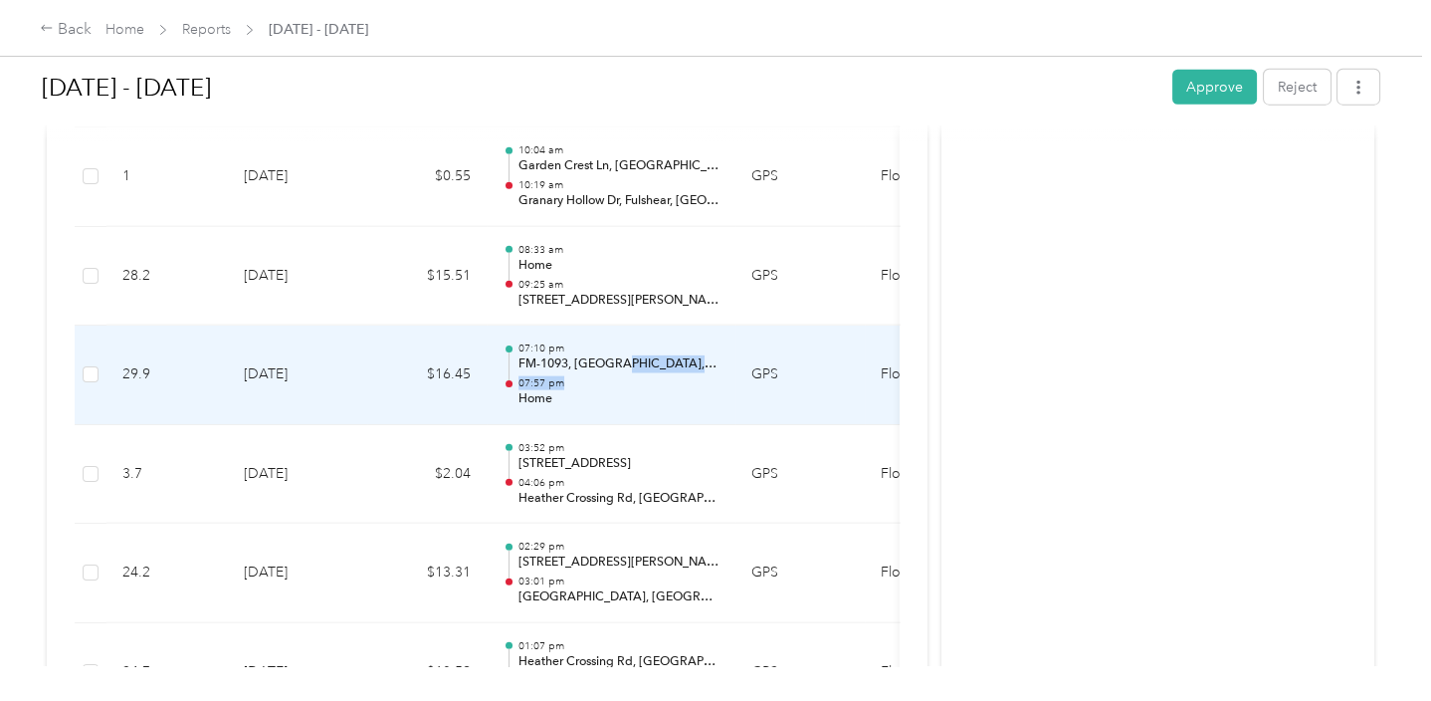
click at [619, 349] on div "07:10 pm FM-1093, [GEOGRAPHIC_DATA], [GEOGRAPHIC_DATA] 07:57 pm Home" at bounding box center [618, 374] width 201 height 67
drag, startPoint x: 619, startPoint y: 349, endPoint x: 575, endPoint y: 340, distance: 44.7
click at [575, 355] on p "FM-1093, [GEOGRAPHIC_DATA], [GEOGRAPHIC_DATA]" at bounding box center [618, 364] width 201 height 18
click at [512, 345] on div at bounding box center [509, 376] width 13 height 63
click at [435, 347] on td "$16.45" at bounding box center [426, 375] width 119 height 100
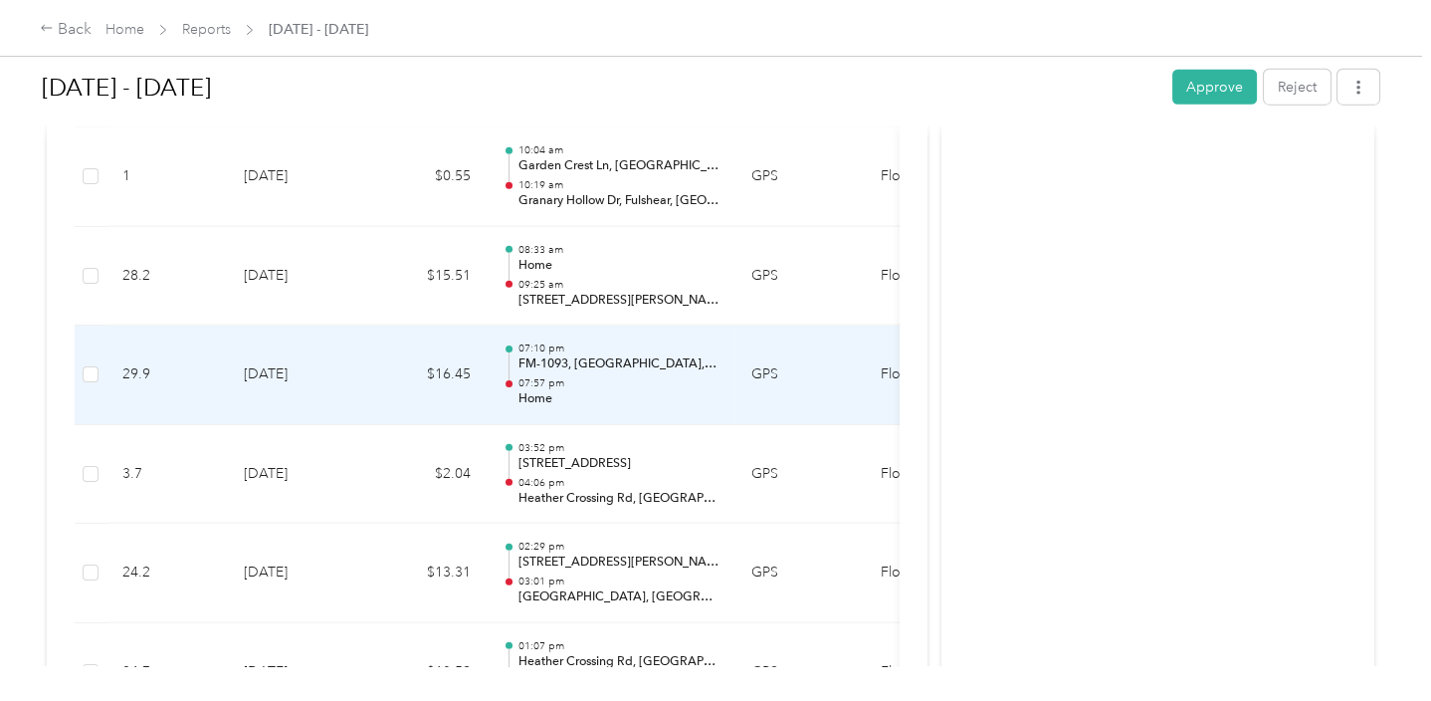
click at [770, 366] on td "GPS" at bounding box center [799, 375] width 129 height 100
click at [337, 356] on td "[DATE]" at bounding box center [297, 375] width 139 height 100
click at [252, 343] on td "[DATE]" at bounding box center [297, 375] width 139 height 100
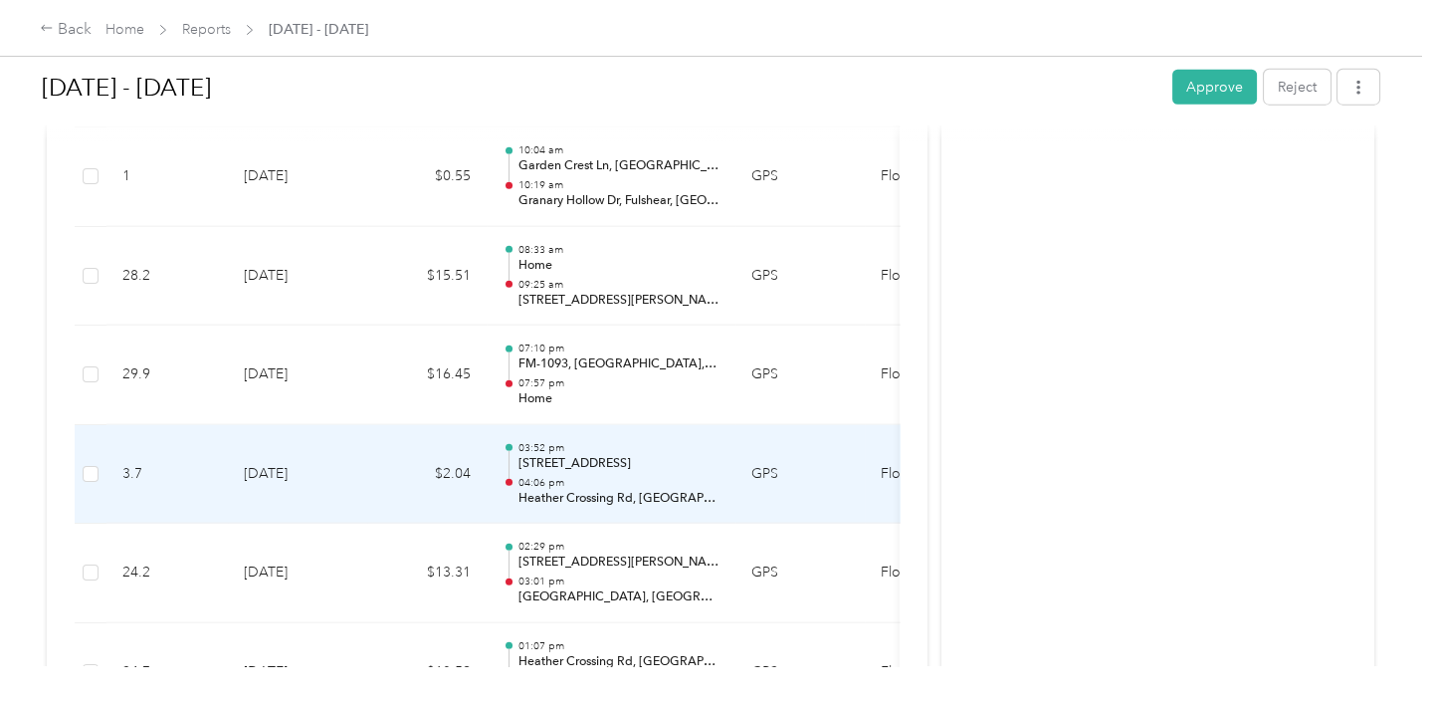
scroll to position [8076, 0]
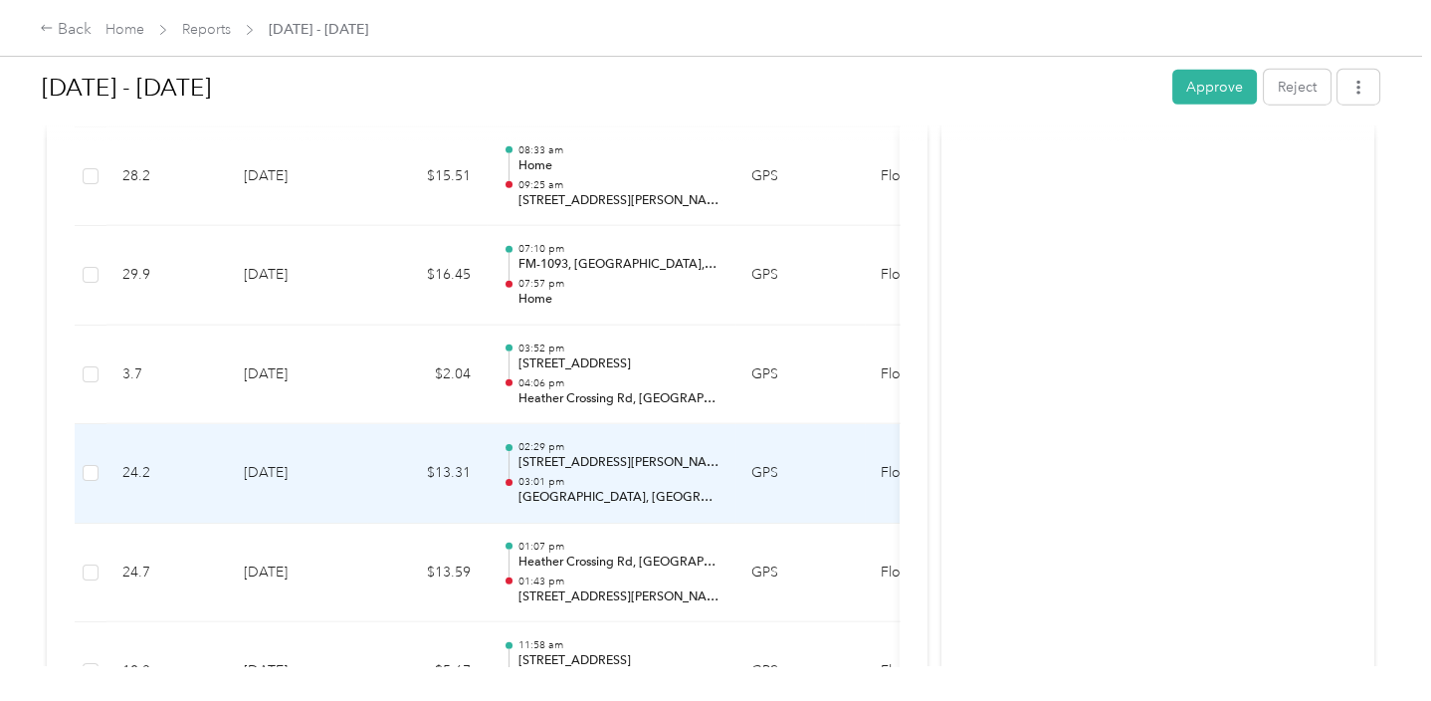
click at [525, 454] on p "[STREET_ADDRESS][PERSON_NAME]" at bounding box center [618, 463] width 201 height 18
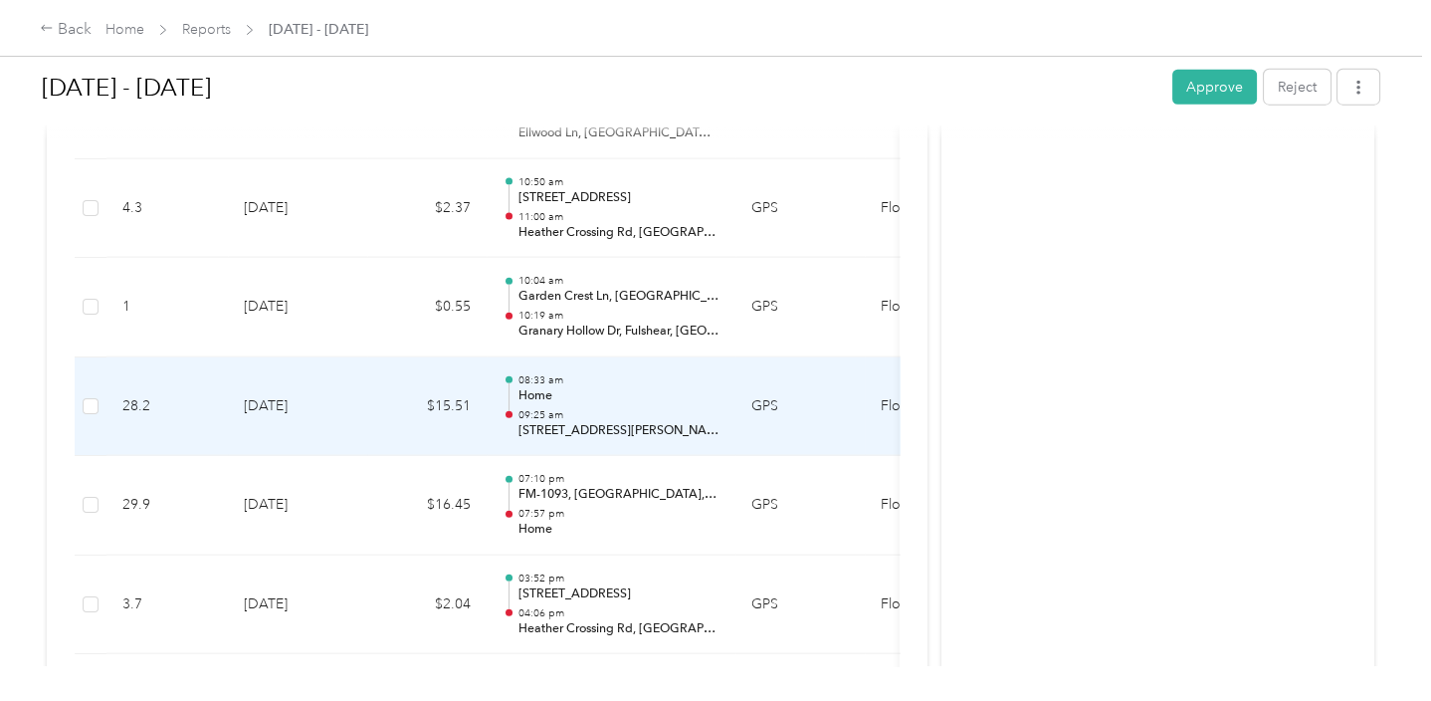
scroll to position [7877, 0]
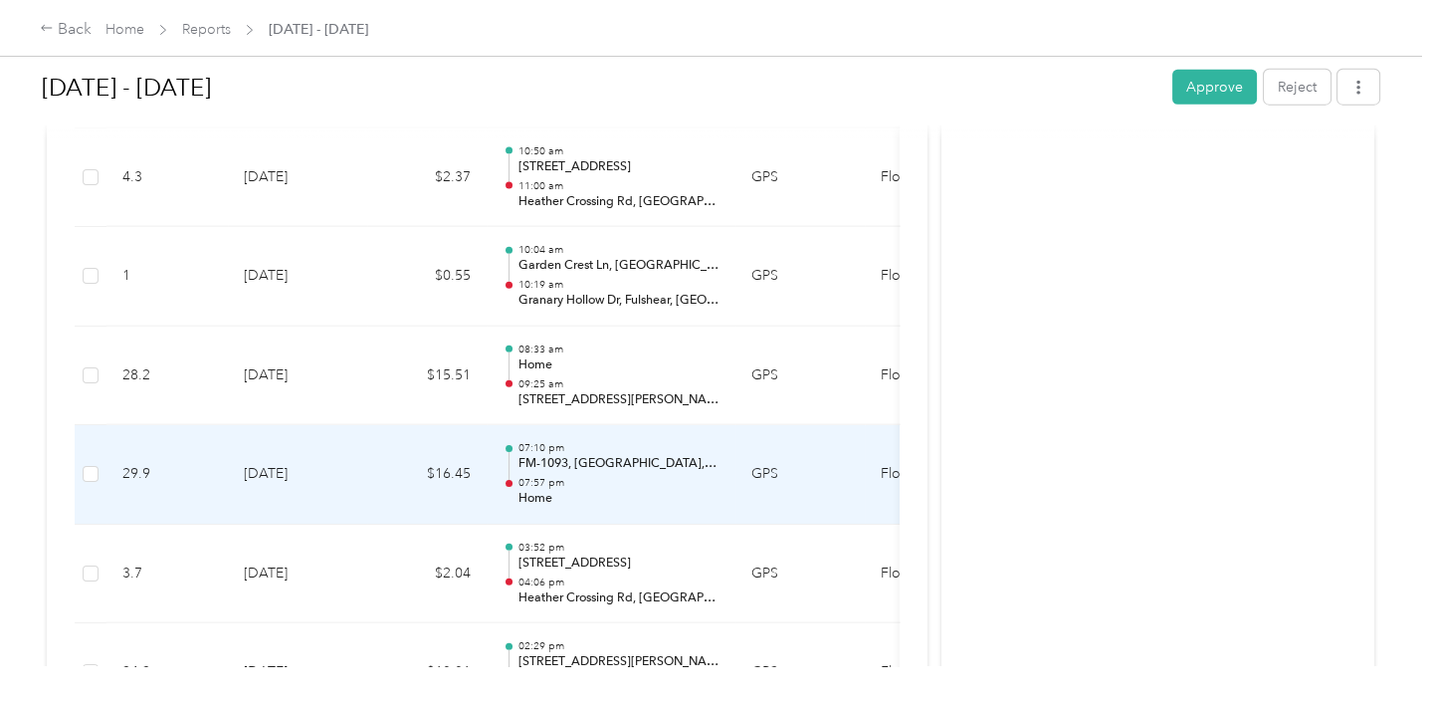
click at [638, 455] on p "FM-1093, [GEOGRAPHIC_DATA], [GEOGRAPHIC_DATA]" at bounding box center [618, 464] width 201 height 18
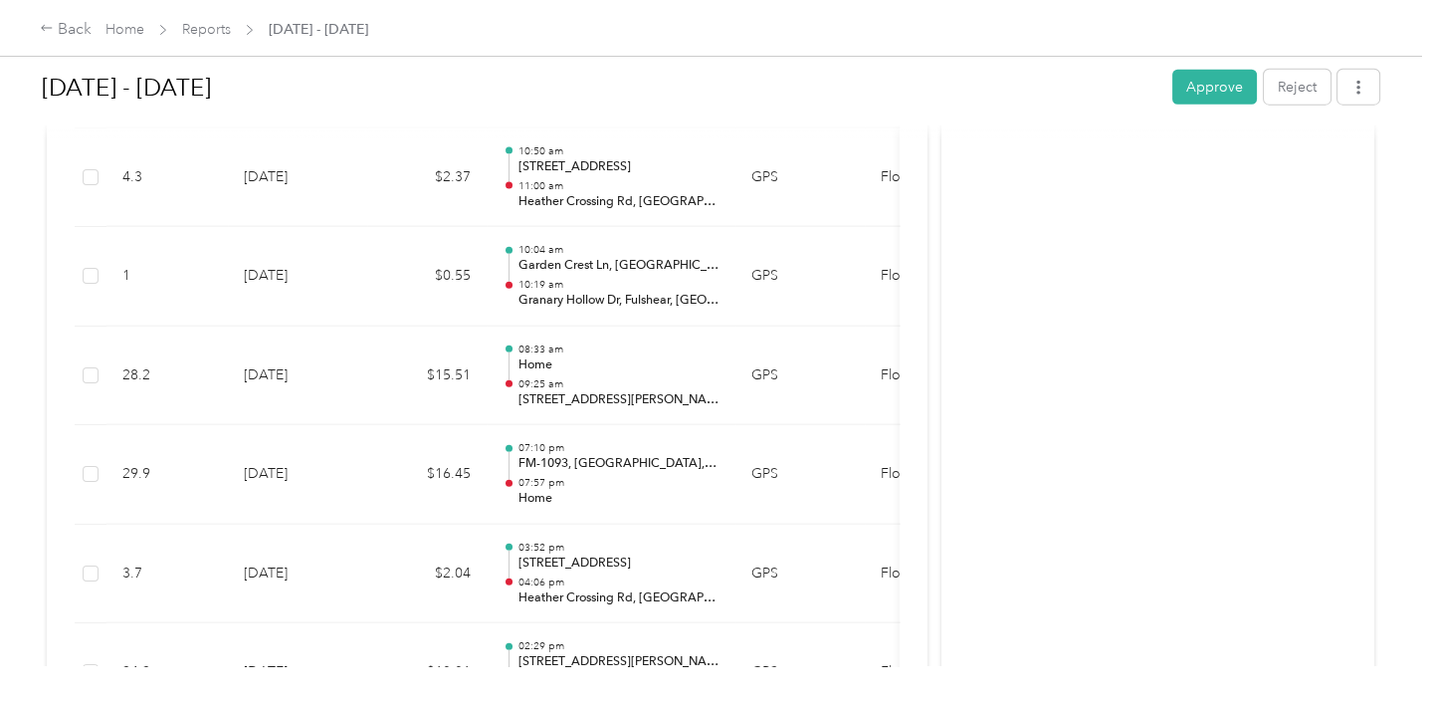
drag, startPoint x: 638, startPoint y: 439, endPoint x: 555, endPoint y: 446, distance: 82.9
click at [555, 455] on p "FM-1093, [GEOGRAPHIC_DATA], [GEOGRAPHIC_DATA]" at bounding box center [618, 464] width 201 height 18
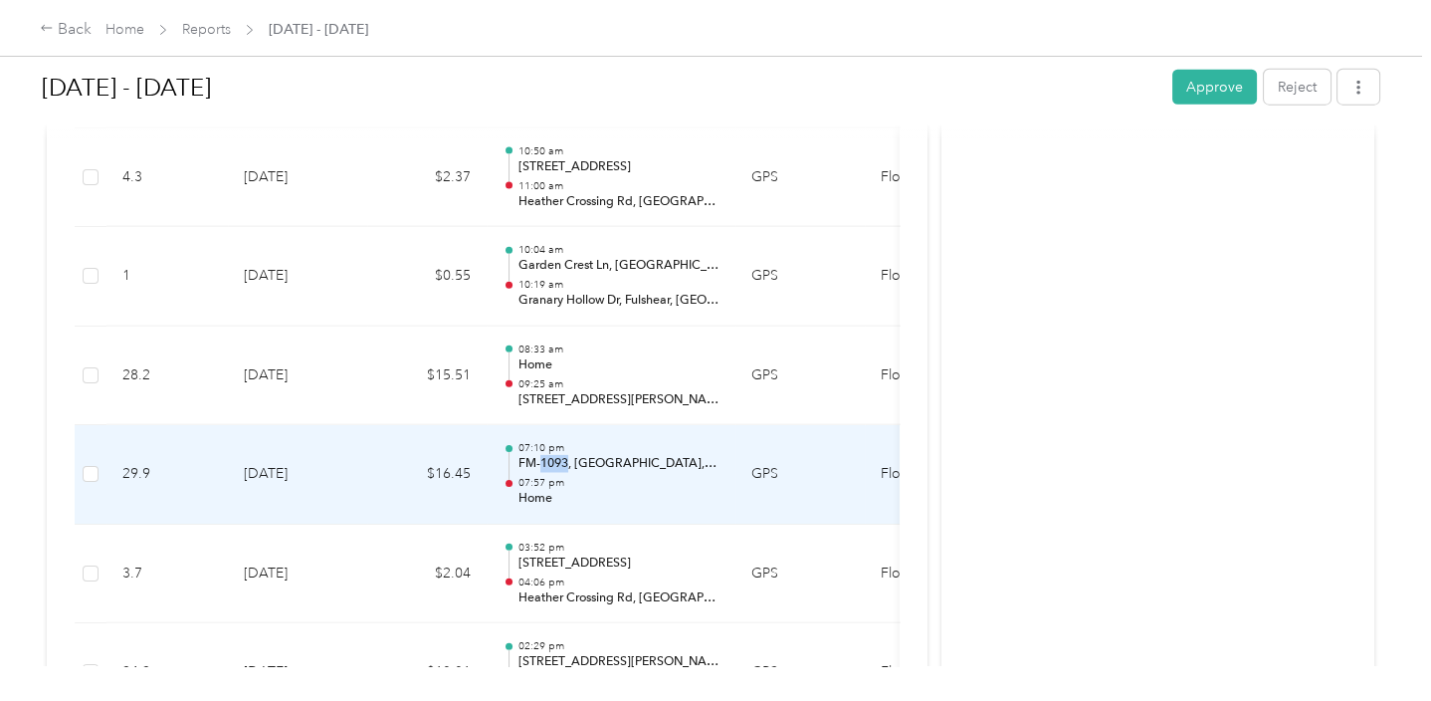
click at [555, 455] on p "FM-1093, [GEOGRAPHIC_DATA], [GEOGRAPHIC_DATA]" at bounding box center [618, 464] width 201 height 18
drag, startPoint x: 555, startPoint y: 446, endPoint x: 422, endPoint y: 455, distance: 133.7
click at [422, 455] on td "$16.45" at bounding box center [426, 475] width 119 height 100
click at [293, 438] on td "[DATE]" at bounding box center [297, 475] width 139 height 100
click at [279, 446] on td "[DATE]" at bounding box center [297, 475] width 139 height 100
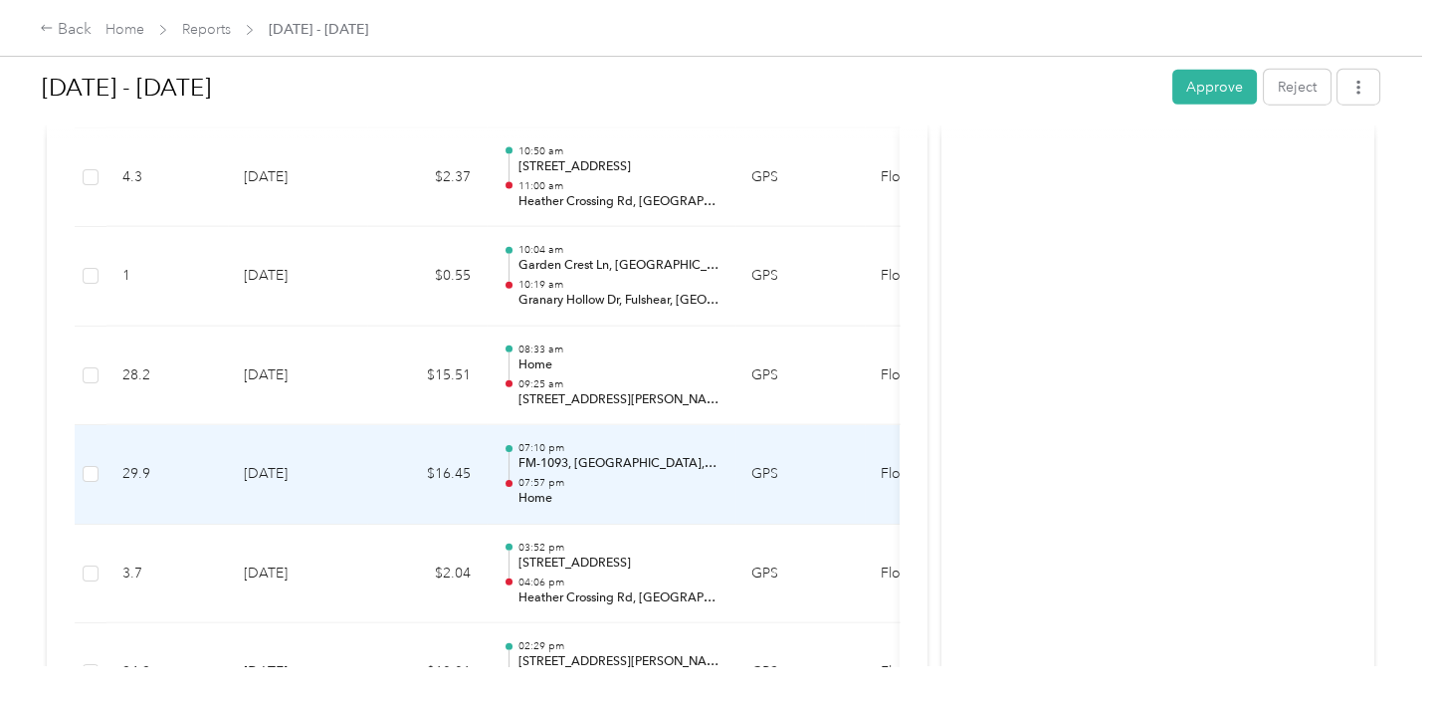
click at [309, 444] on td "[DATE]" at bounding box center [297, 475] width 139 height 100
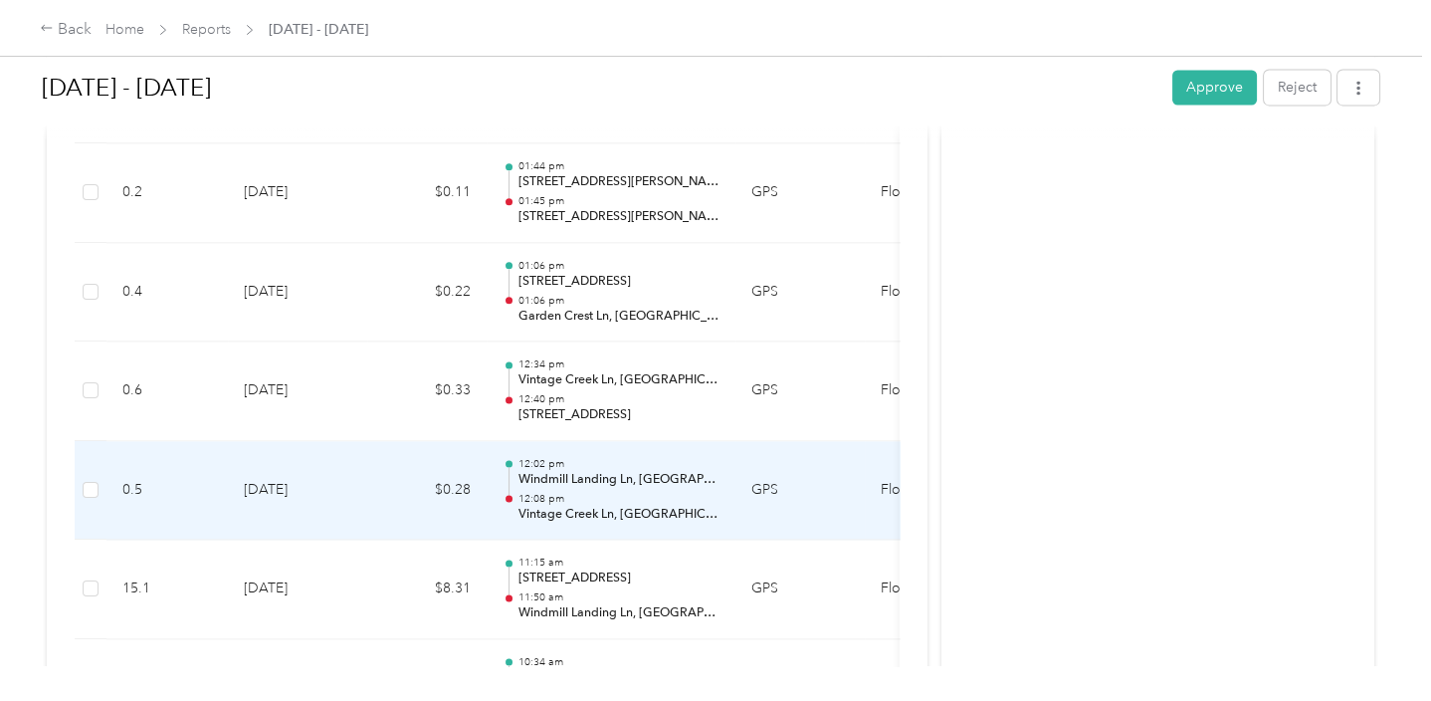
scroll to position [5389, 0]
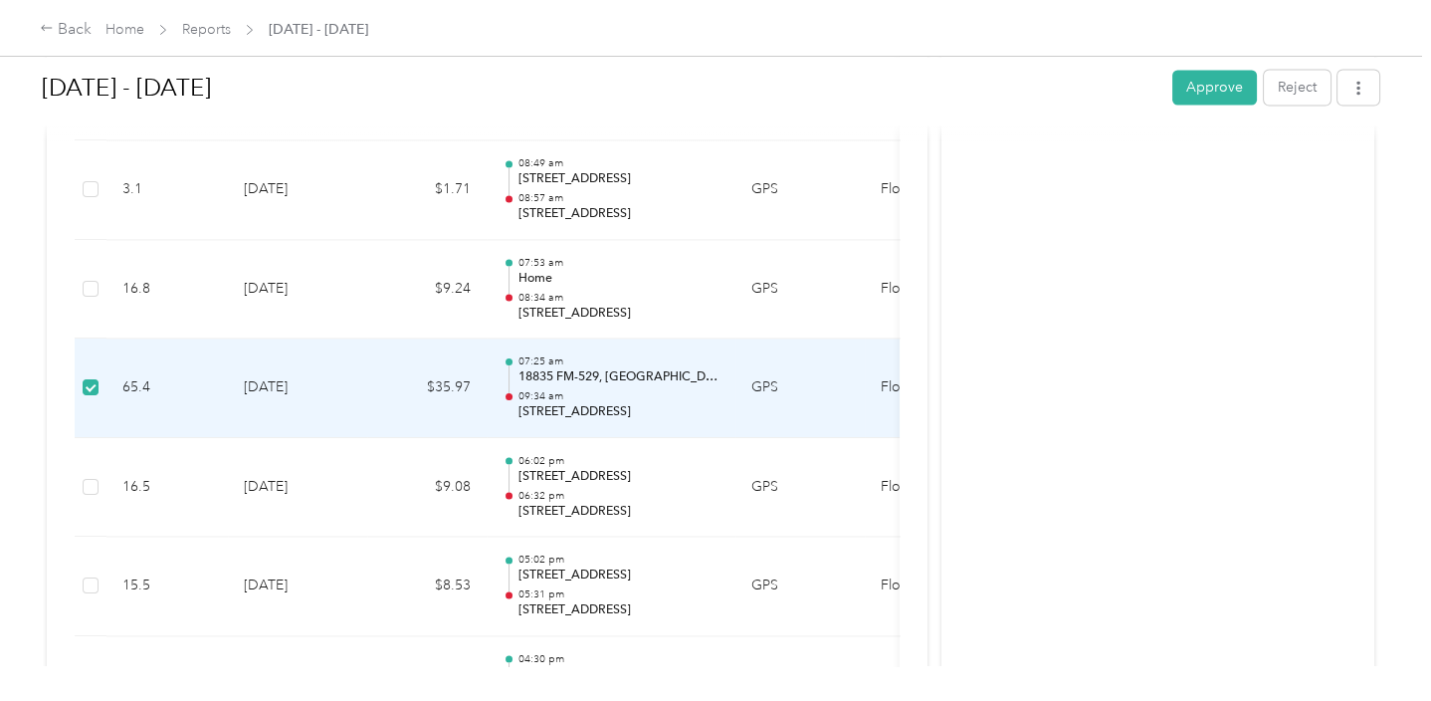
click at [99, 374] on td at bounding box center [91, 388] width 32 height 100
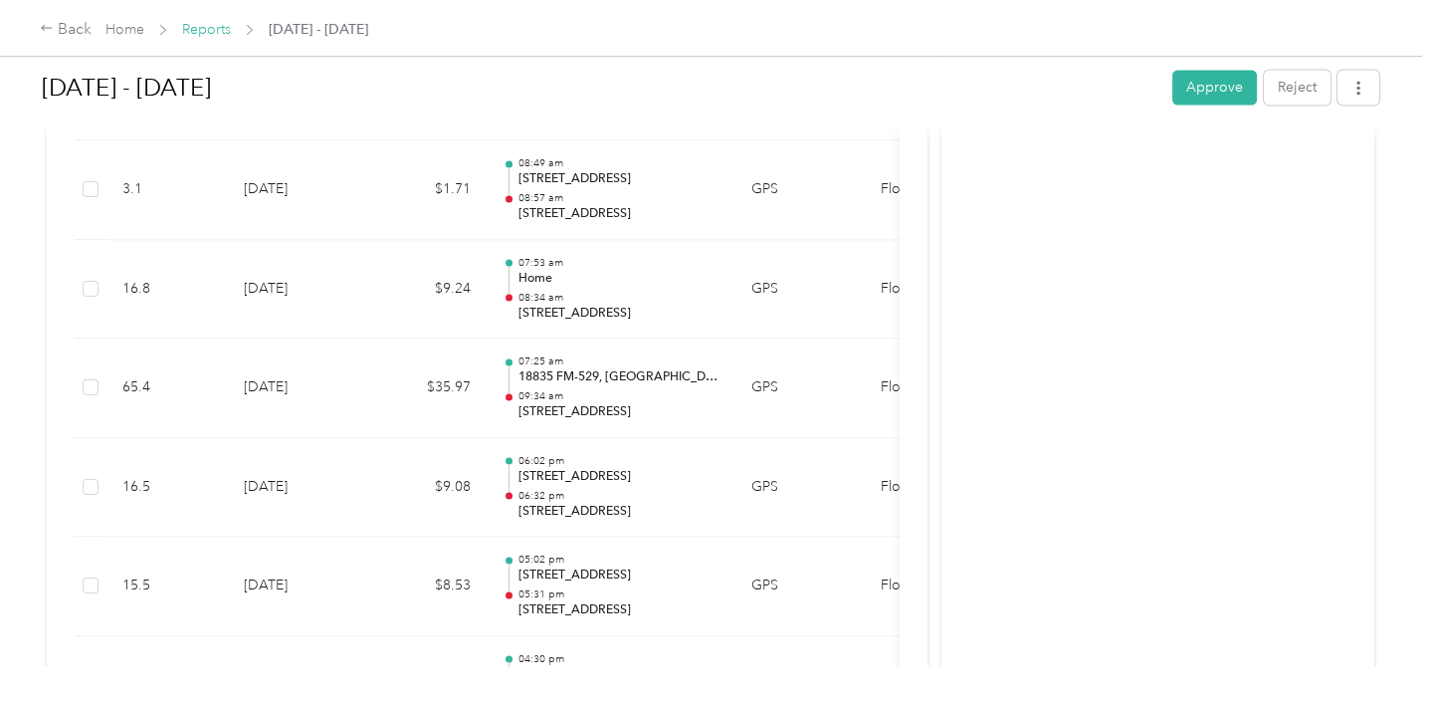
click at [205, 35] on link "Reports" at bounding box center [206, 29] width 49 height 17
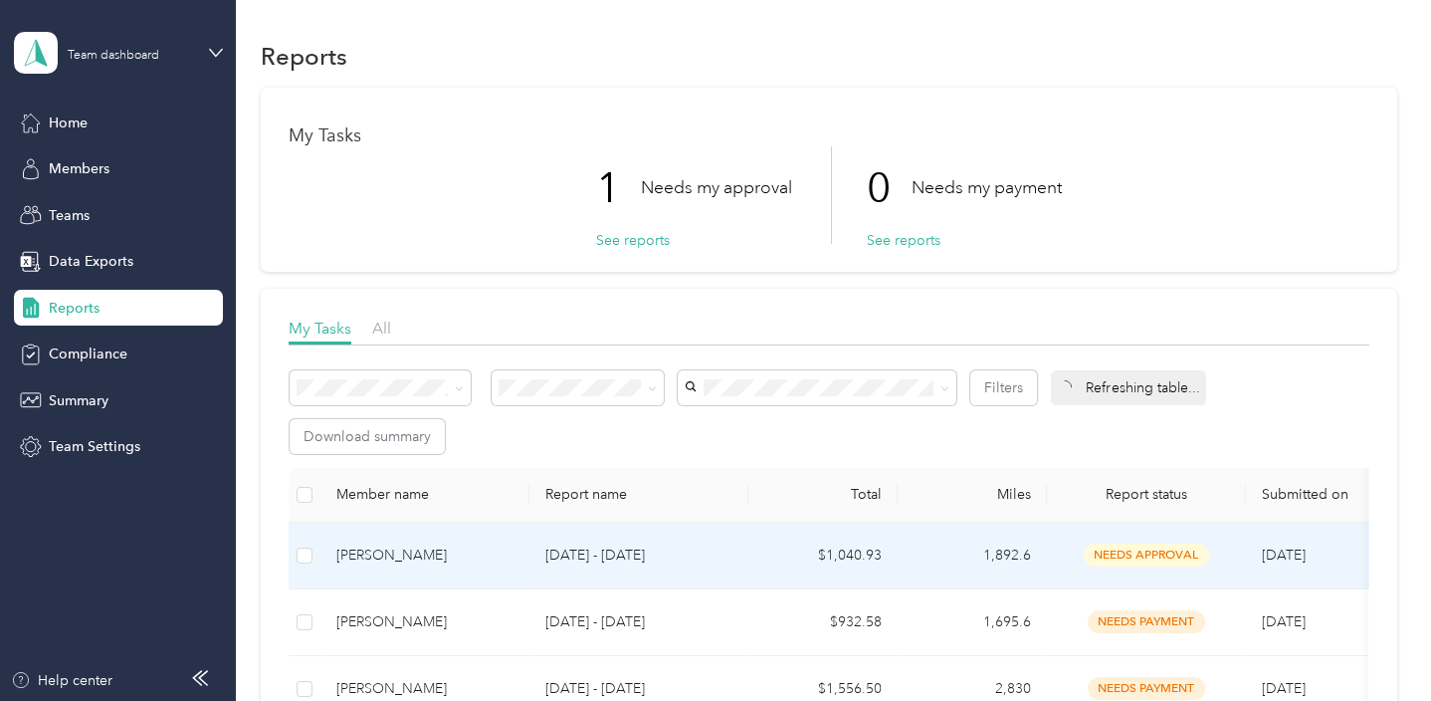
click at [425, 564] on div "[PERSON_NAME]" at bounding box center [424, 555] width 177 height 22
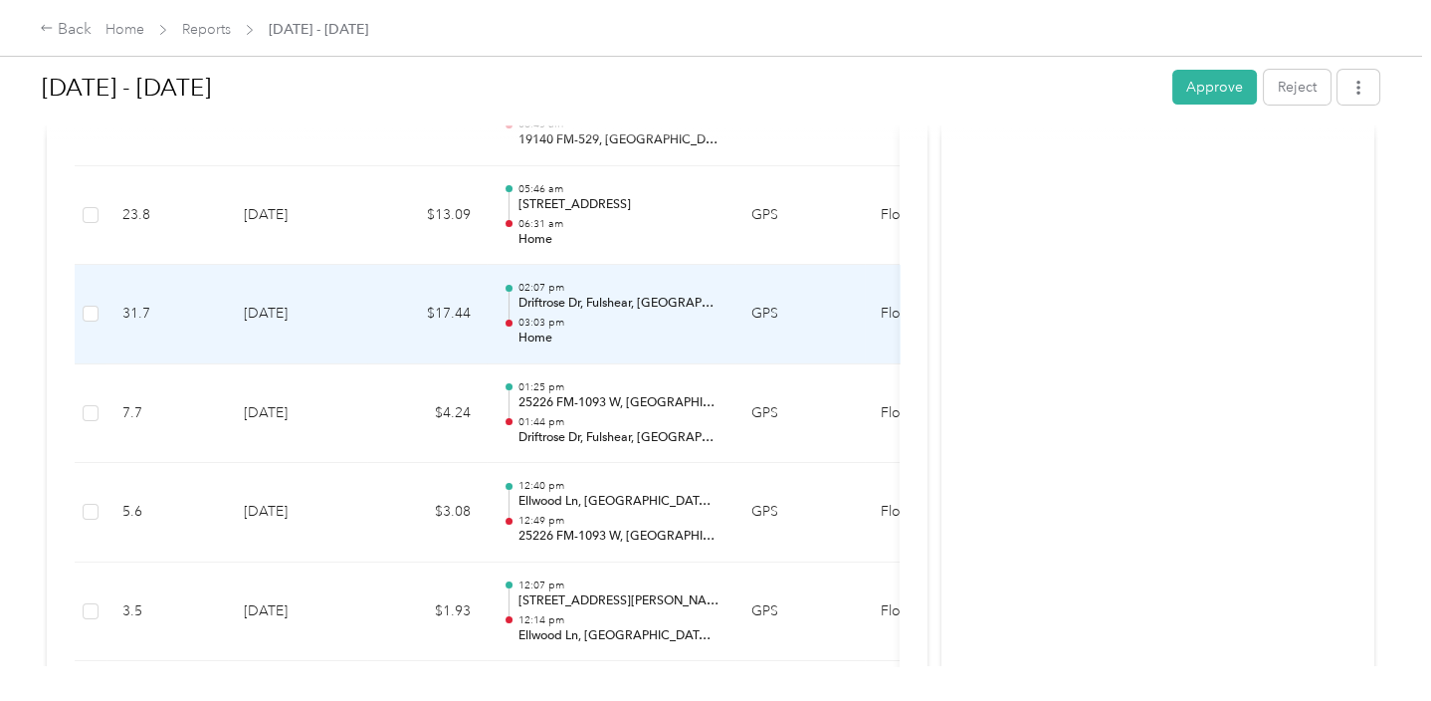
scroll to position [11741, 0]
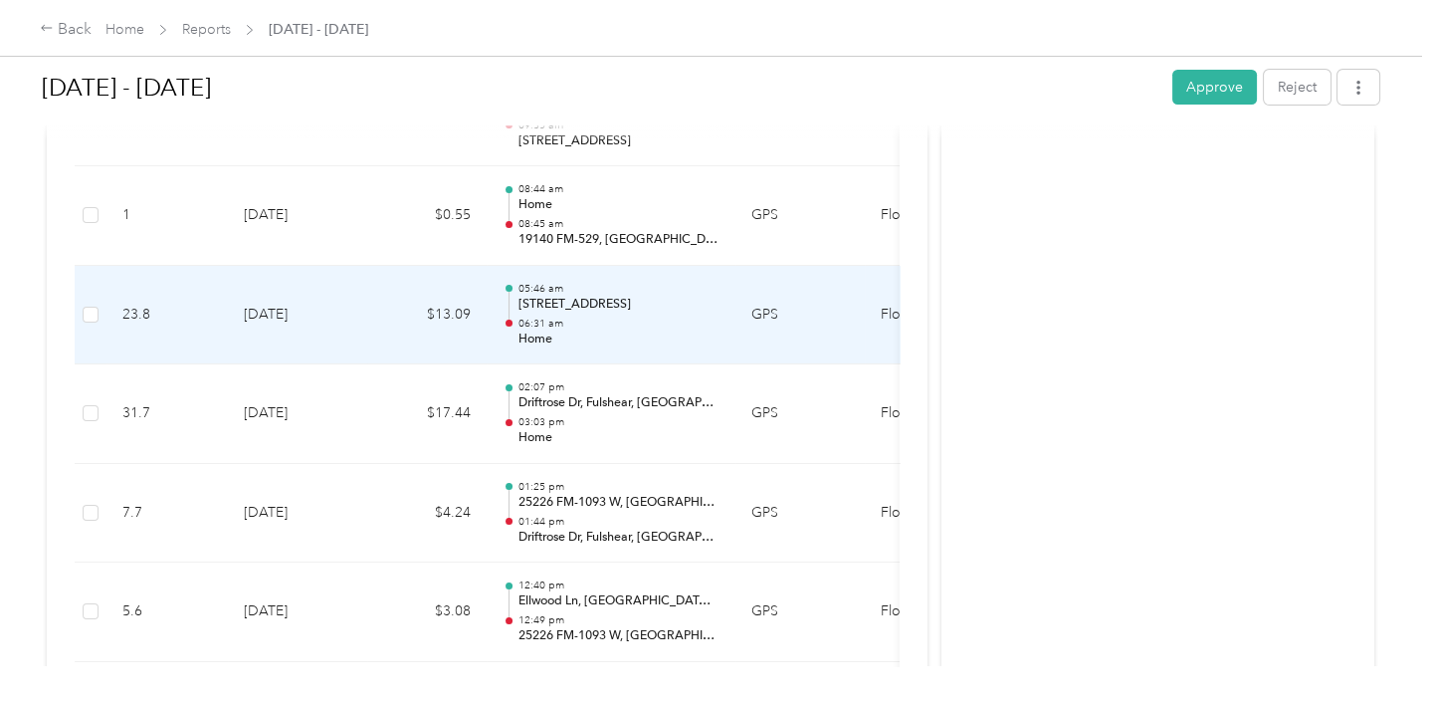
click at [589, 316] on p "06:31 am" at bounding box center [618, 323] width 201 height 14
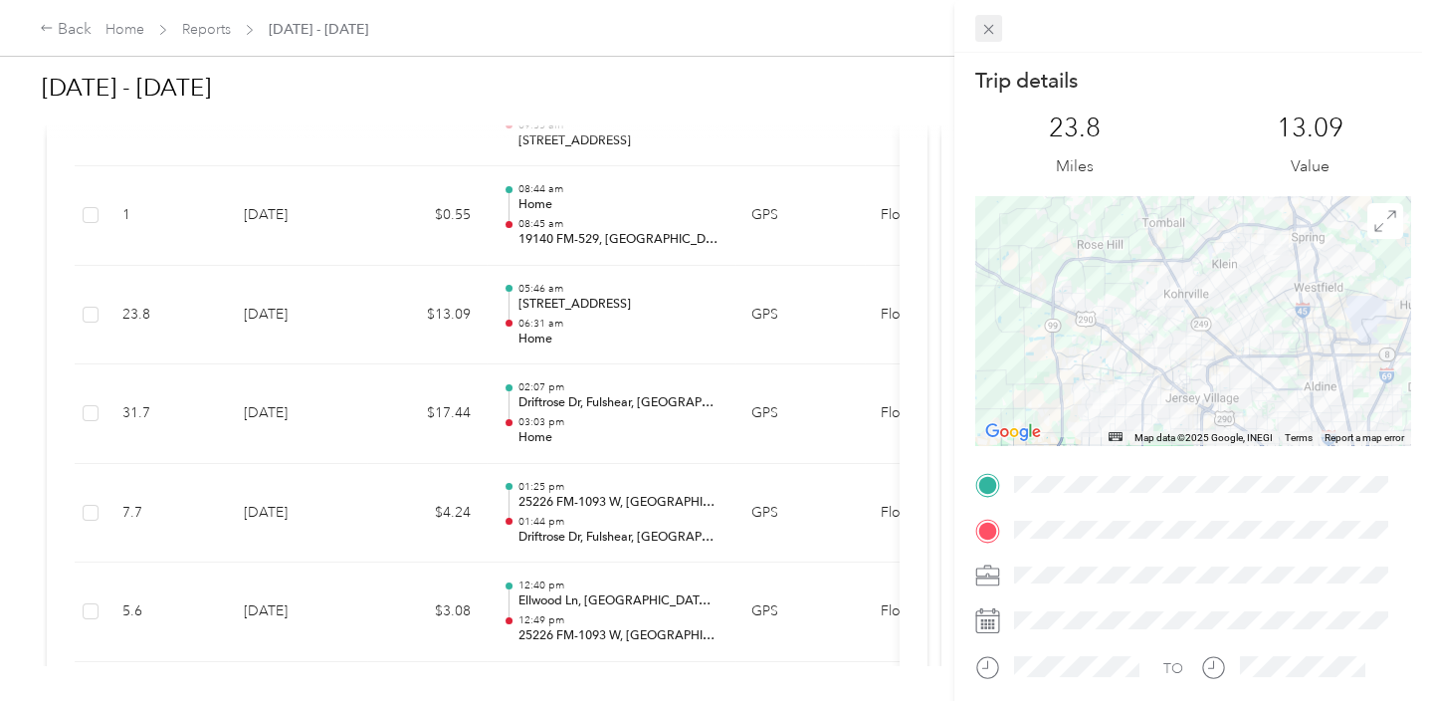
click at [985, 18] on span at bounding box center [989, 29] width 28 height 28
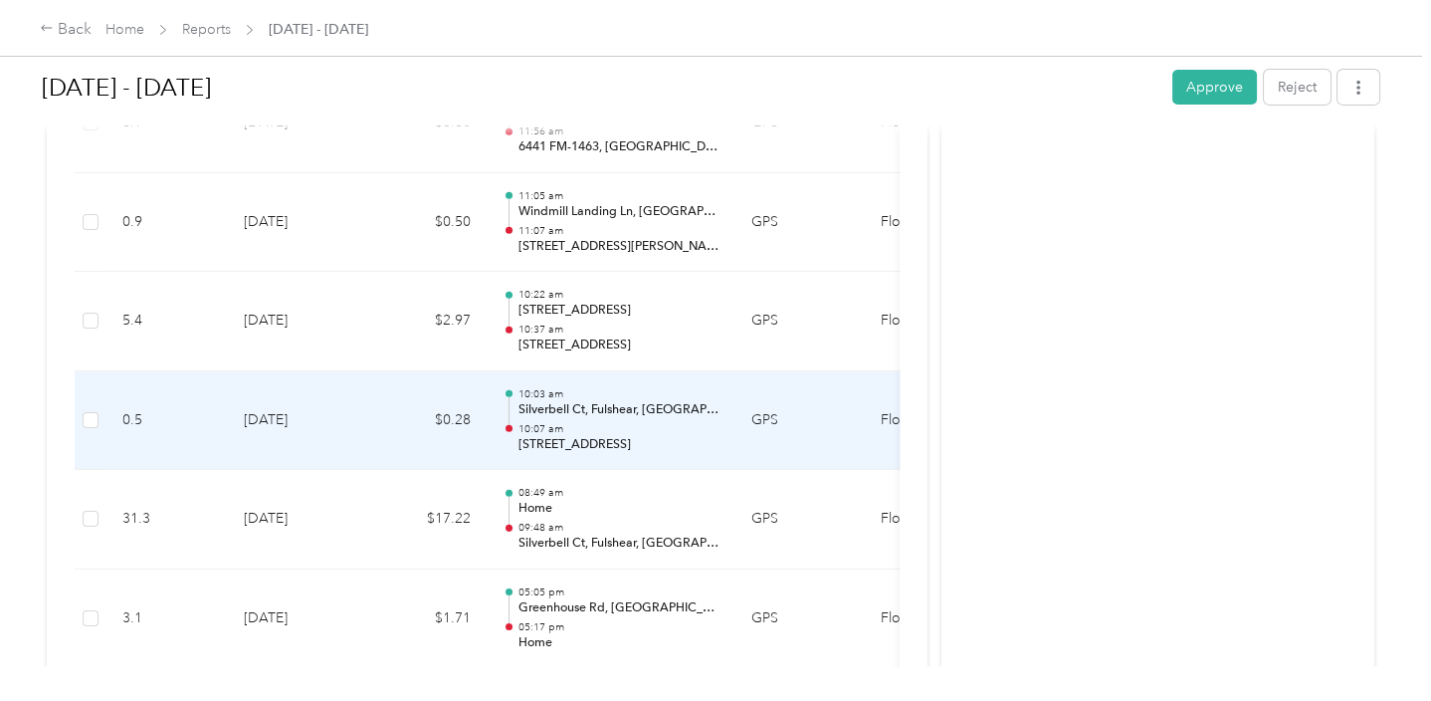
scroll to position [10348, 0]
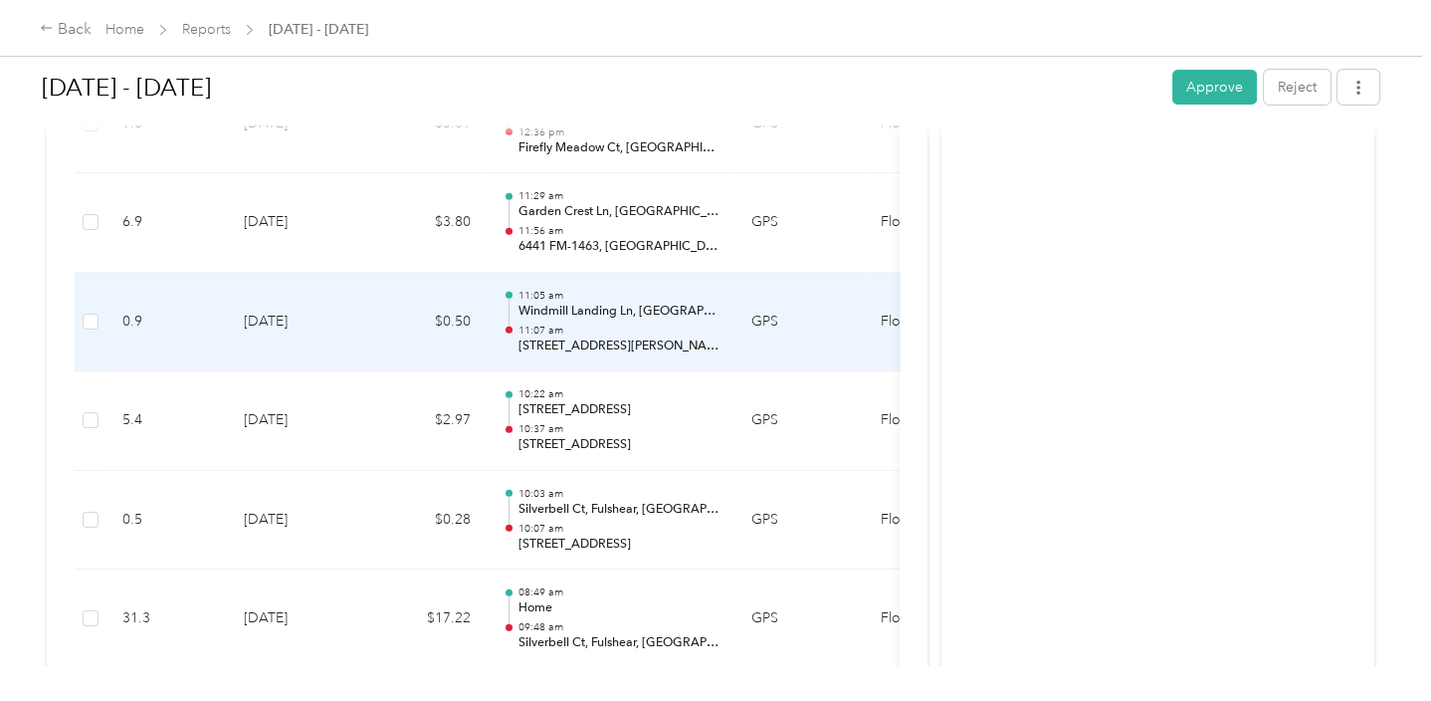
click at [599, 323] on p "11:07 am" at bounding box center [618, 330] width 201 height 14
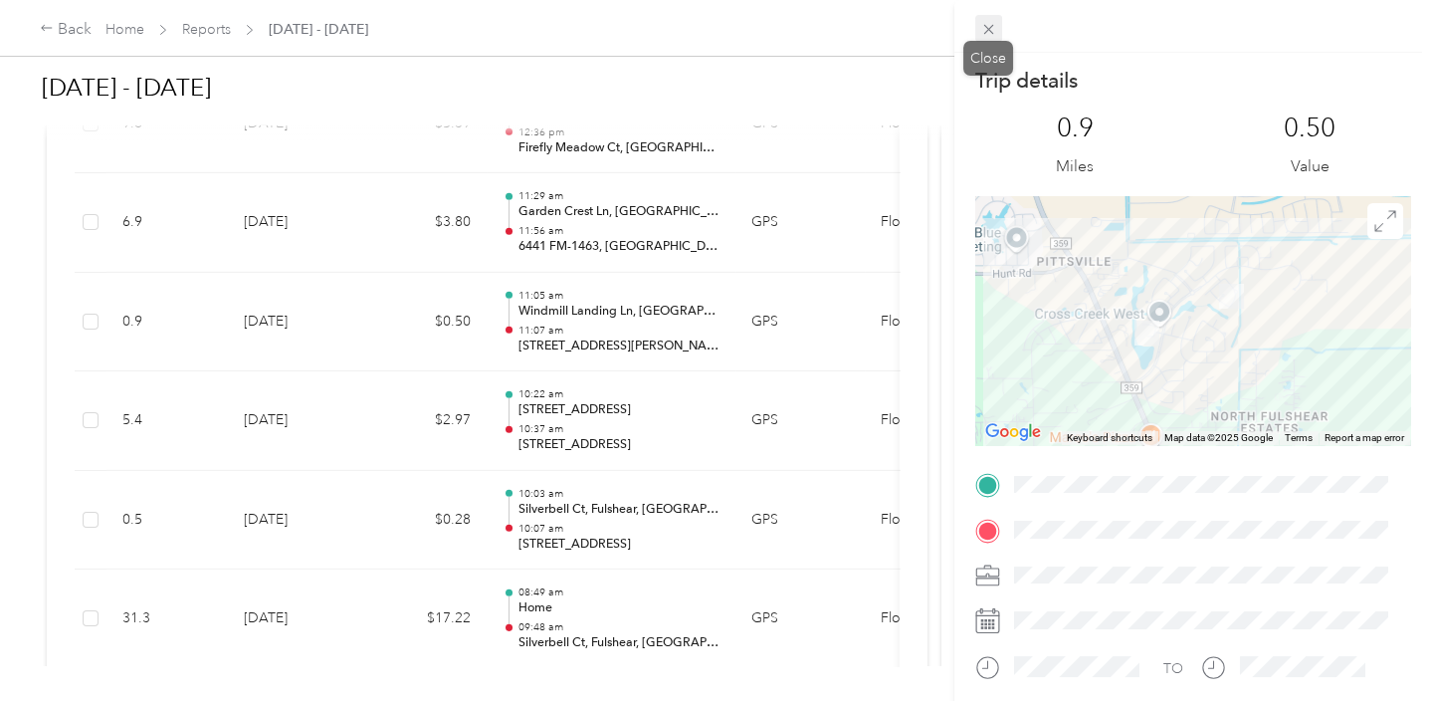
click at [985, 29] on icon at bounding box center [988, 29] width 17 height 17
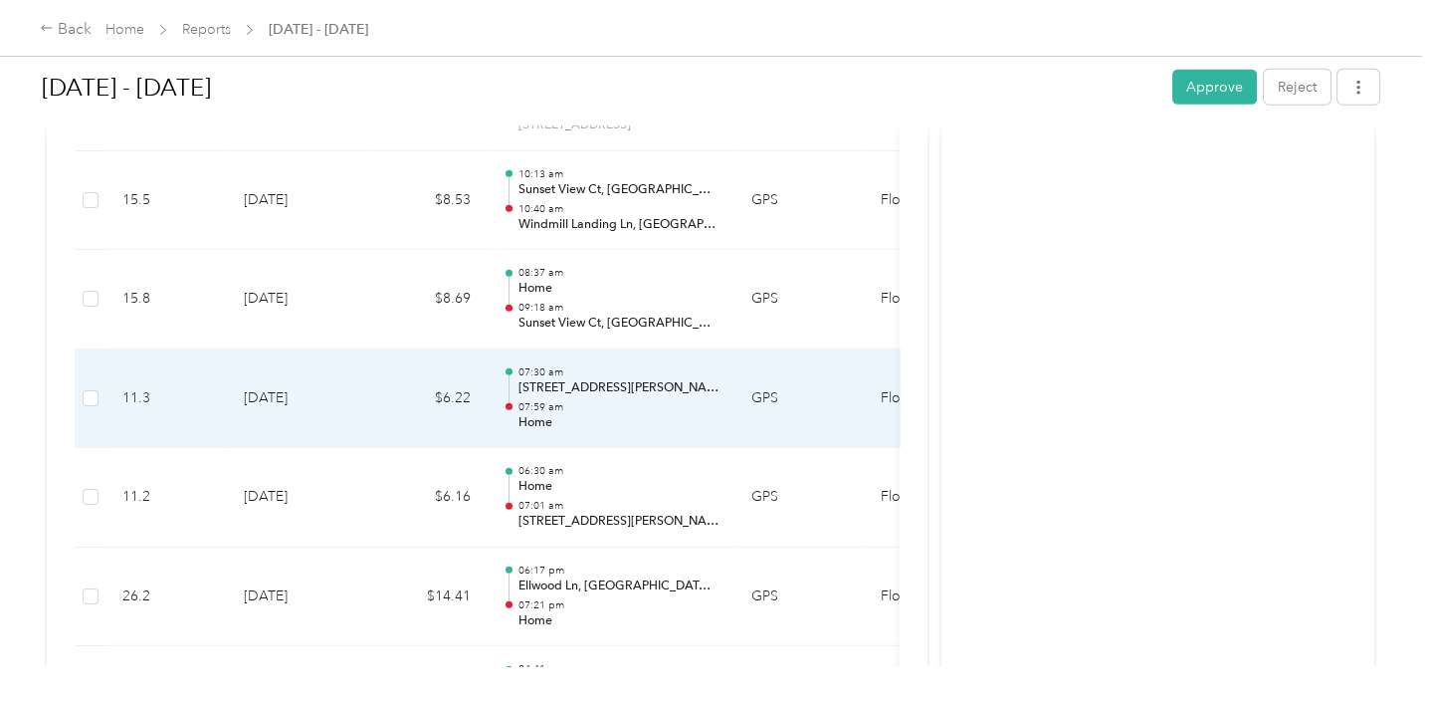
scroll to position [8656, 0]
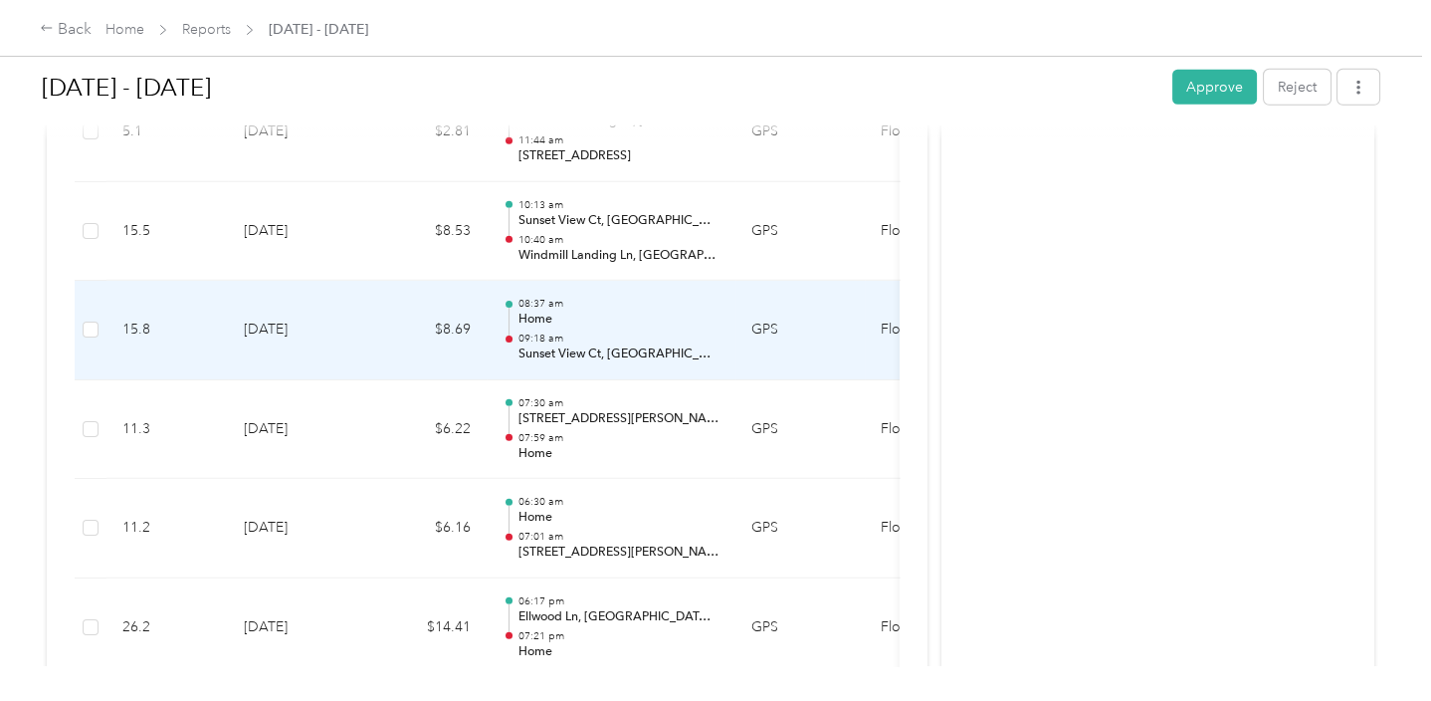
click at [594, 331] on p "09:18 am" at bounding box center [618, 338] width 201 height 14
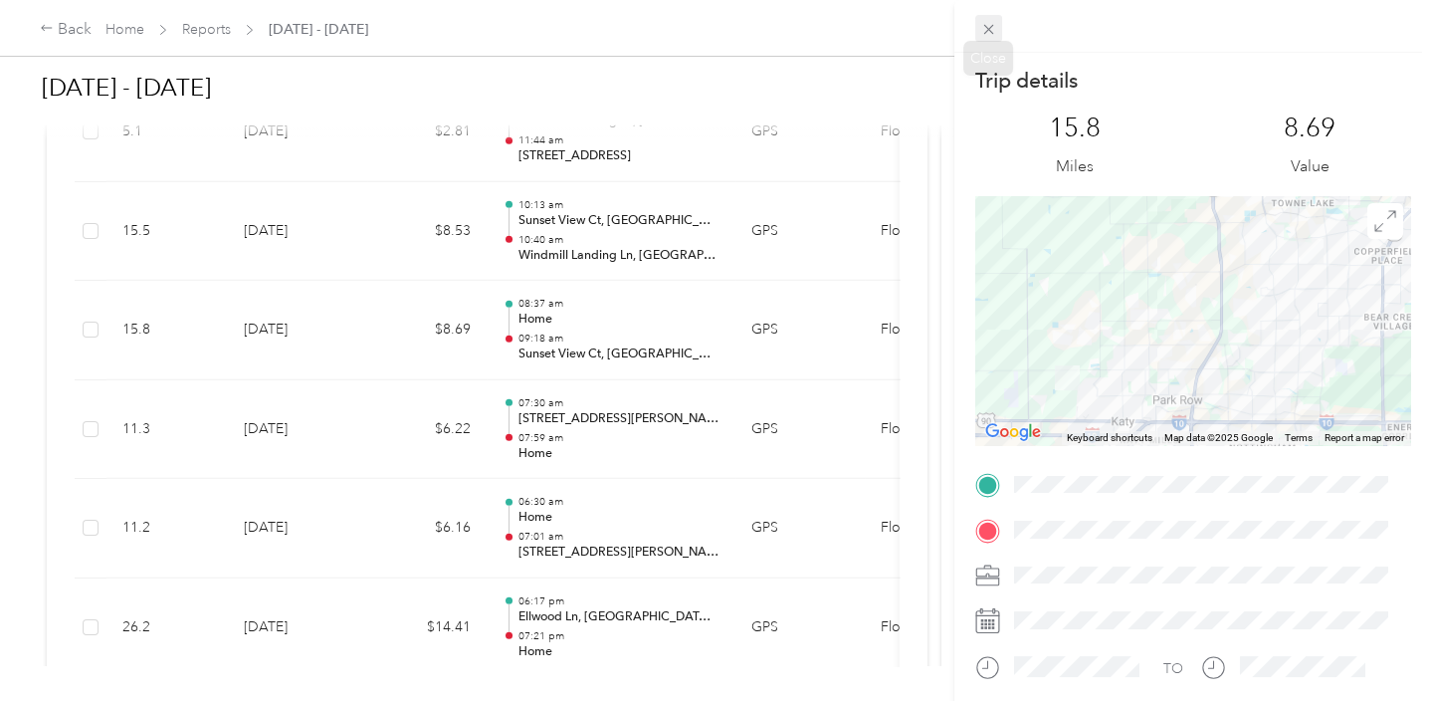
click at [994, 34] on icon at bounding box center [988, 29] width 17 height 17
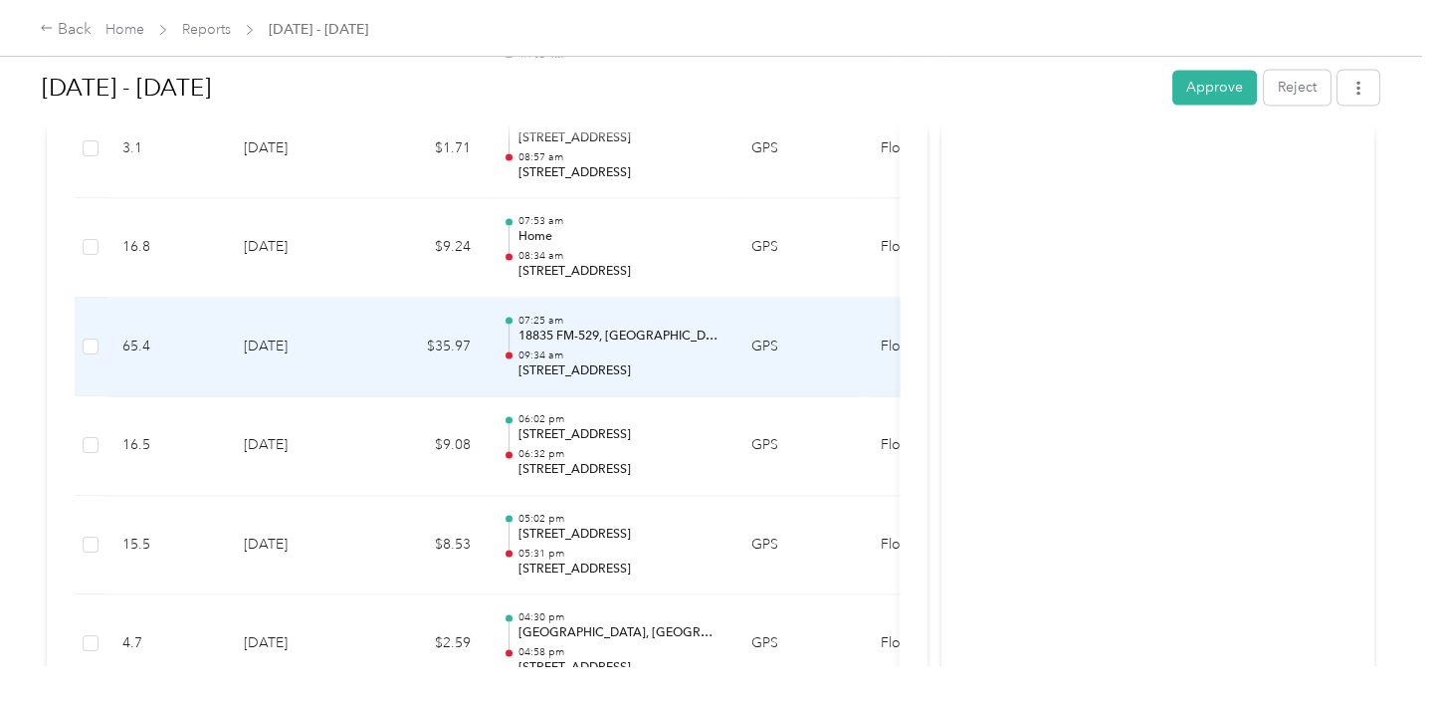
scroll to position [5272, 0]
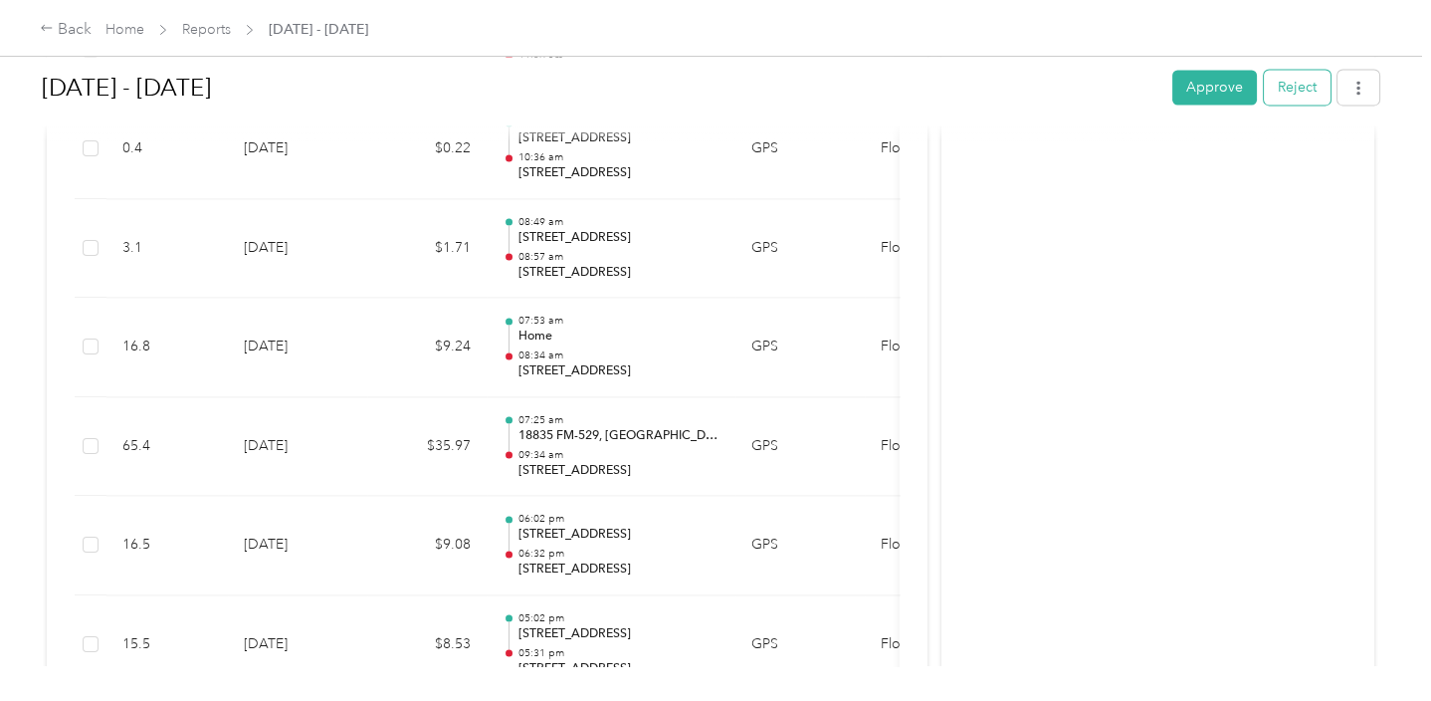
click at [1288, 78] on button "Reject" at bounding box center [1297, 87] width 67 height 35
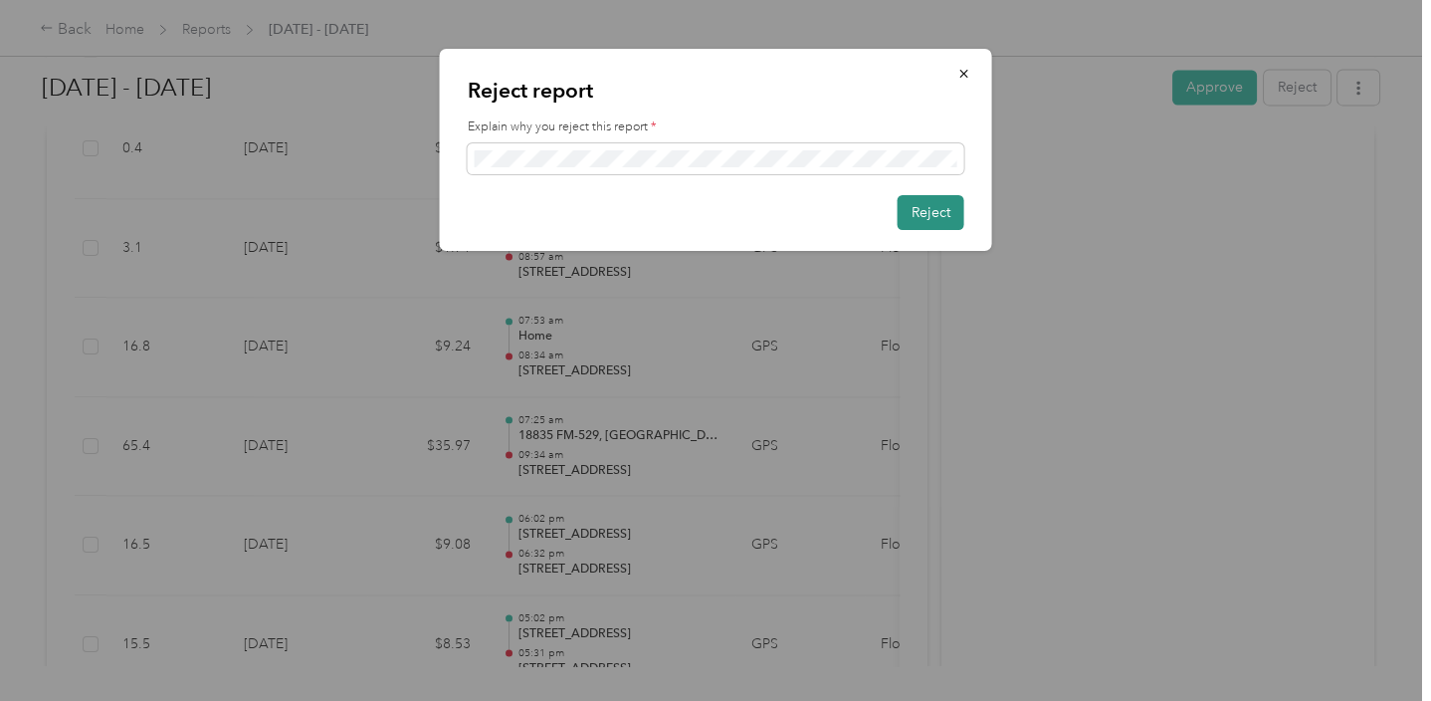
click at [920, 212] on button "Reject" at bounding box center [931, 212] width 67 height 35
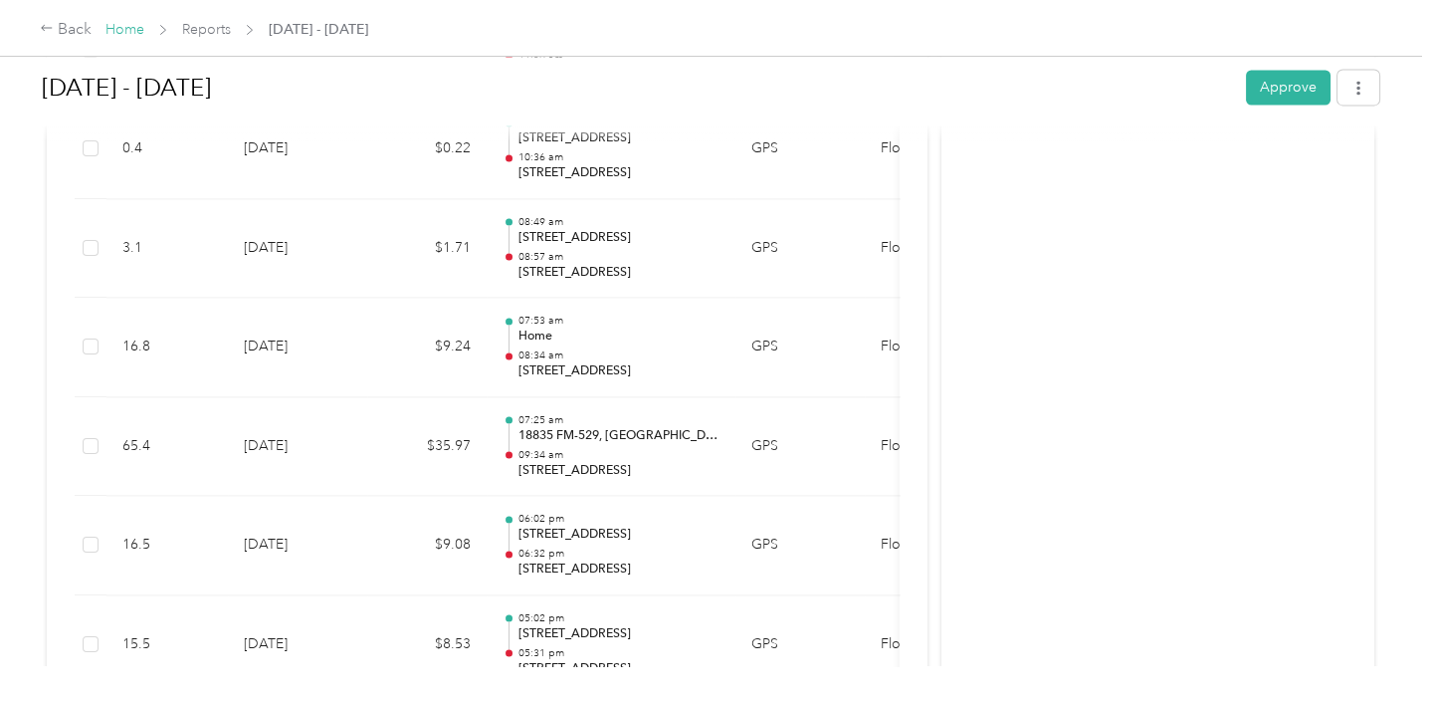
click at [131, 32] on link "Home" at bounding box center [124, 29] width 39 height 17
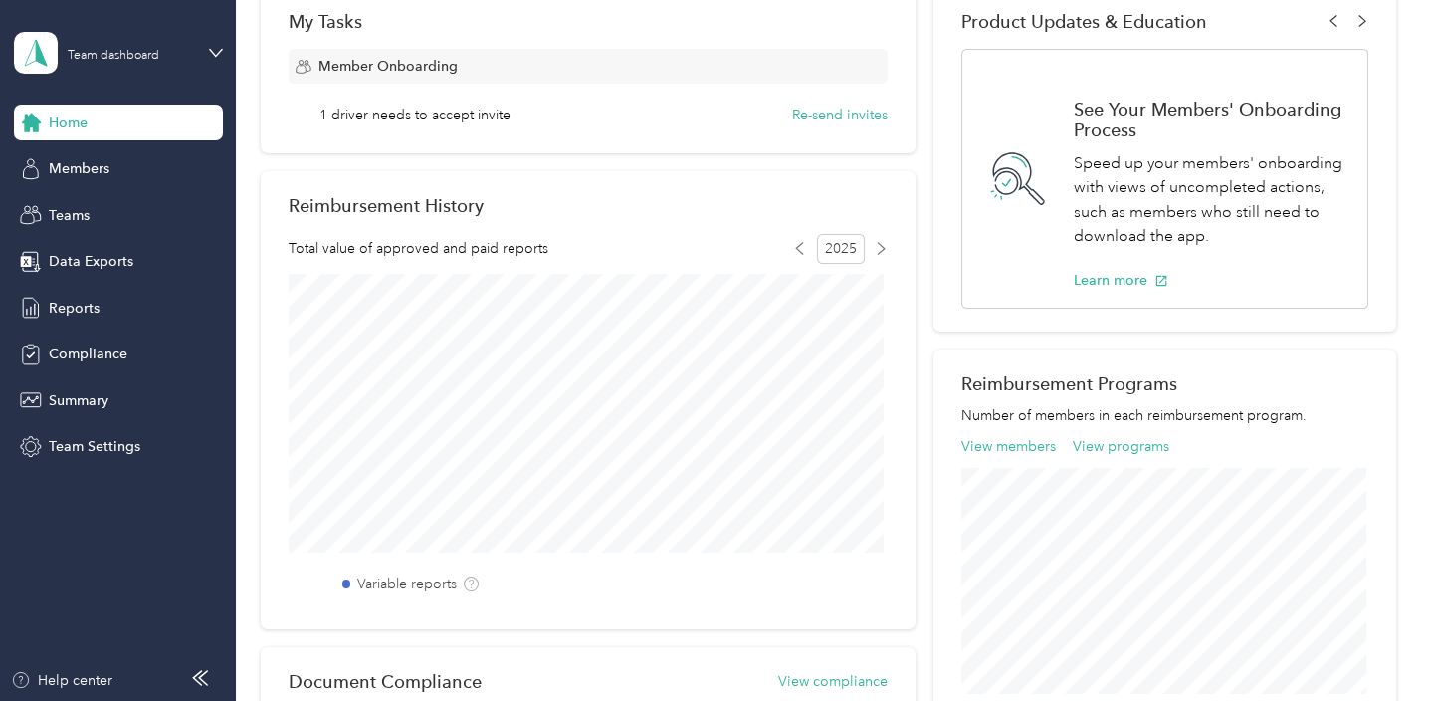
scroll to position [597, 0]
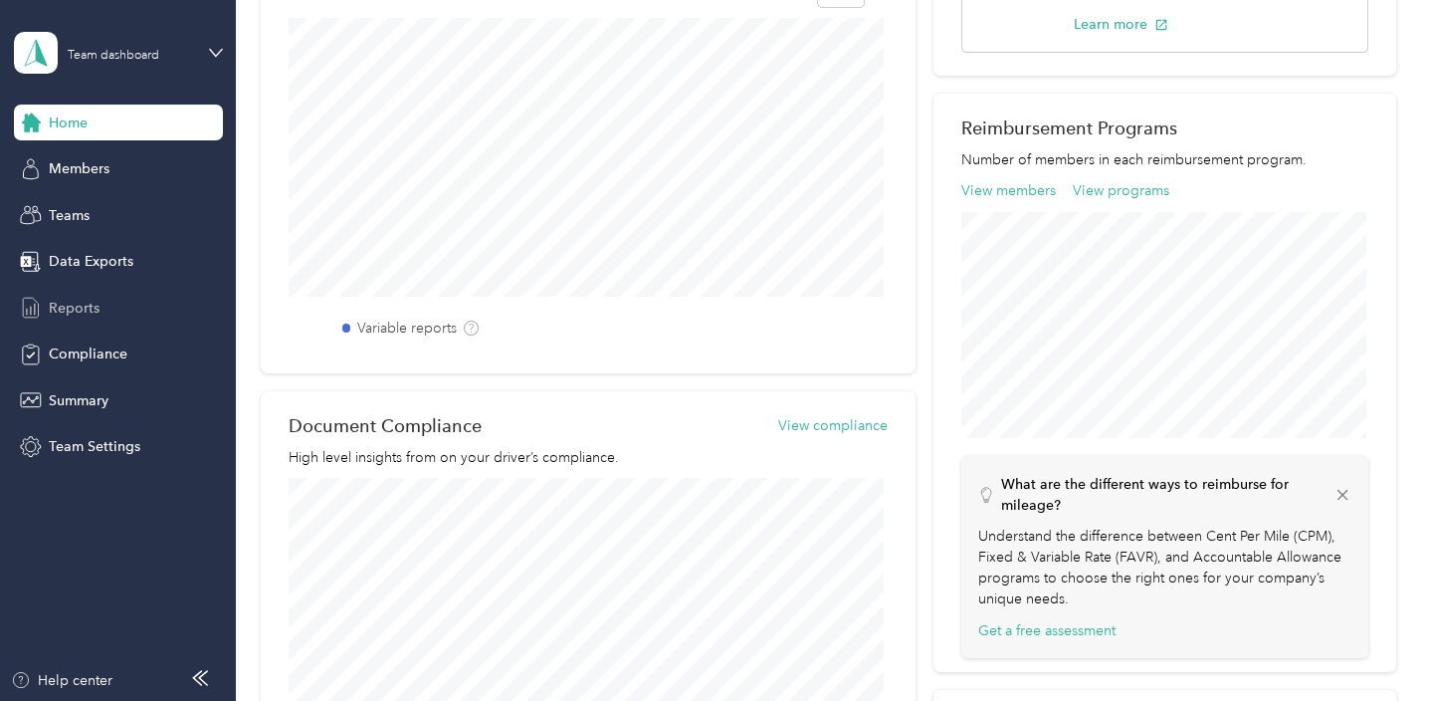
click at [46, 308] on div "Reports" at bounding box center [118, 308] width 209 height 36
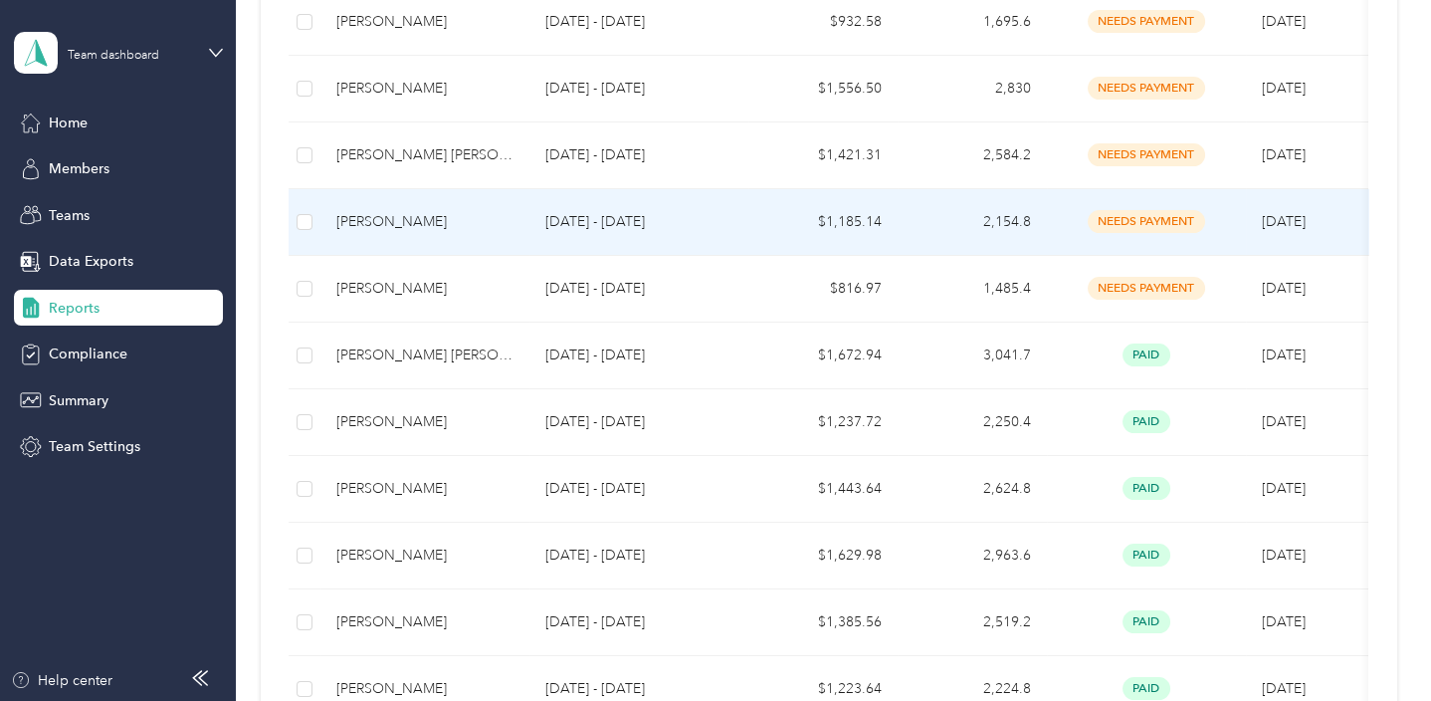
scroll to position [497, 0]
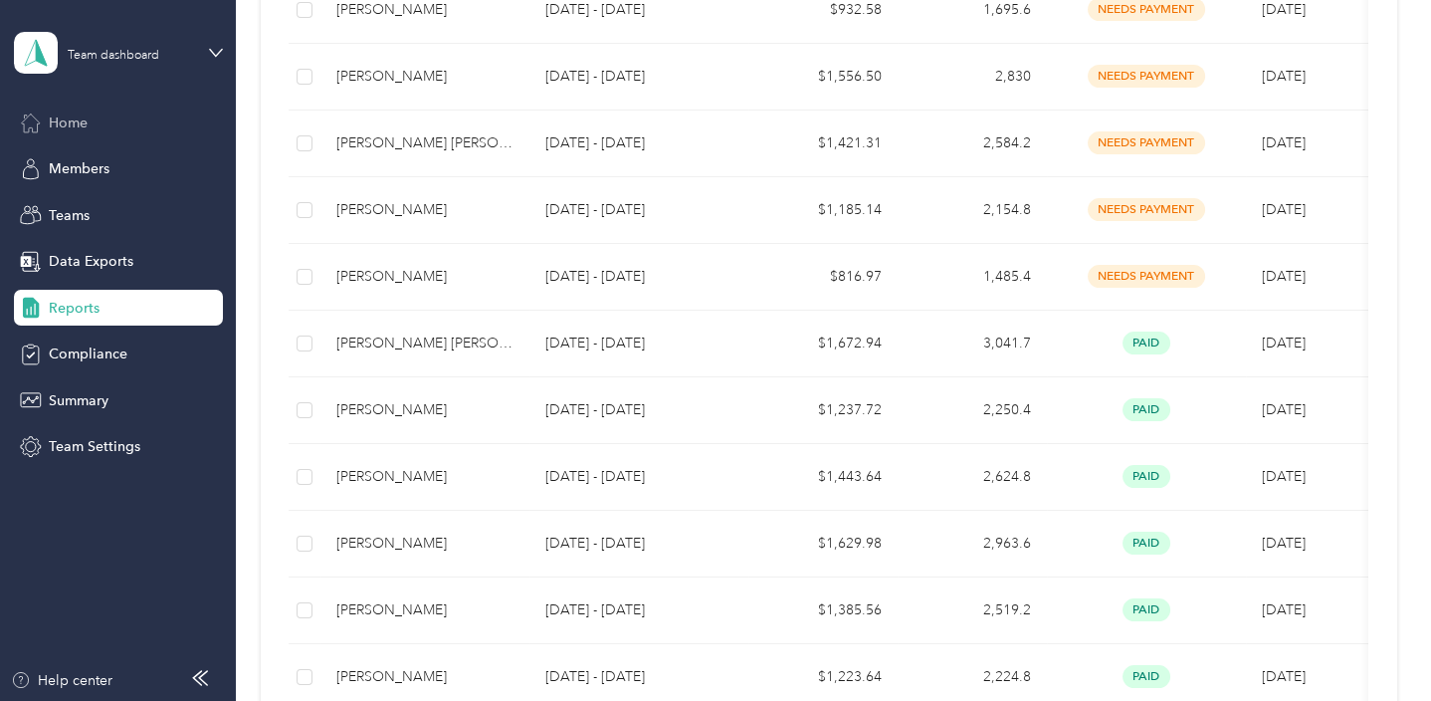
click at [77, 135] on div "Home" at bounding box center [118, 122] width 209 height 36
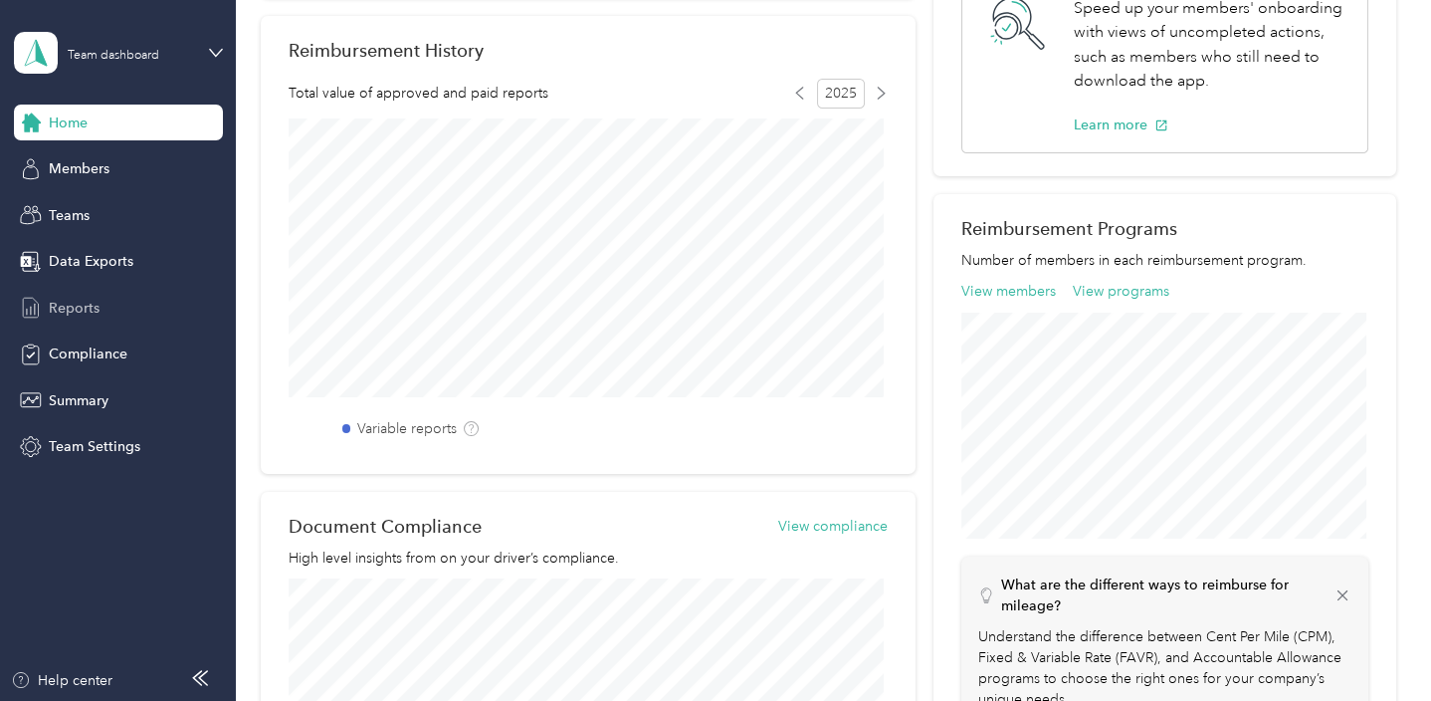
click at [111, 313] on div "Reports" at bounding box center [118, 308] width 209 height 36
